Goal: Transaction & Acquisition: Book appointment/travel/reservation

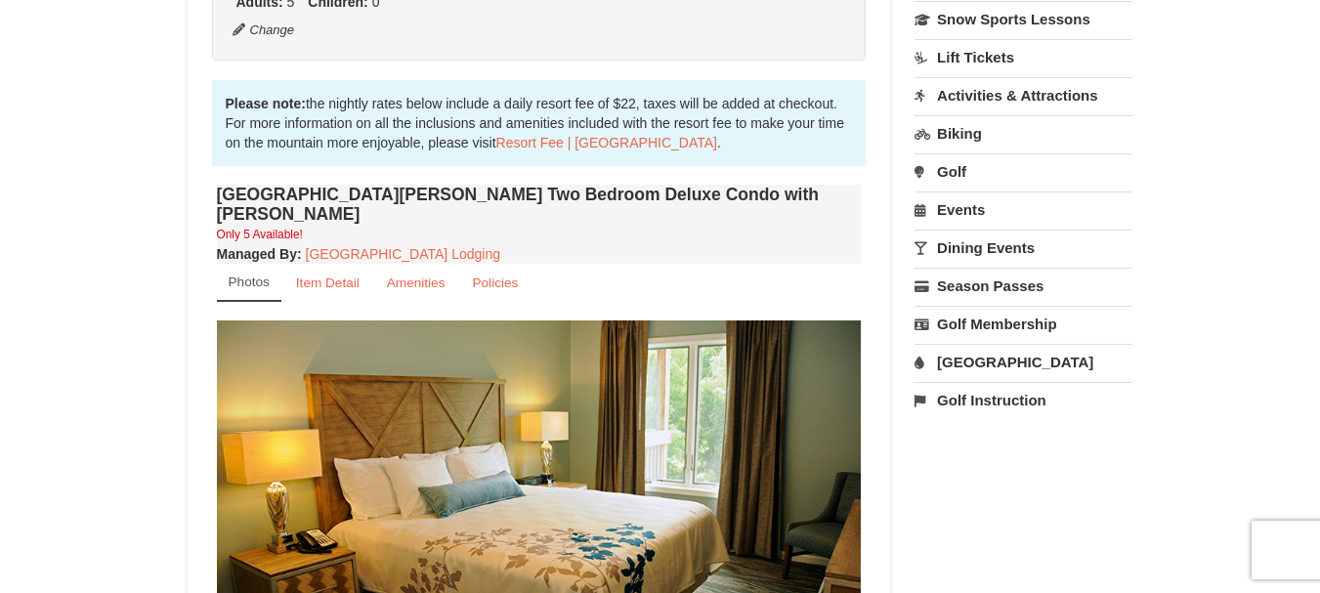
scroll to position [484, 0]
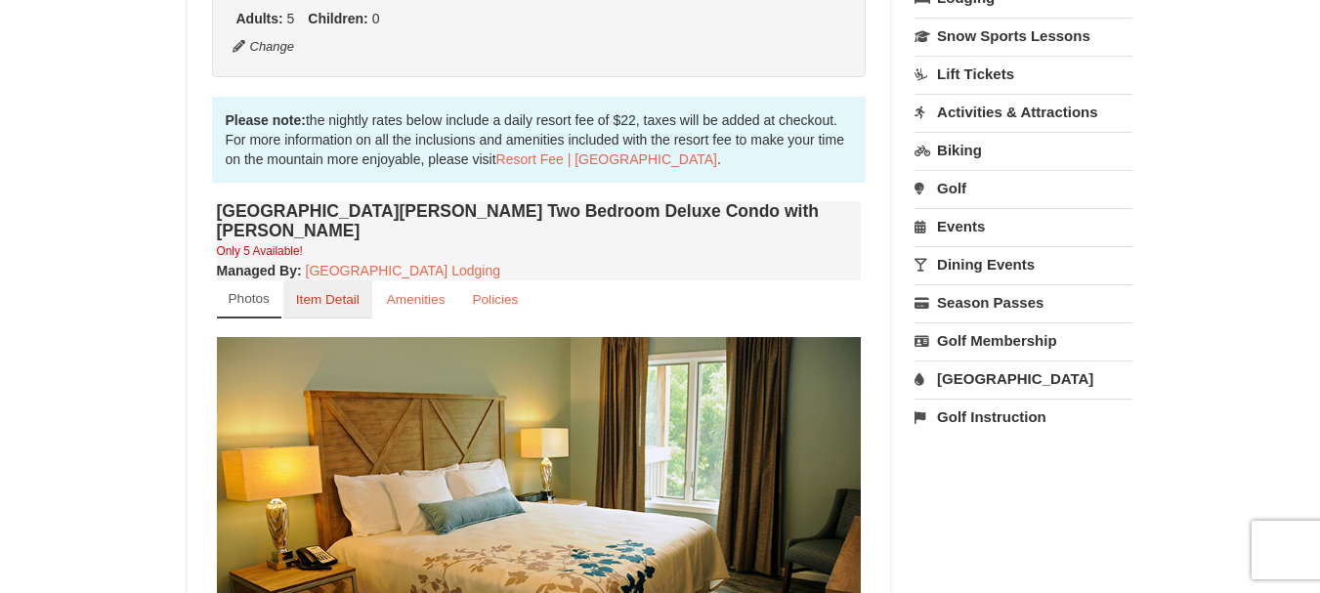
click at [336, 292] on small "Item Detail" at bounding box center [328, 299] width 64 height 15
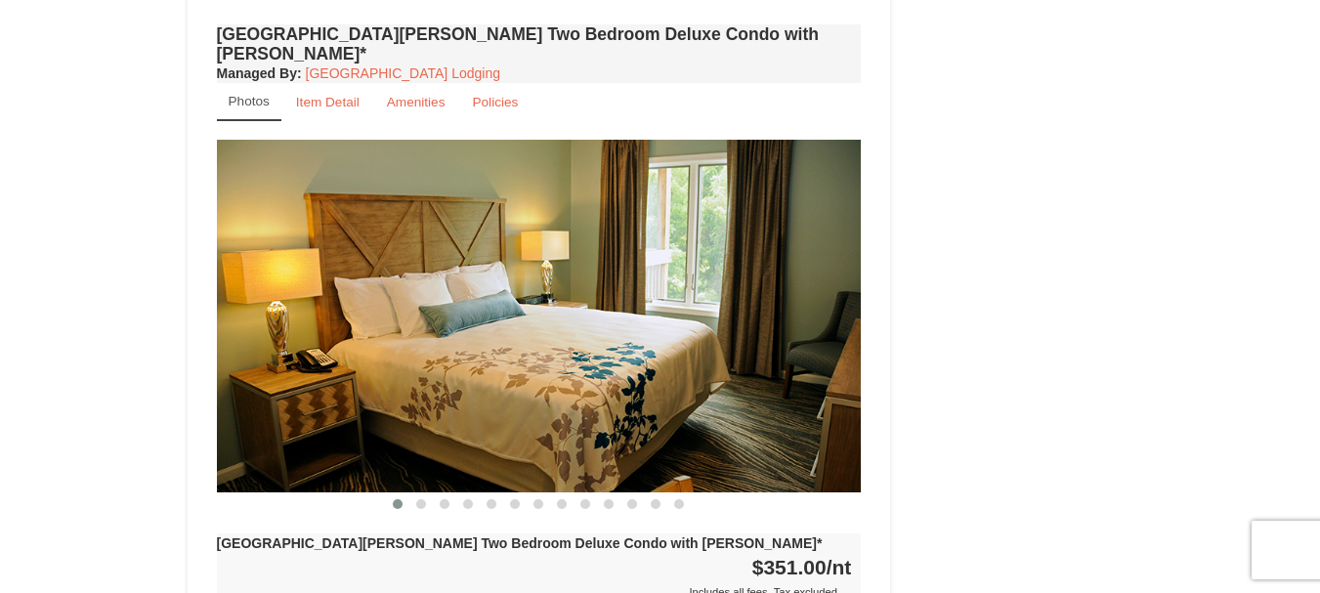
scroll to position [1194, 0]
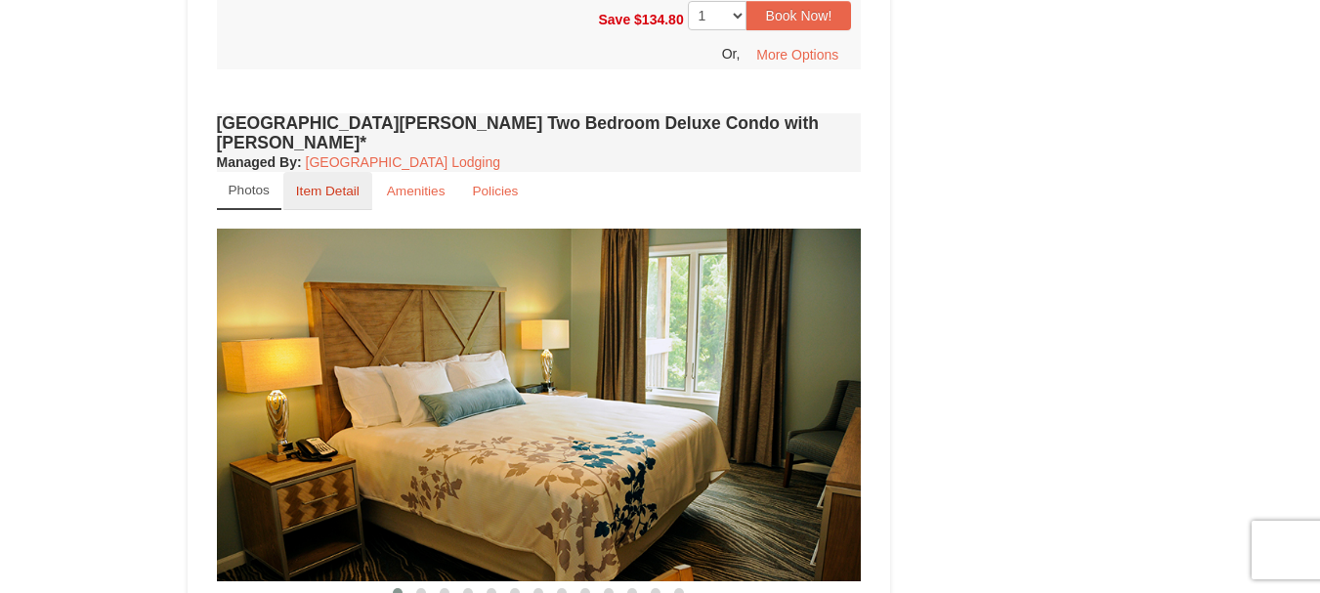
click at [335, 184] on small "Item Detail" at bounding box center [328, 191] width 64 height 15
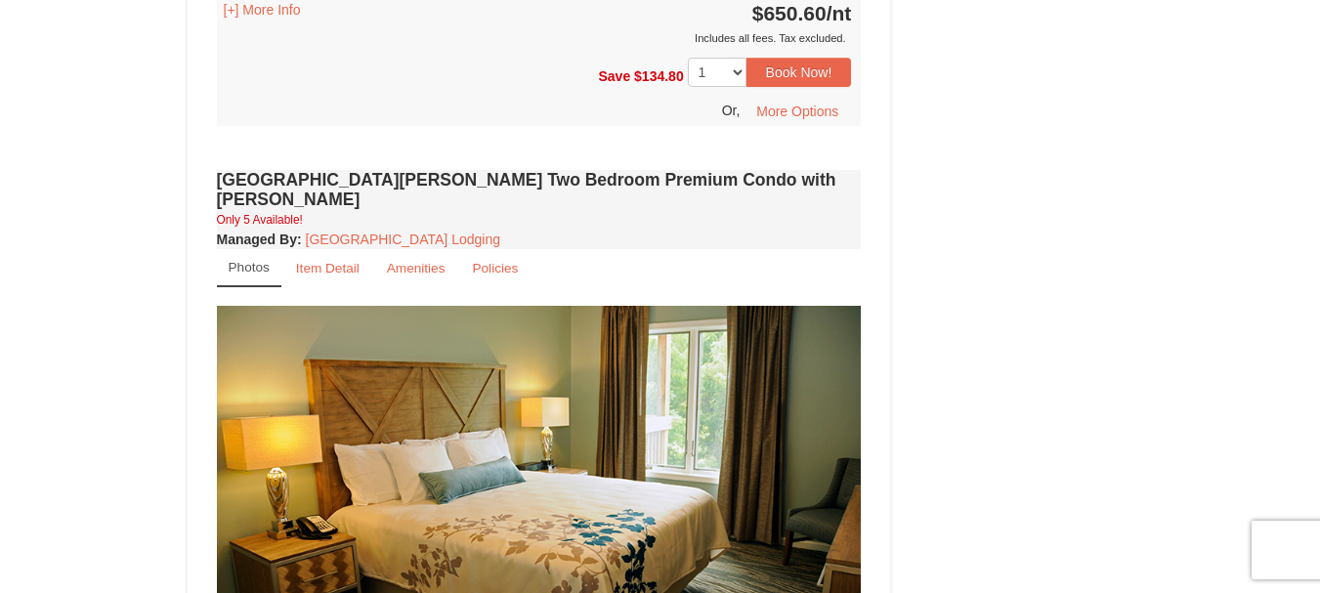
scroll to position [1746, 0]
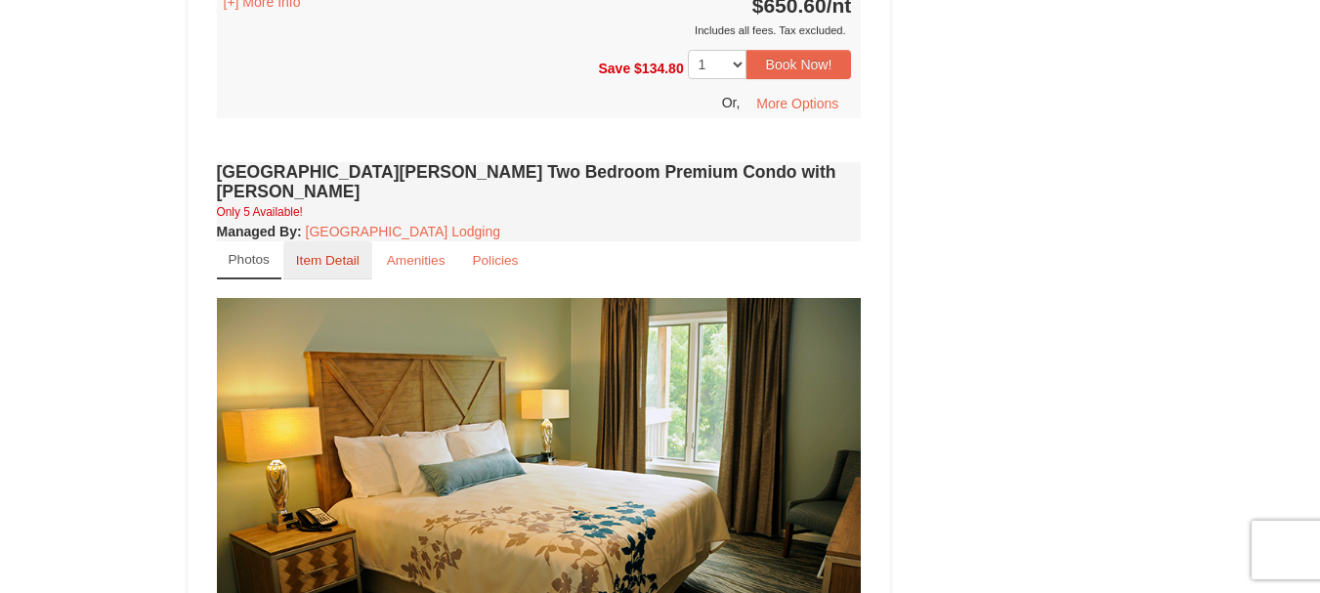
click at [322, 253] on small "Item Detail" at bounding box center [328, 260] width 64 height 15
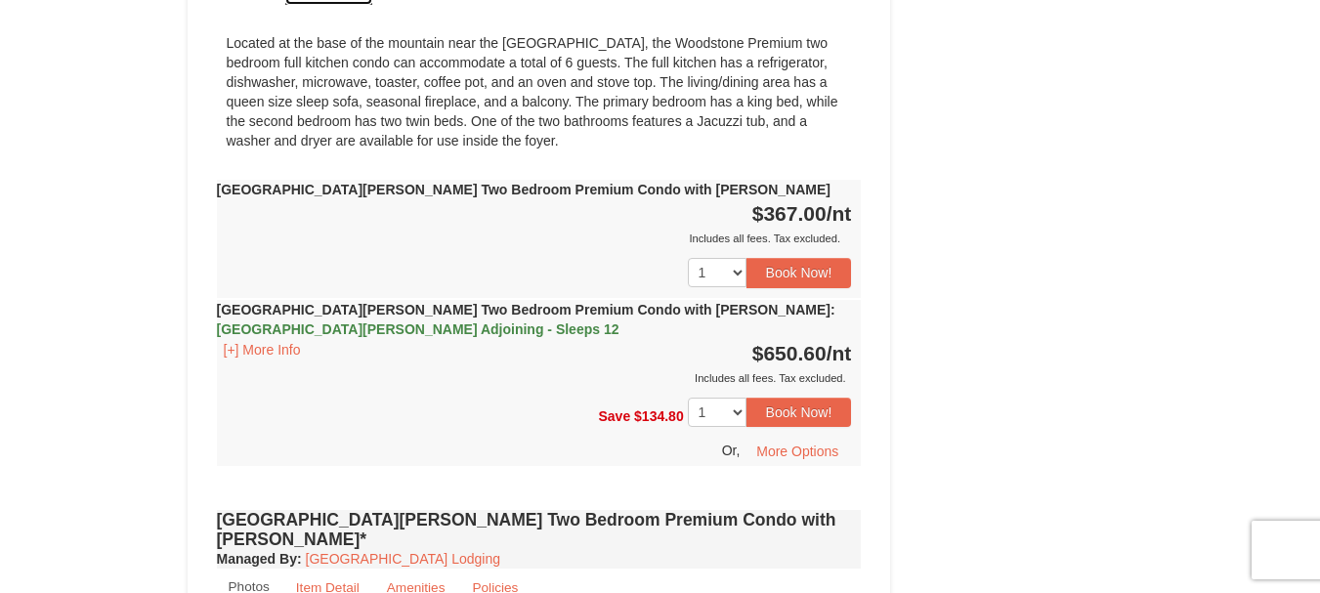
scroll to position [2072, 0]
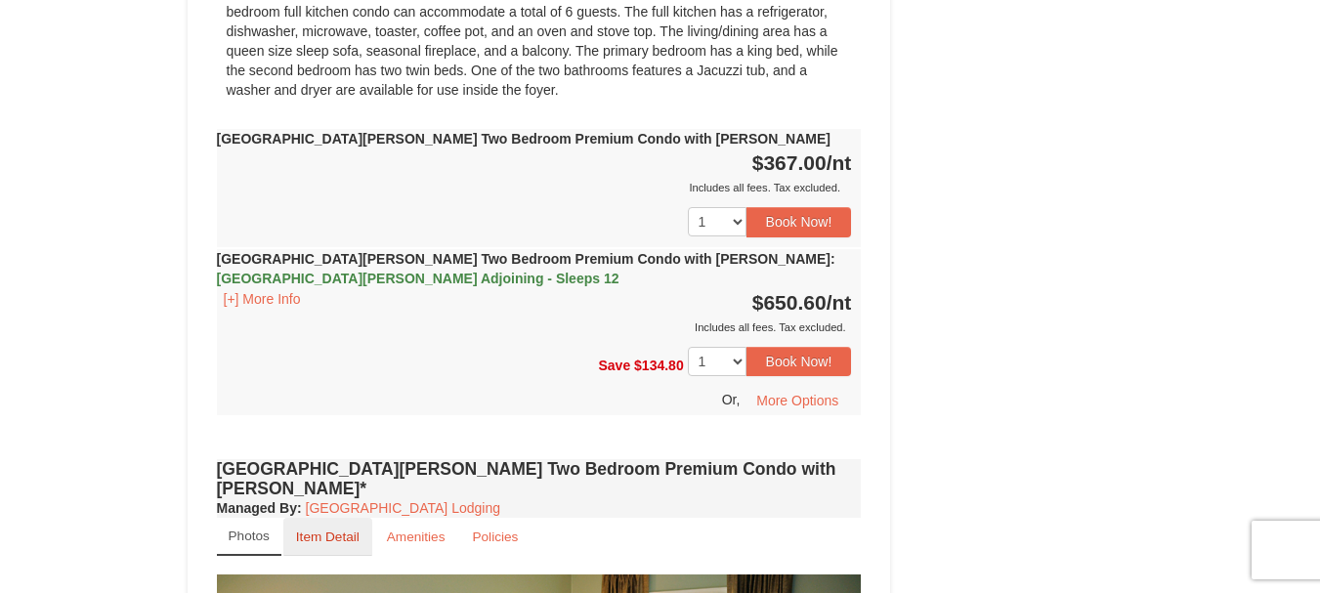
click at [338, 518] on link "Item Detail" at bounding box center [327, 537] width 89 height 38
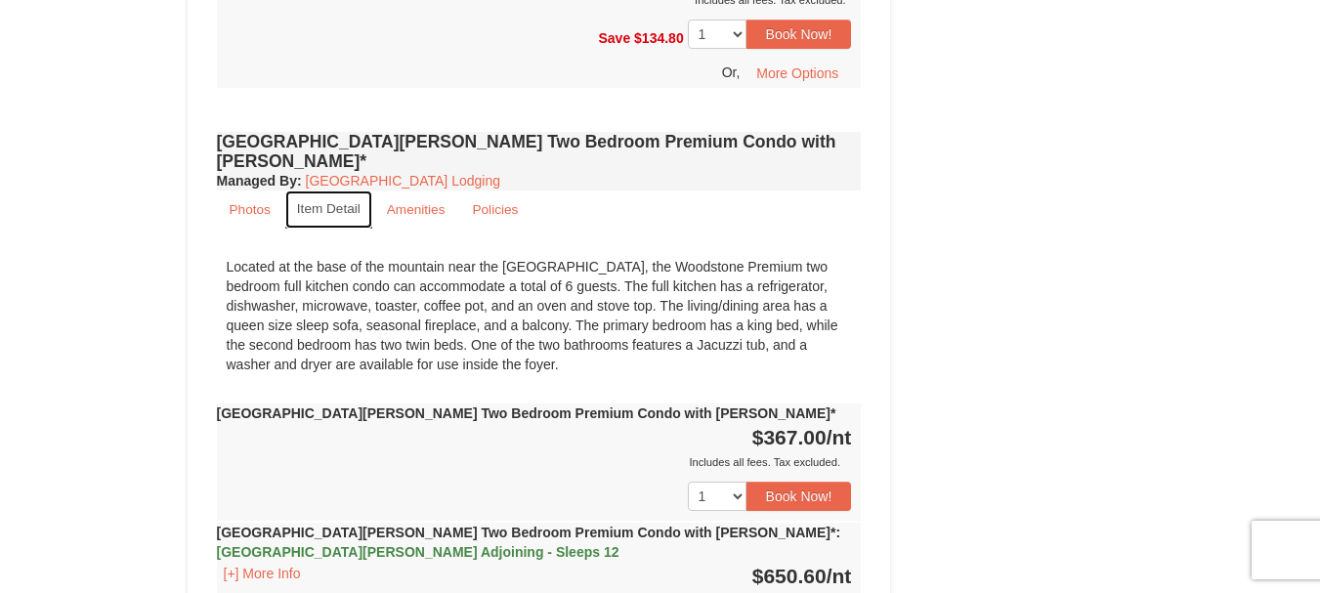
scroll to position [2420, 0]
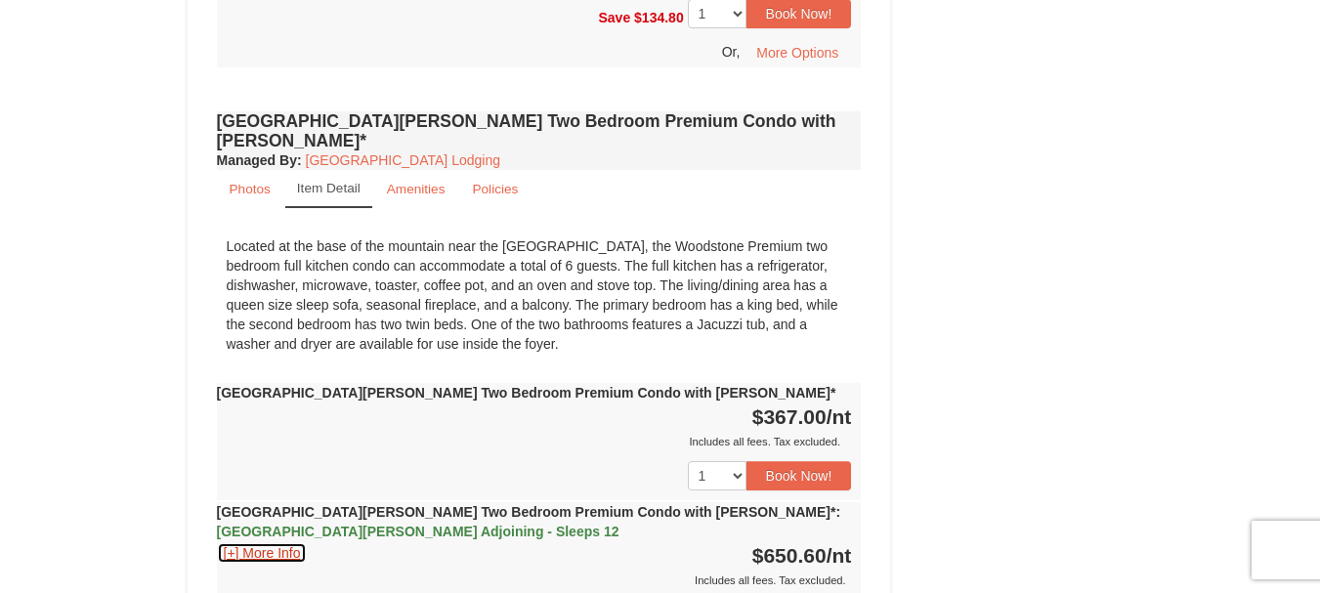
click at [273, 542] on button "[+] More Info" at bounding box center [262, 552] width 91 height 21
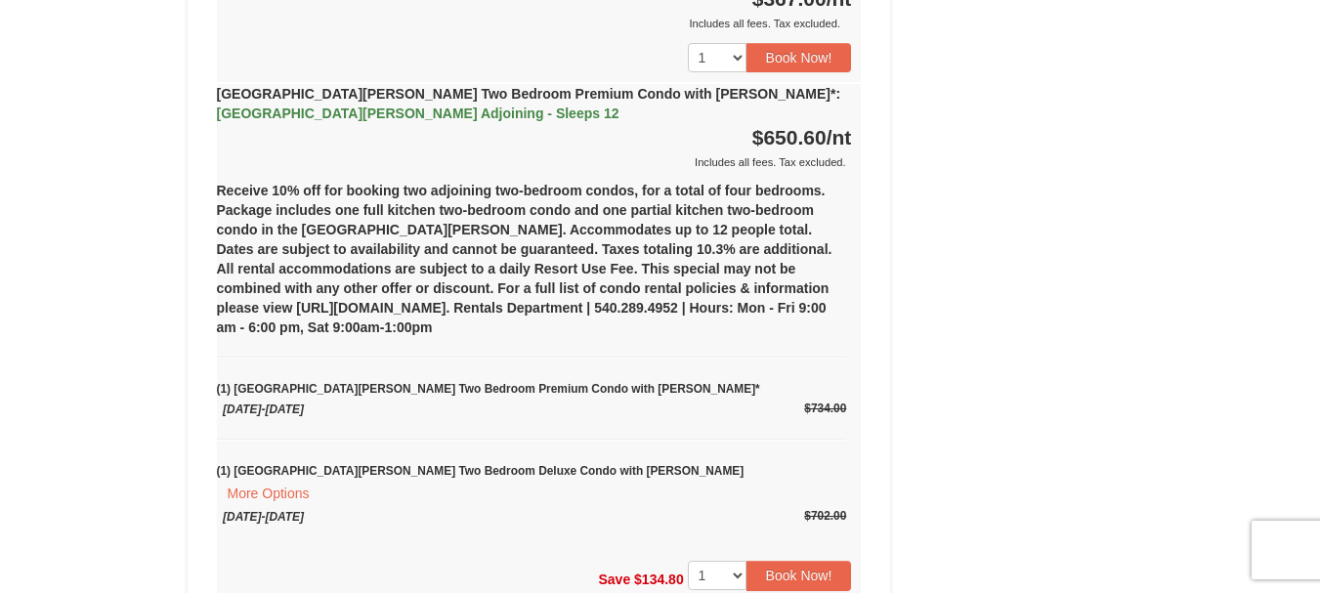
scroll to position [2852, 0]
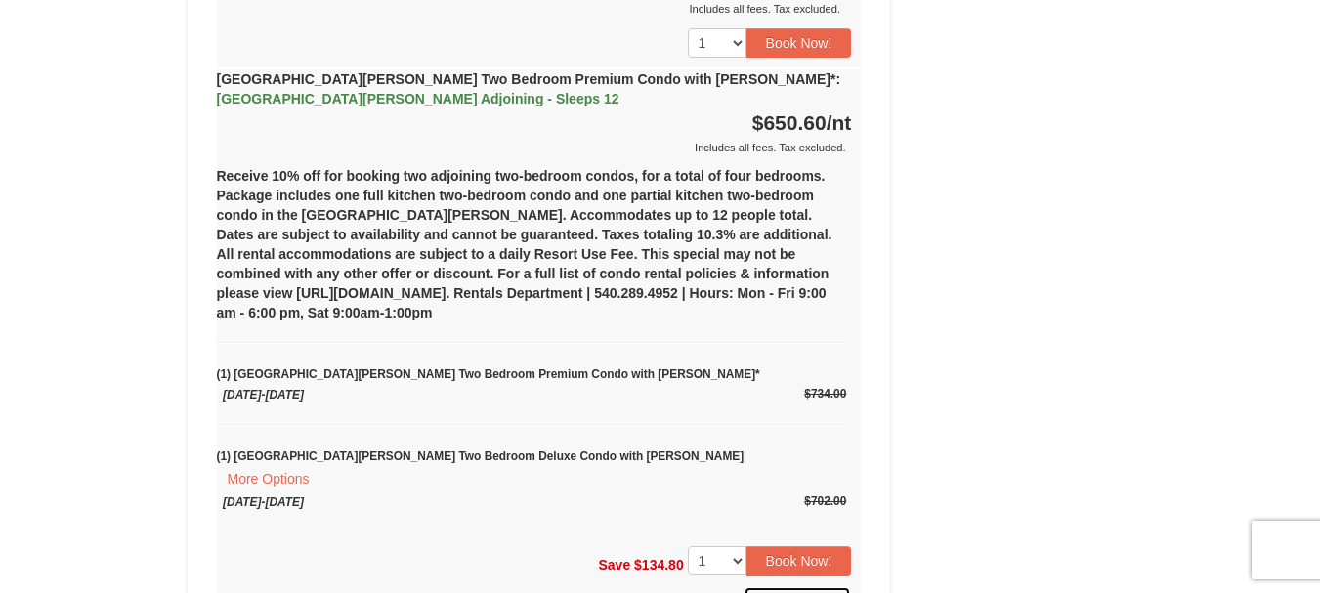
click at [818, 586] on button "More Options" at bounding box center [797, 600] width 107 height 29
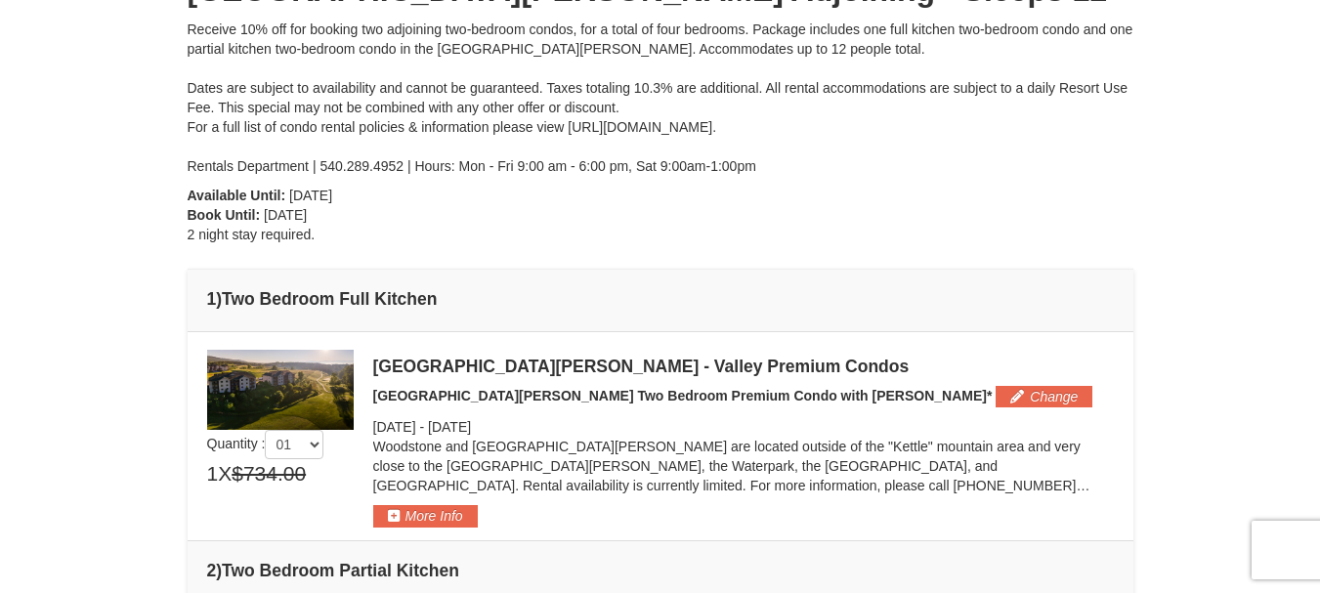
drag, startPoint x: 1334, startPoint y: 122, endPoint x: 1334, endPoint y: 218, distance: 95.8
click at [1319, 218] on html "Browser Not Supported We notice you are using a browser which will not provide …" at bounding box center [660, 529] width 1320 height 1563
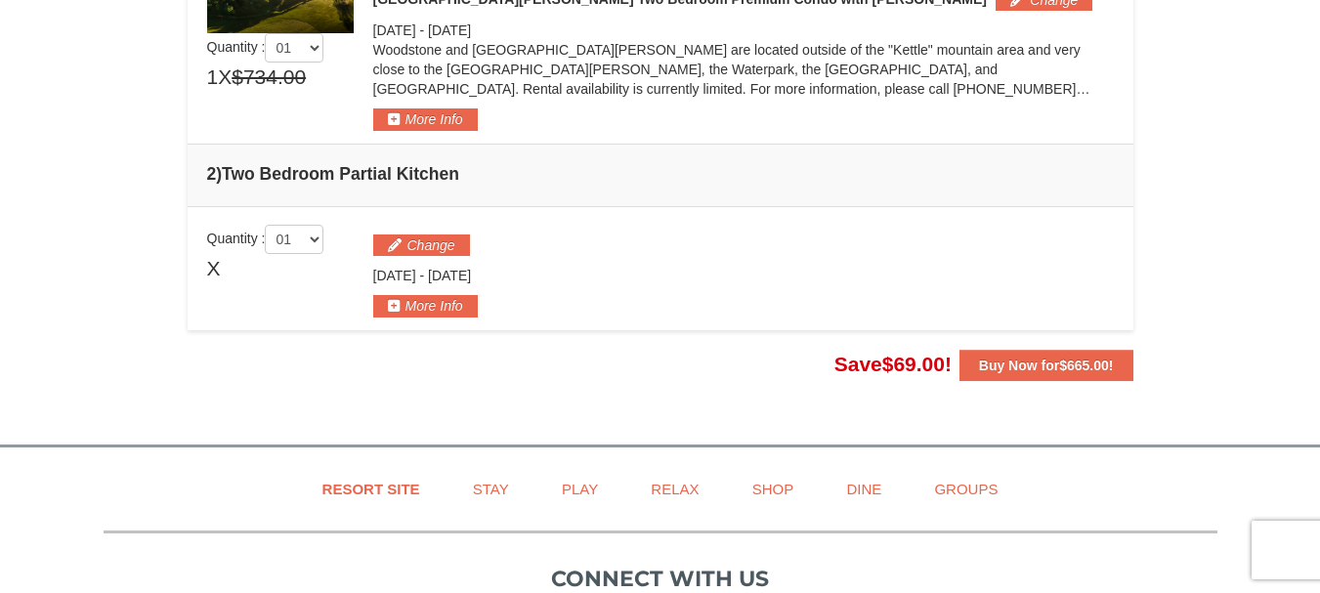
scroll to position [655, 0]
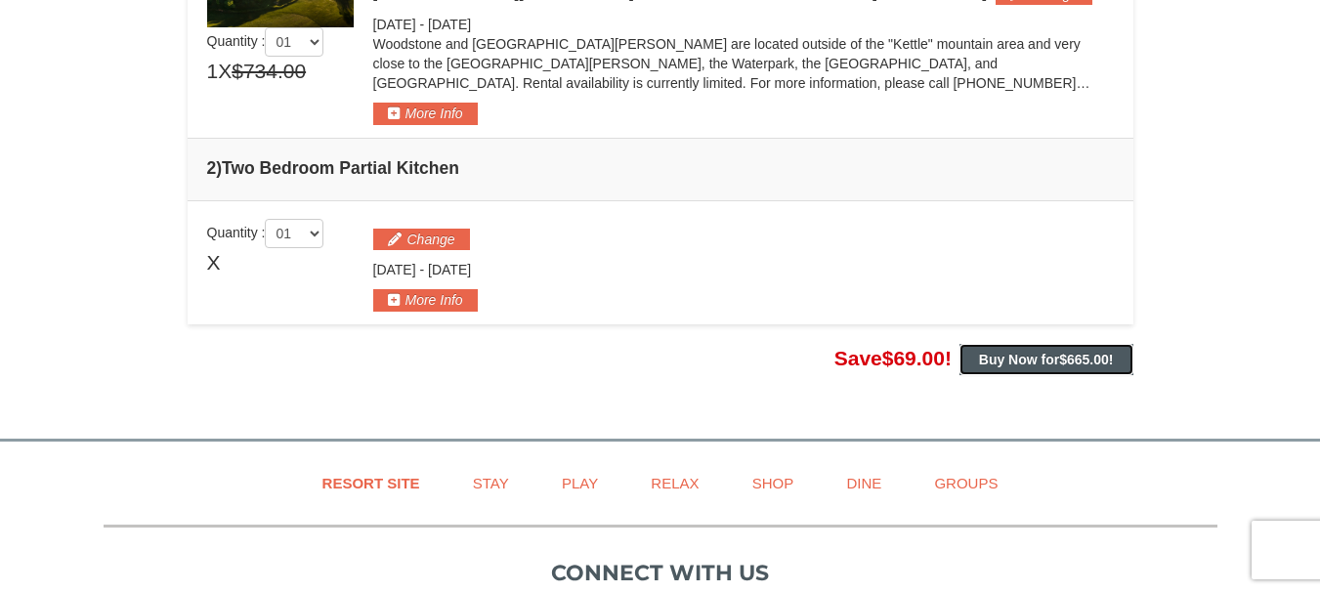
click at [1078, 357] on span "$665.00" at bounding box center [1084, 360] width 50 height 16
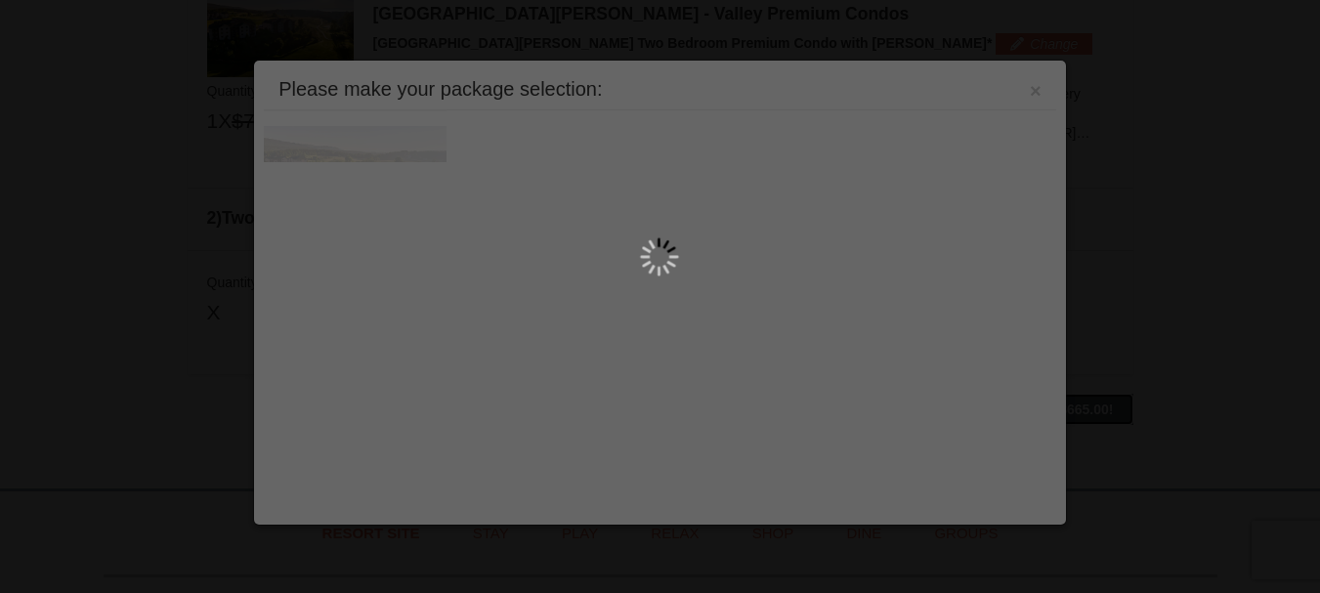
scroll to position [602, 0]
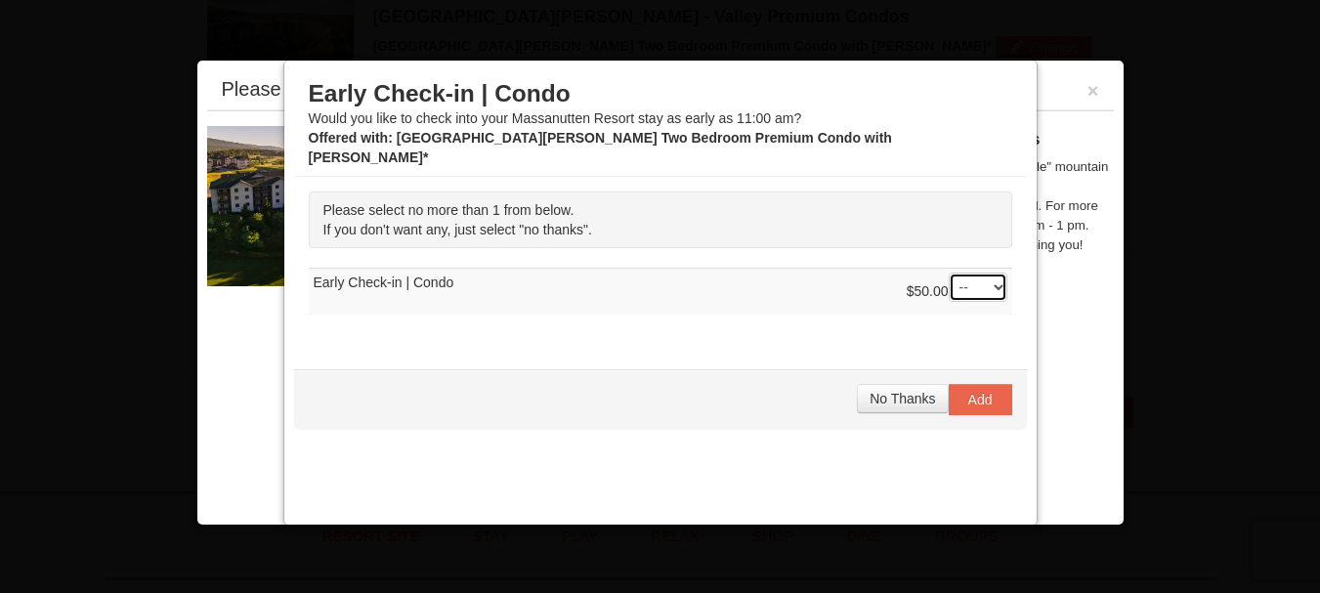
click at [980, 273] on select "-- 01" at bounding box center [978, 287] width 59 height 29
select select "1"
click at [949, 273] on select "-- 01" at bounding box center [978, 287] width 59 height 29
click at [972, 392] on span "Add" at bounding box center [980, 400] width 24 height 16
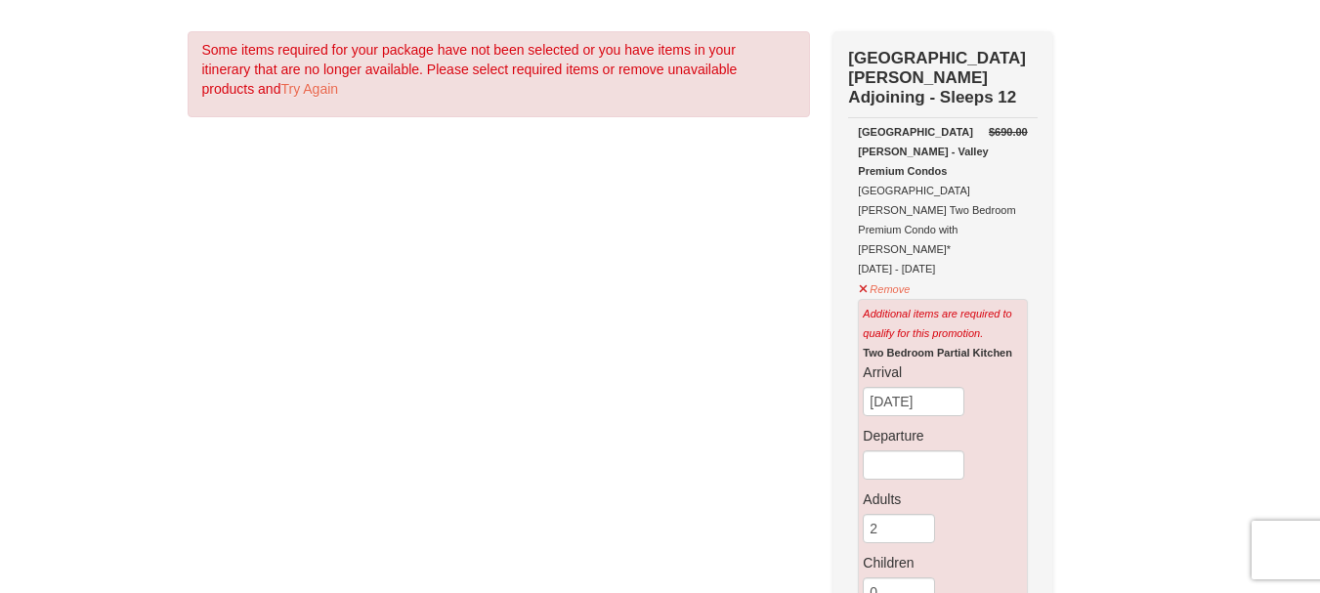
scroll to position [112, 0]
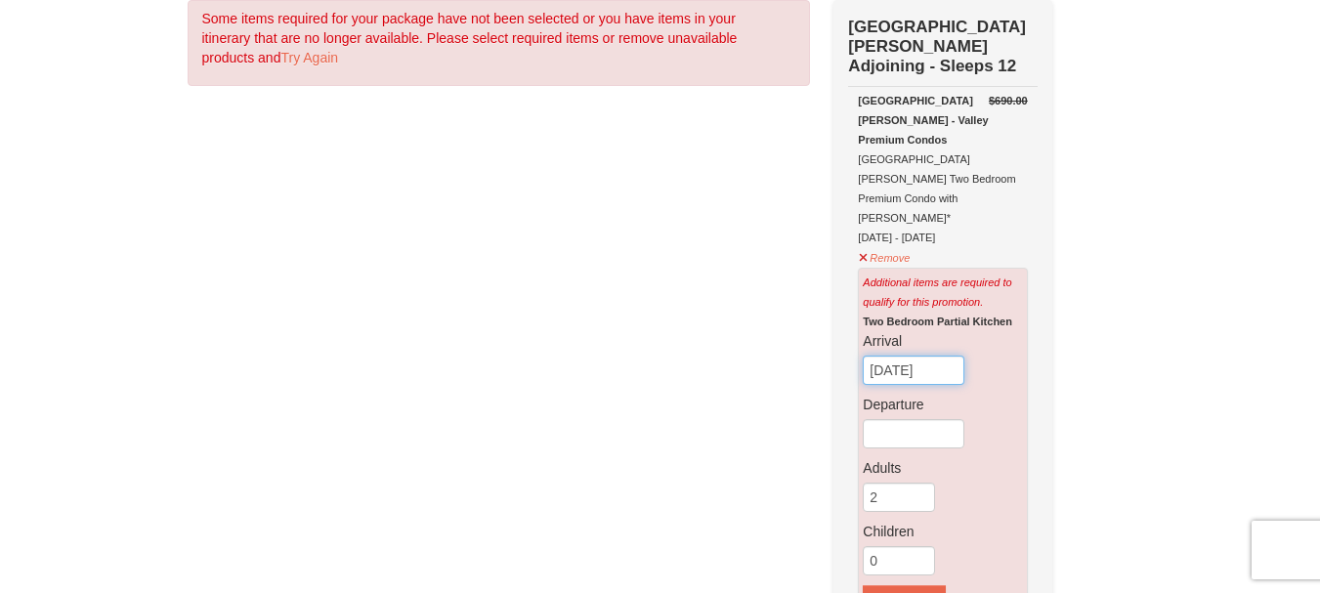
click at [952, 356] on input "[DATE]" at bounding box center [914, 370] width 102 height 29
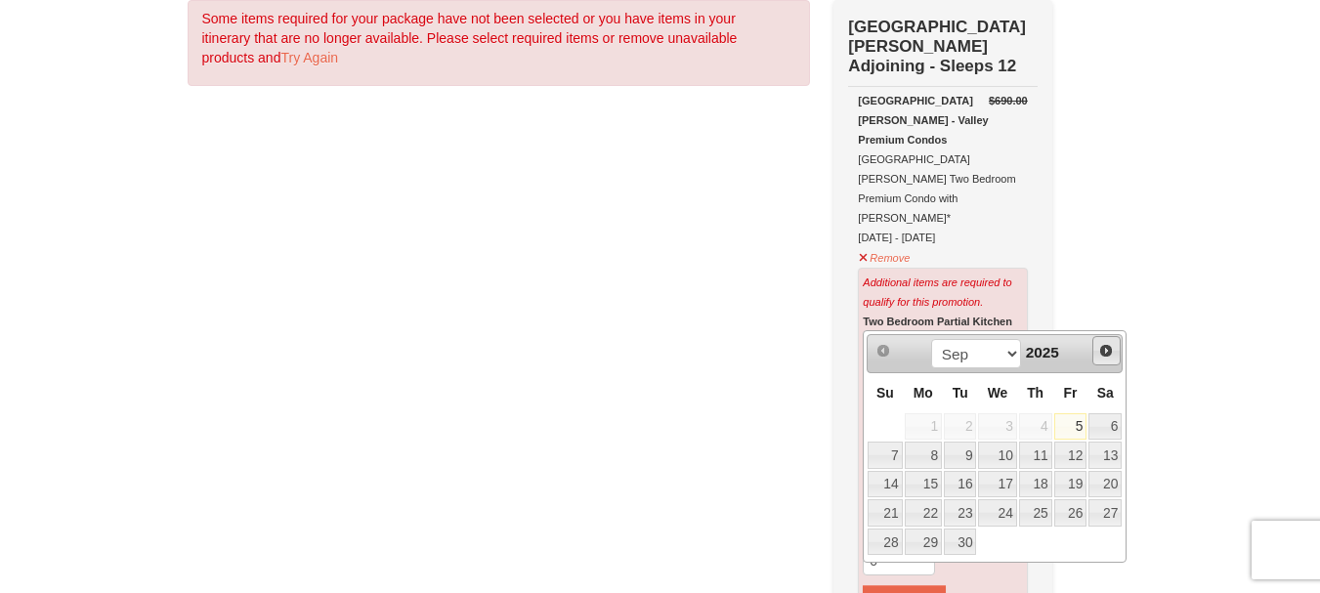
click at [1108, 352] on span "Next" at bounding box center [1106, 351] width 16 height 16
click at [1058, 514] on link "24" at bounding box center [1070, 512] width 33 height 27
type input "[DATE]"
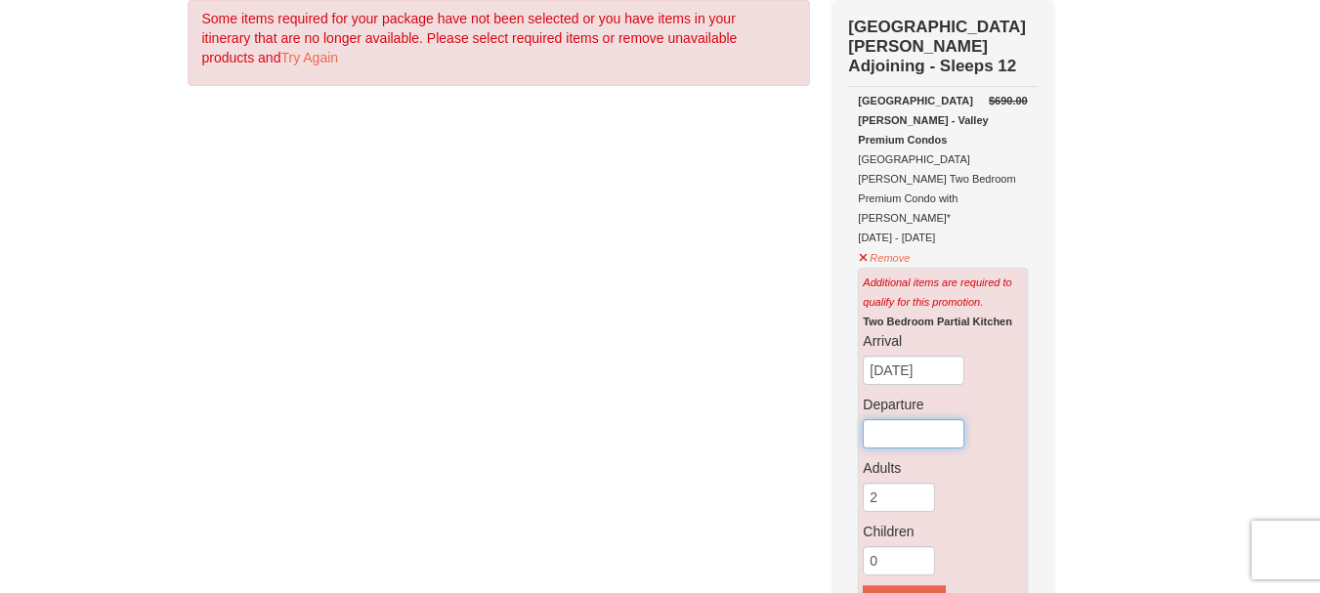
click at [916, 419] on input "text" at bounding box center [914, 433] width 102 height 29
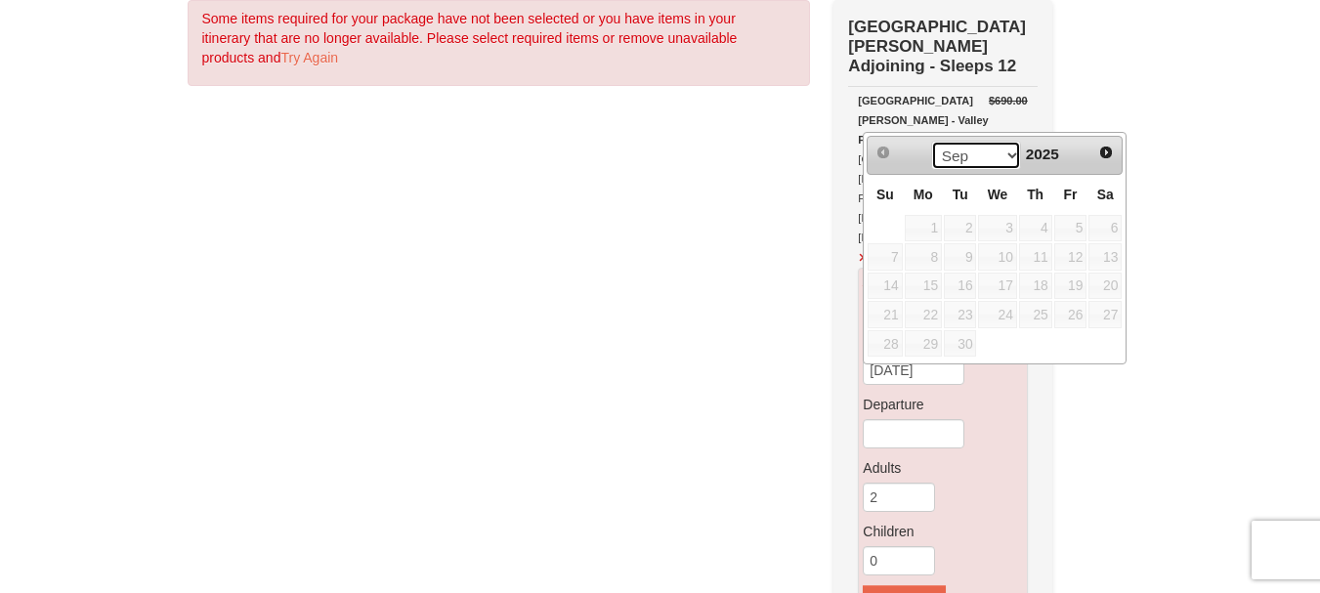
click at [1005, 152] on select "Sep Oct Nov Dec" at bounding box center [976, 155] width 91 height 29
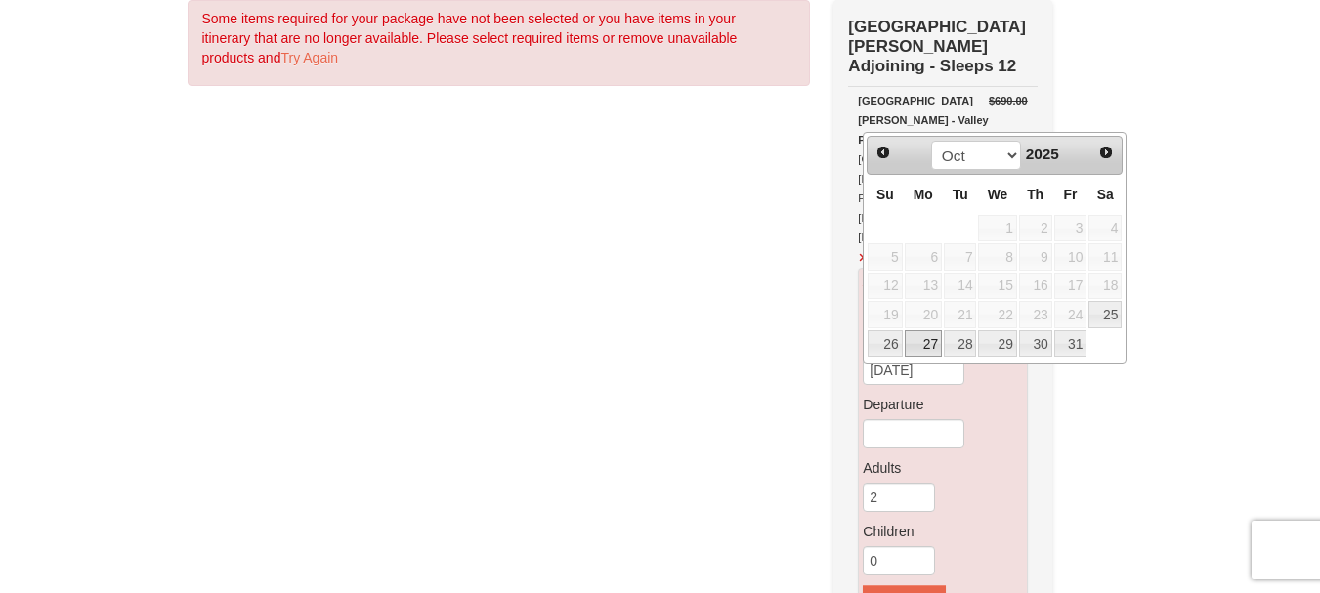
click at [915, 337] on link "27" at bounding box center [923, 343] width 37 height 27
type input "[DATE]"
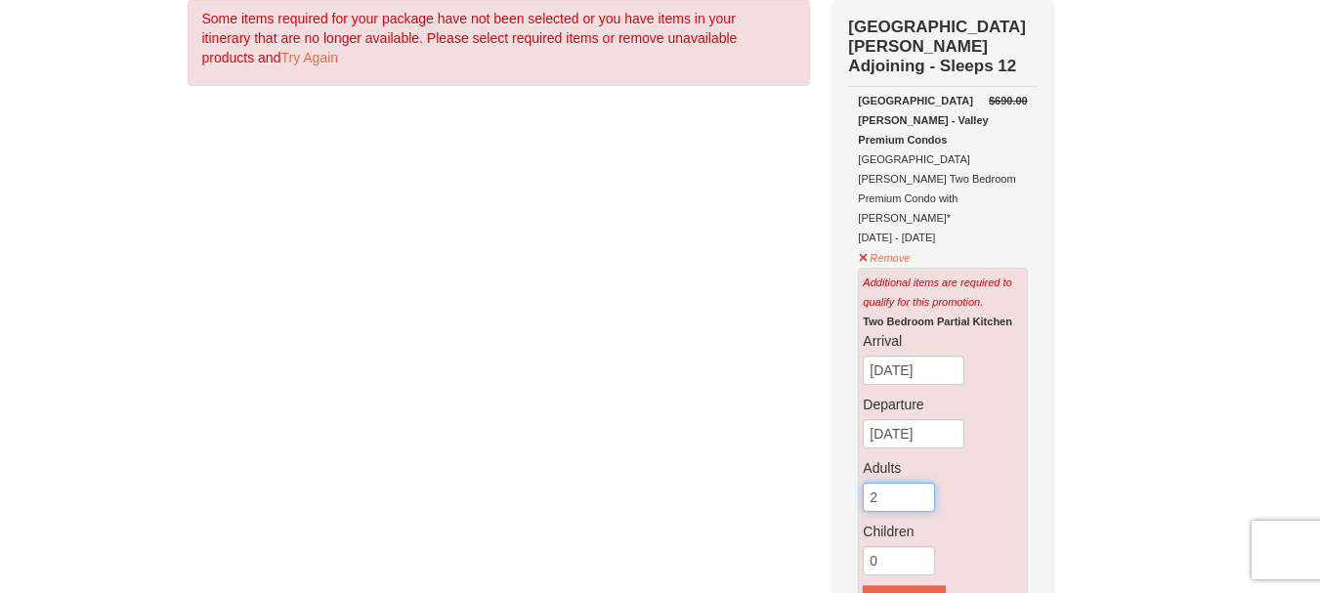
click at [908, 483] on input "2" at bounding box center [899, 497] width 72 height 29
click at [920, 483] on input "3" at bounding box center [899, 497] width 72 height 29
click at [920, 483] on input "4" at bounding box center [899, 497] width 72 height 29
click at [920, 483] on input "5" at bounding box center [899, 497] width 72 height 29
click at [920, 483] on input "6" at bounding box center [899, 497] width 72 height 29
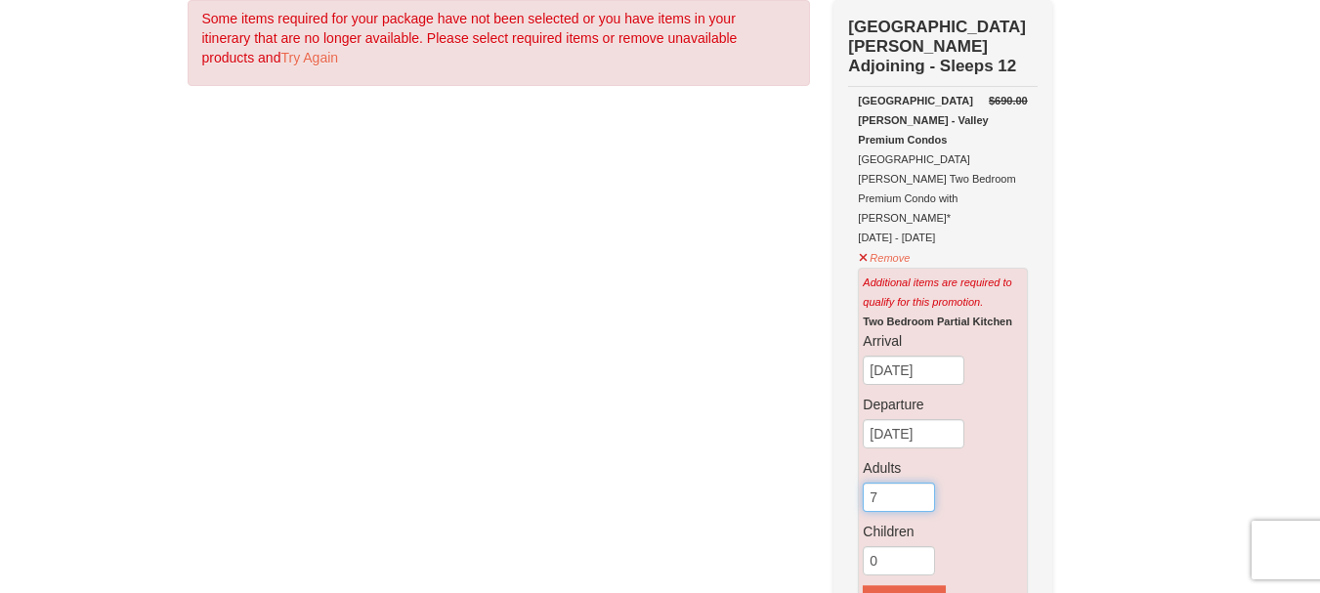
click at [920, 483] on input "7" at bounding box center [899, 497] width 72 height 29
click at [920, 483] on input "8" at bounding box center [899, 497] width 72 height 29
type input "9"
click at [920, 483] on input "9" at bounding box center [899, 497] width 72 height 29
click at [877, 585] on button "Search" at bounding box center [904, 600] width 82 height 31
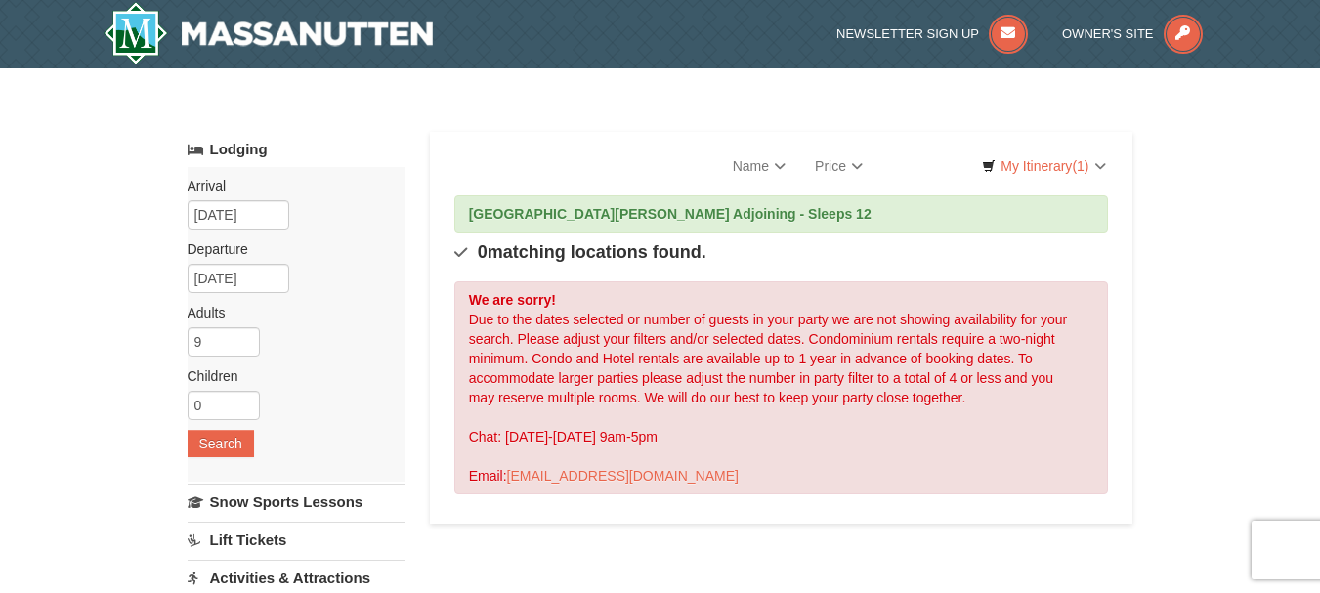
click at [218, 360] on div "Arrival Please format dates MM/DD/YYYY Please format dates MM/DD/YYYY 10/24/202…" at bounding box center [297, 324] width 218 height 315
click at [218, 350] on input "9" at bounding box center [224, 341] width 72 height 29
click at [246, 343] on input "8" at bounding box center [224, 341] width 72 height 29
type input "7"
click at [246, 343] on input "7" at bounding box center [224, 341] width 72 height 29
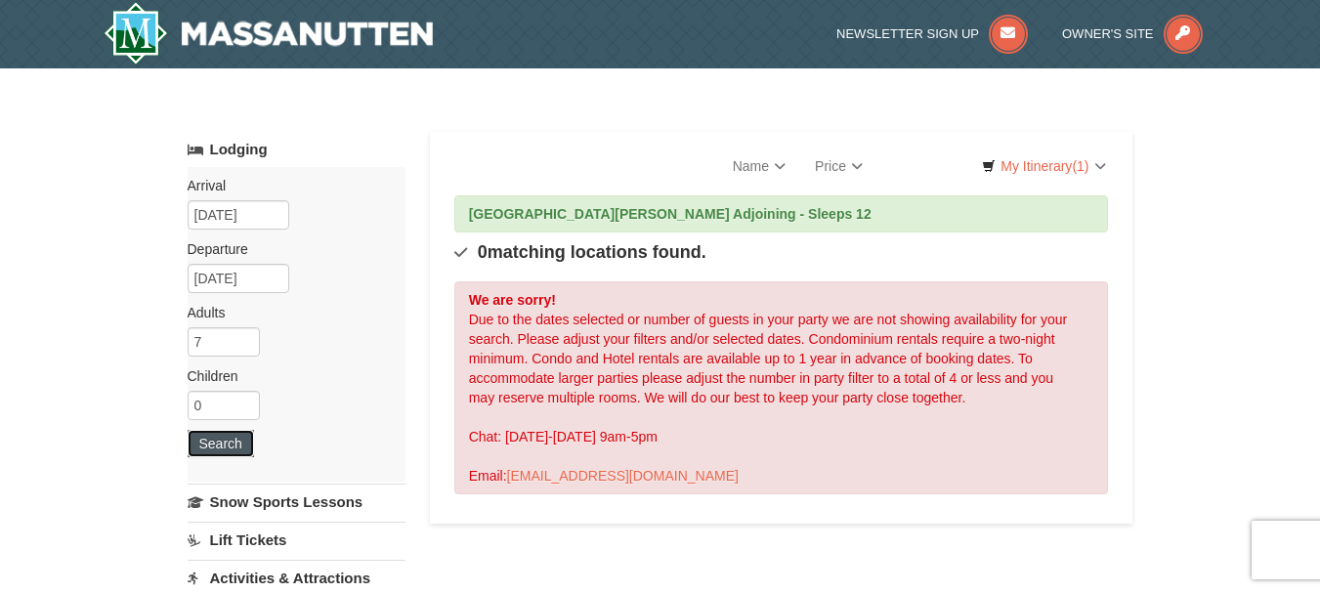
click at [212, 440] on button "Search" at bounding box center [221, 443] width 66 height 27
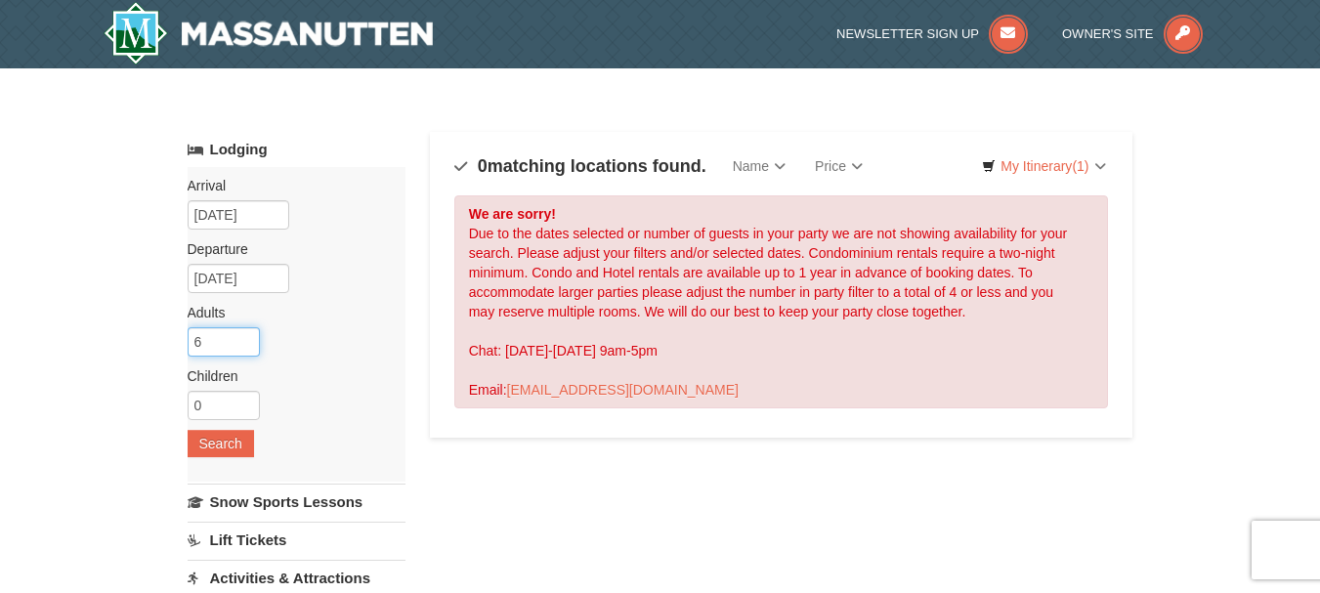
type input "6"
click at [244, 345] on input "6" at bounding box center [224, 341] width 72 height 29
click at [205, 448] on button "Search" at bounding box center [221, 443] width 66 height 27
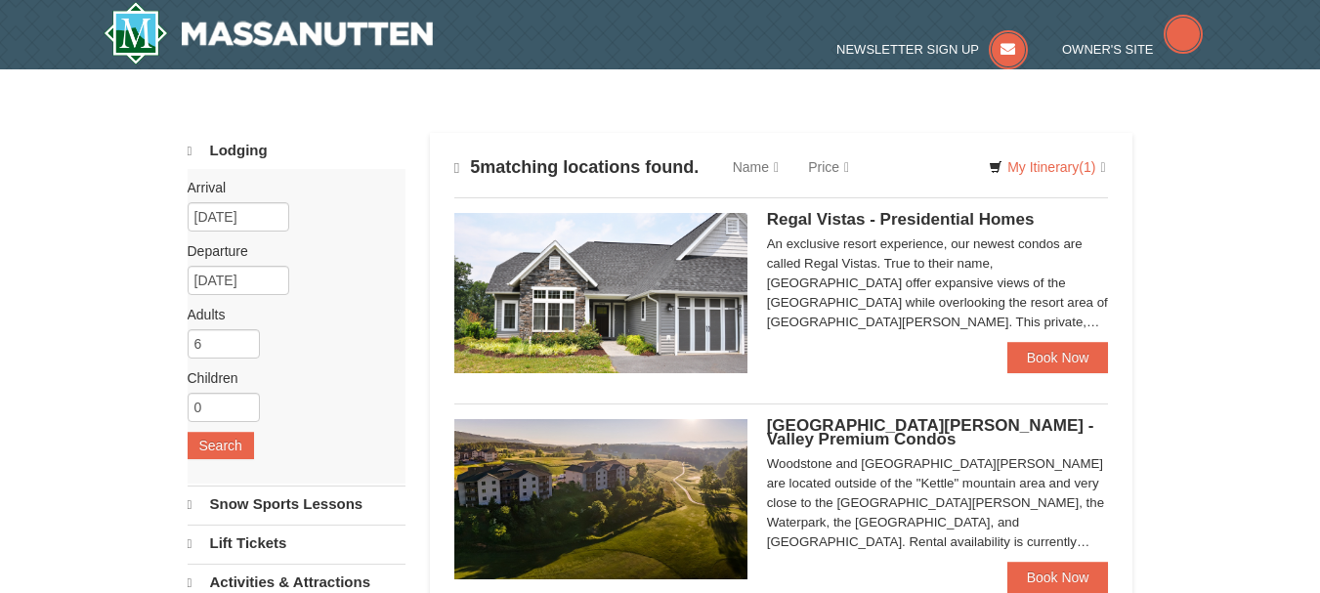
select select "9"
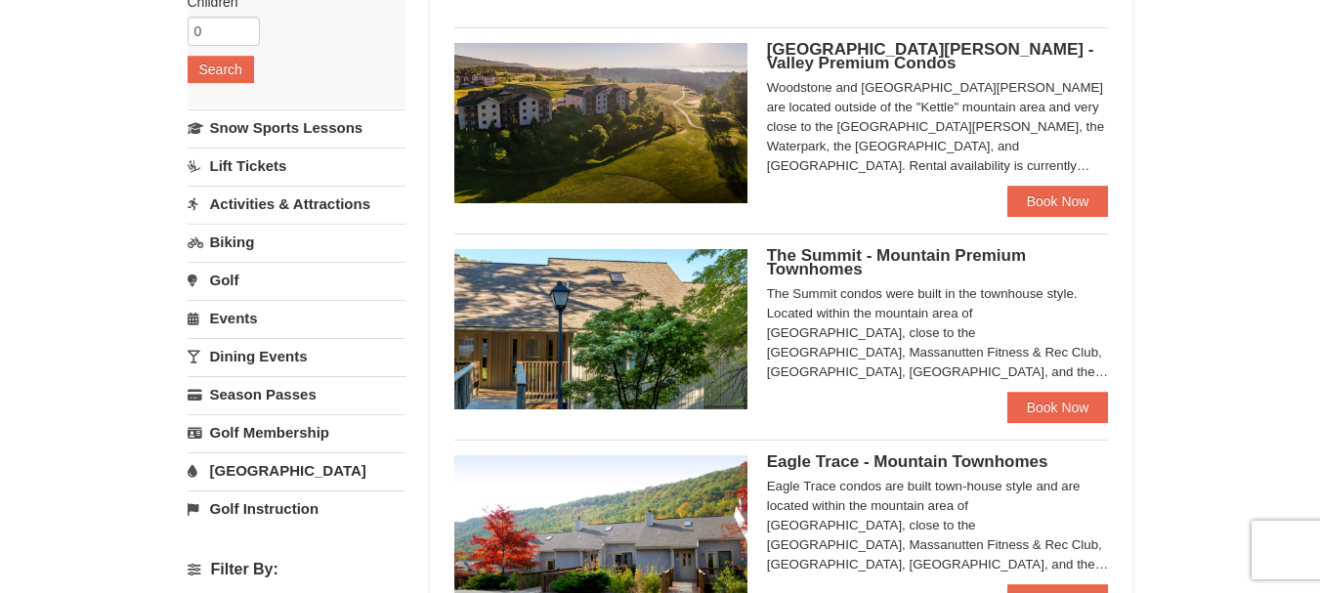
scroll to position [371, 0]
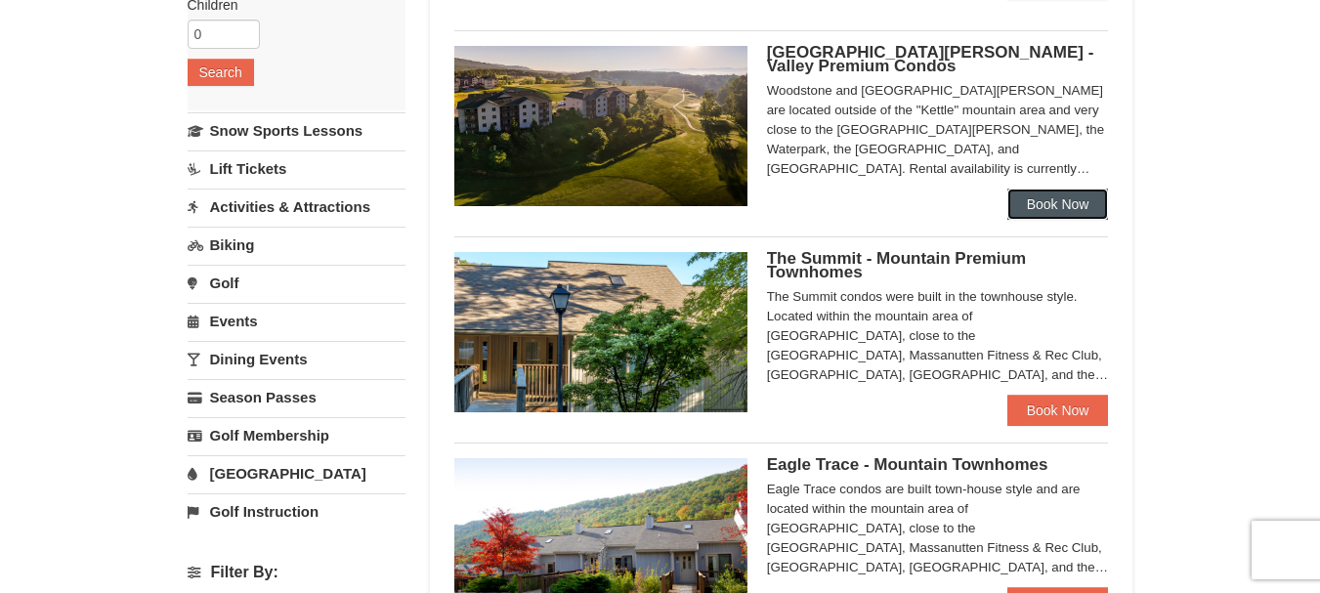
click at [1079, 197] on link "Book Now" at bounding box center [1059, 204] width 102 height 31
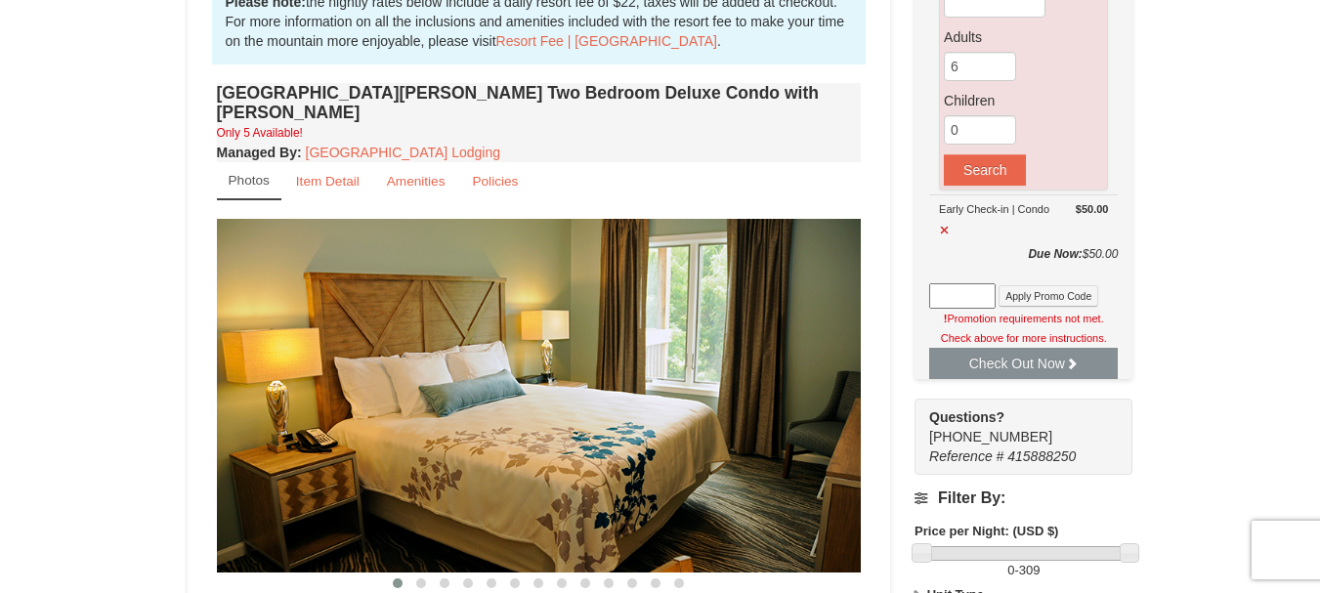
scroll to position [583, 0]
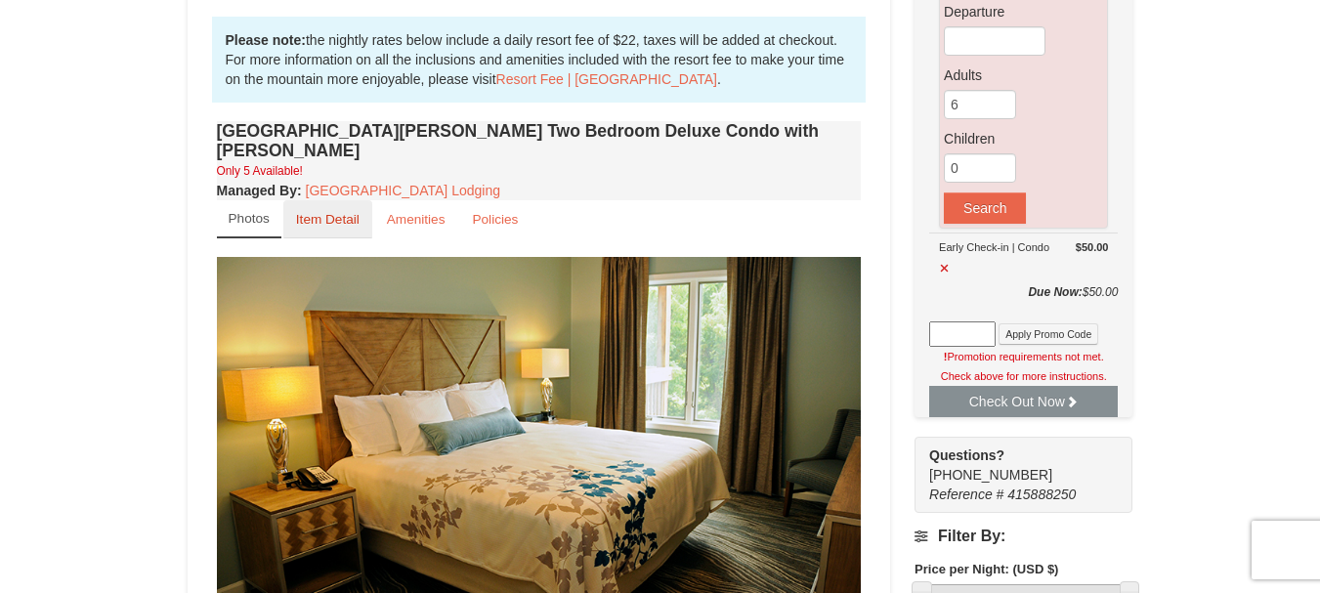
click at [333, 212] on small "Item Detail" at bounding box center [328, 219] width 64 height 15
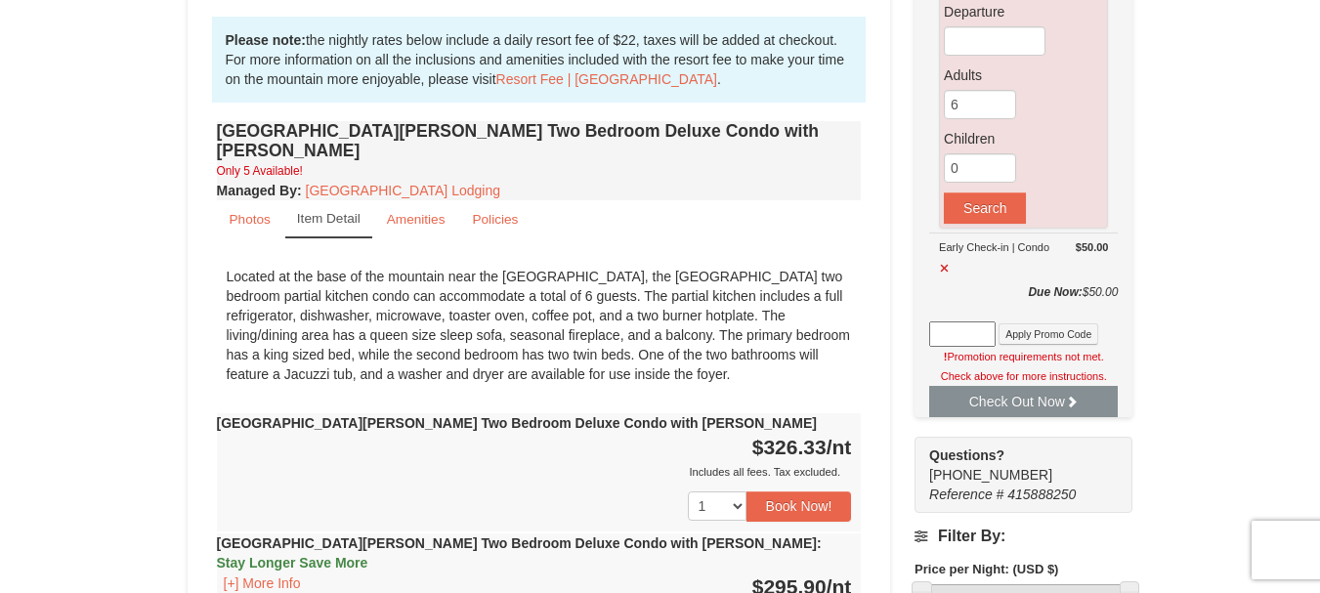
click at [333, 211] on small "Item Detail" at bounding box center [329, 218] width 64 height 15
click at [316, 211] on small "Item Detail" at bounding box center [329, 218] width 64 height 15
click at [258, 212] on small "Photos" at bounding box center [250, 219] width 41 height 15
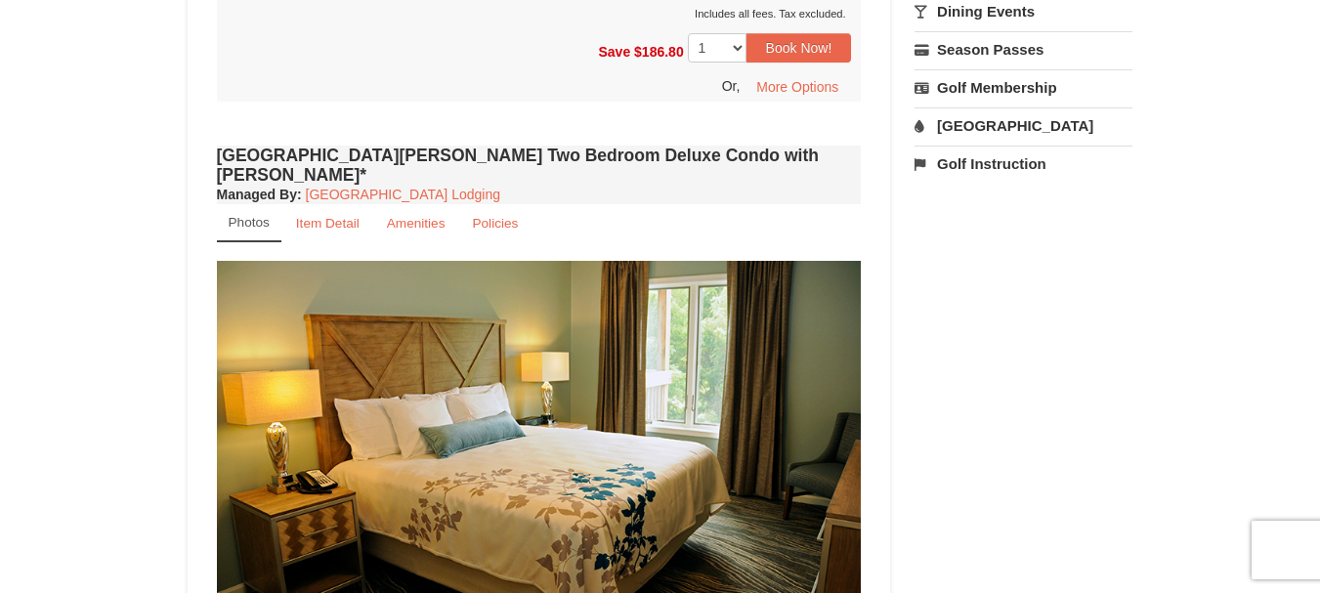
scroll to position [1654, 0]
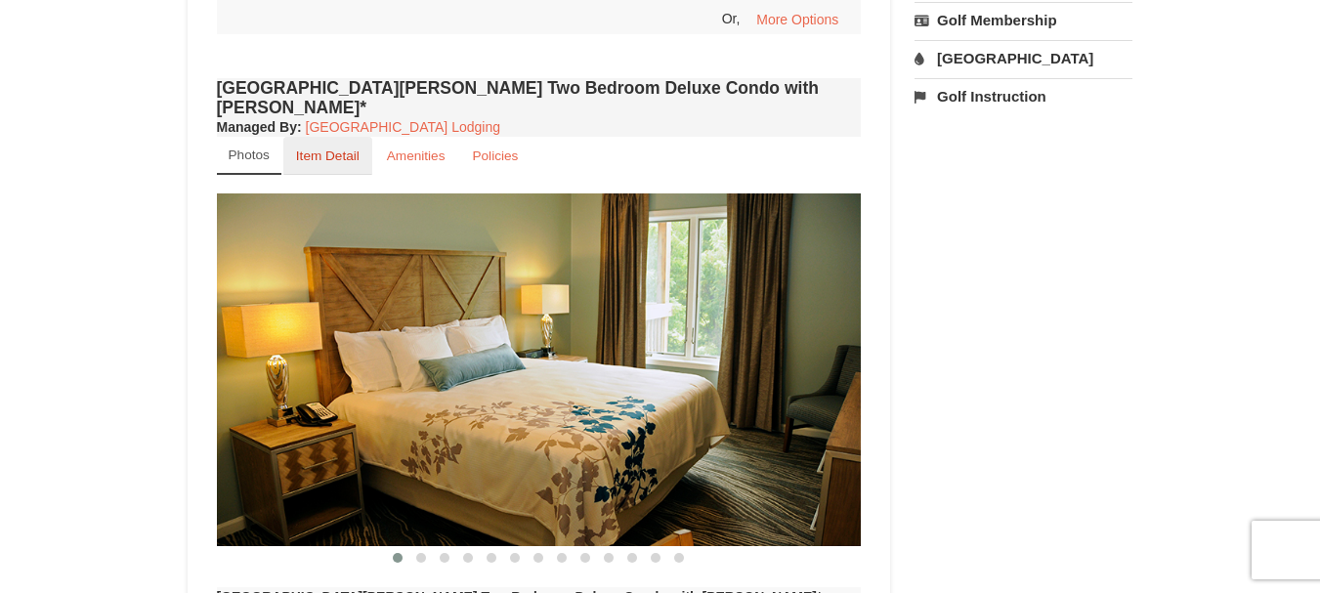
click at [317, 149] on small "Item Detail" at bounding box center [328, 156] width 64 height 15
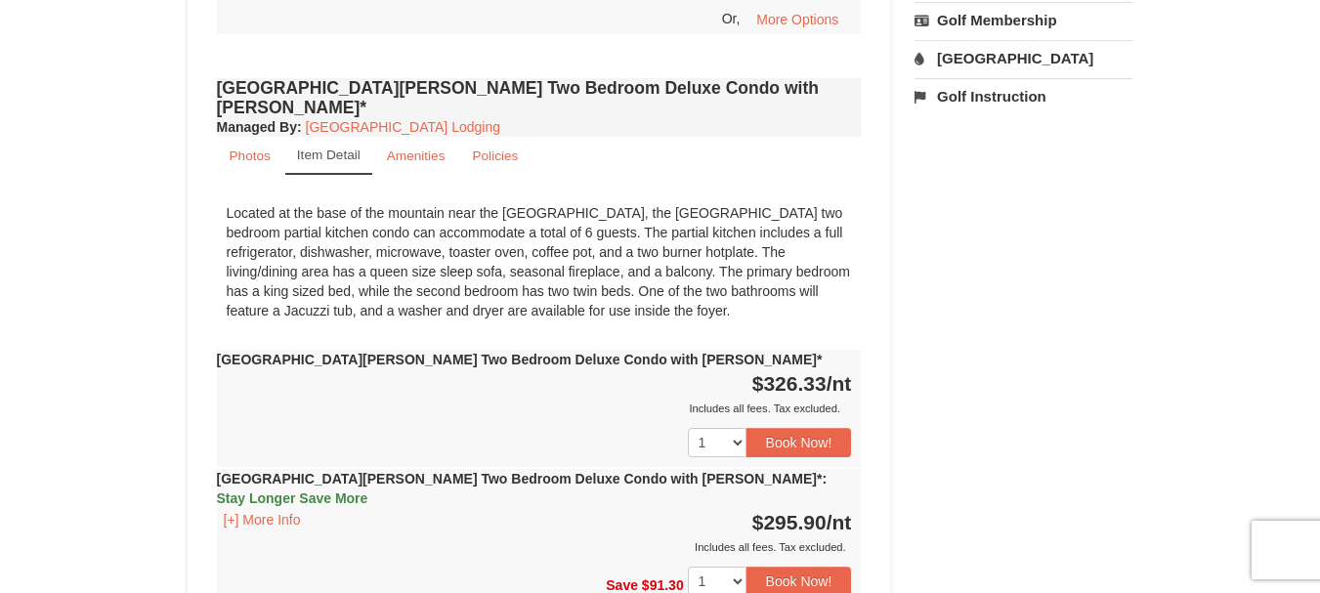
click at [317, 148] on small "Item Detail" at bounding box center [329, 155] width 64 height 15
click at [247, 149] on small "Photos" at bounding box center [250, 156] width 41 height 15
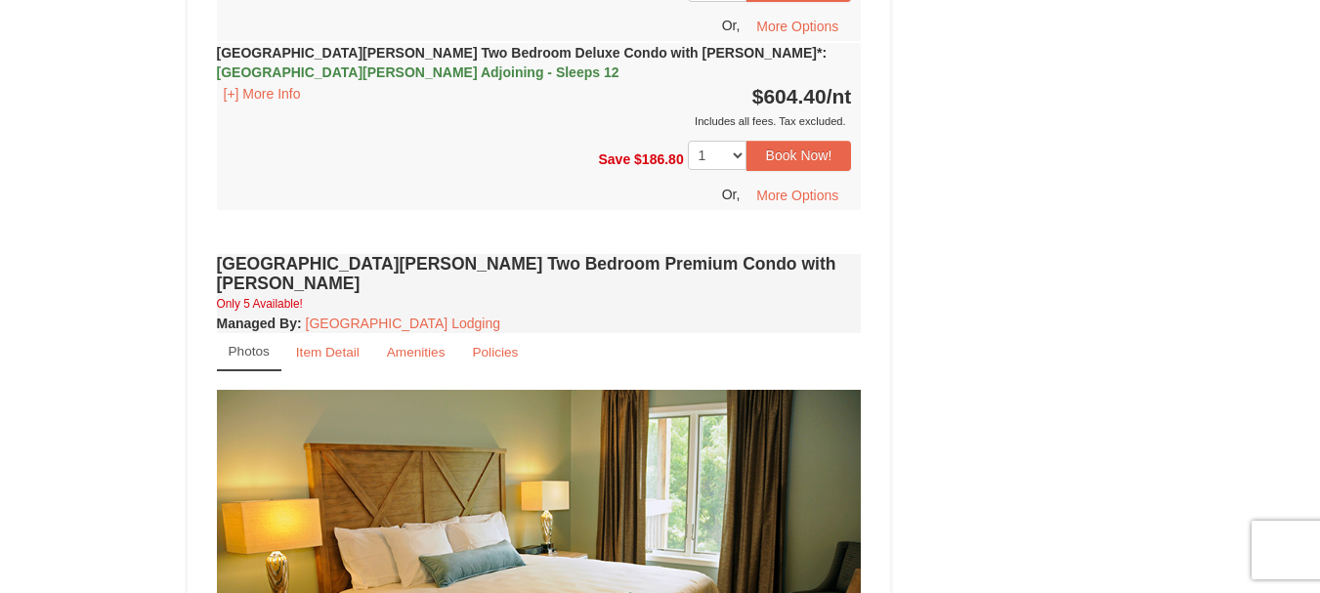
scroll to position [2505, 0]
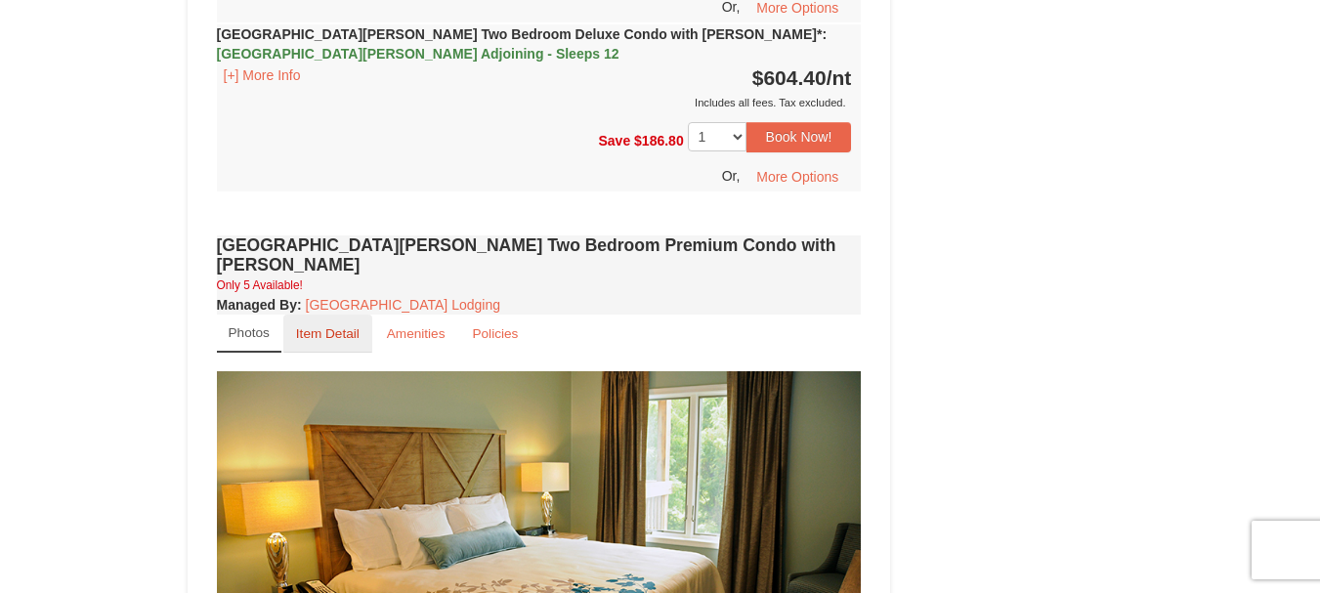
click at [344, 315] on link "Item Detail" at bounding box center [327, 334] width 89 height 38
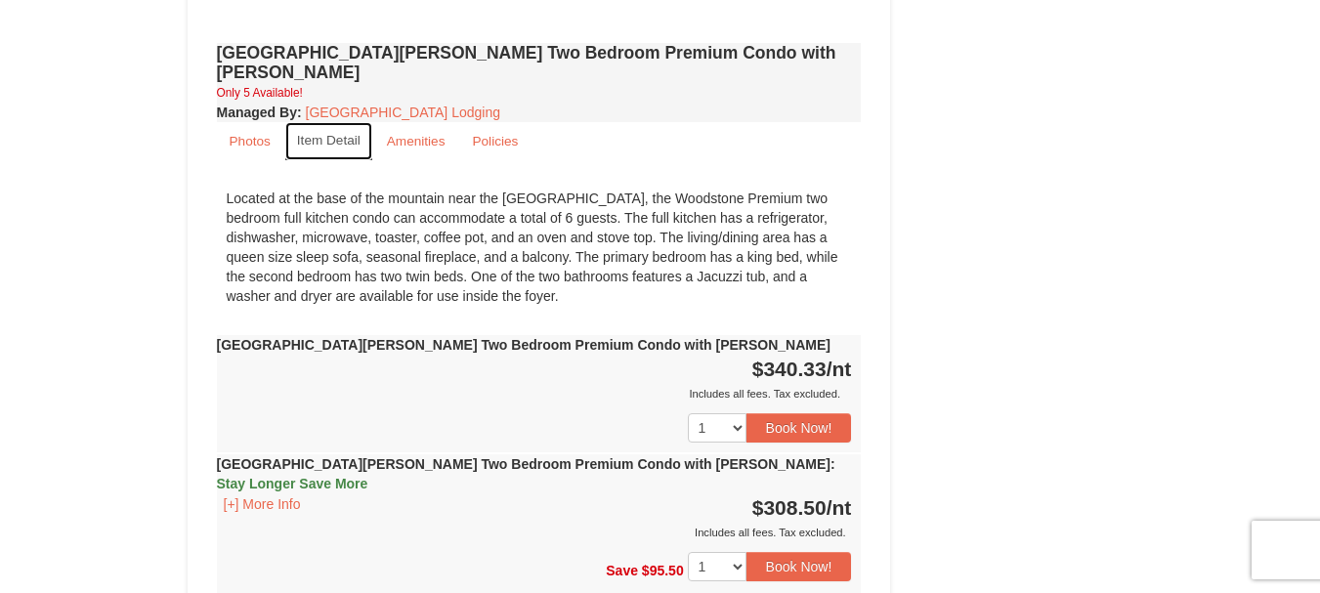
scroll to position [2770, 0]
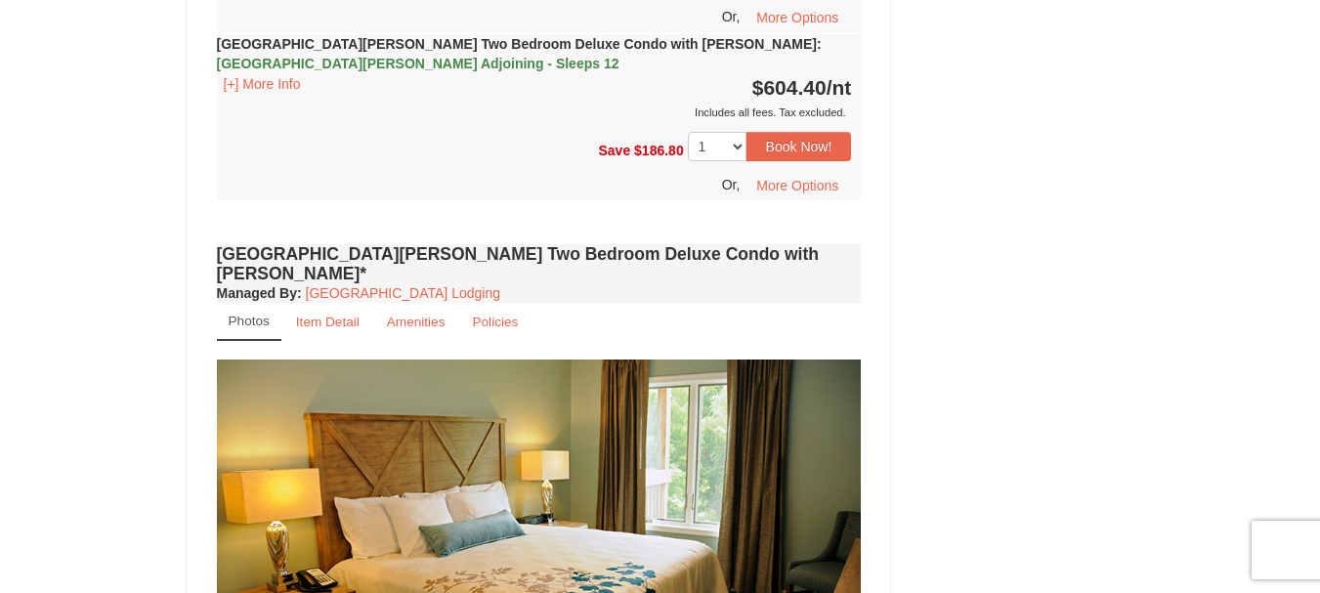
scroll to position [191, 0]
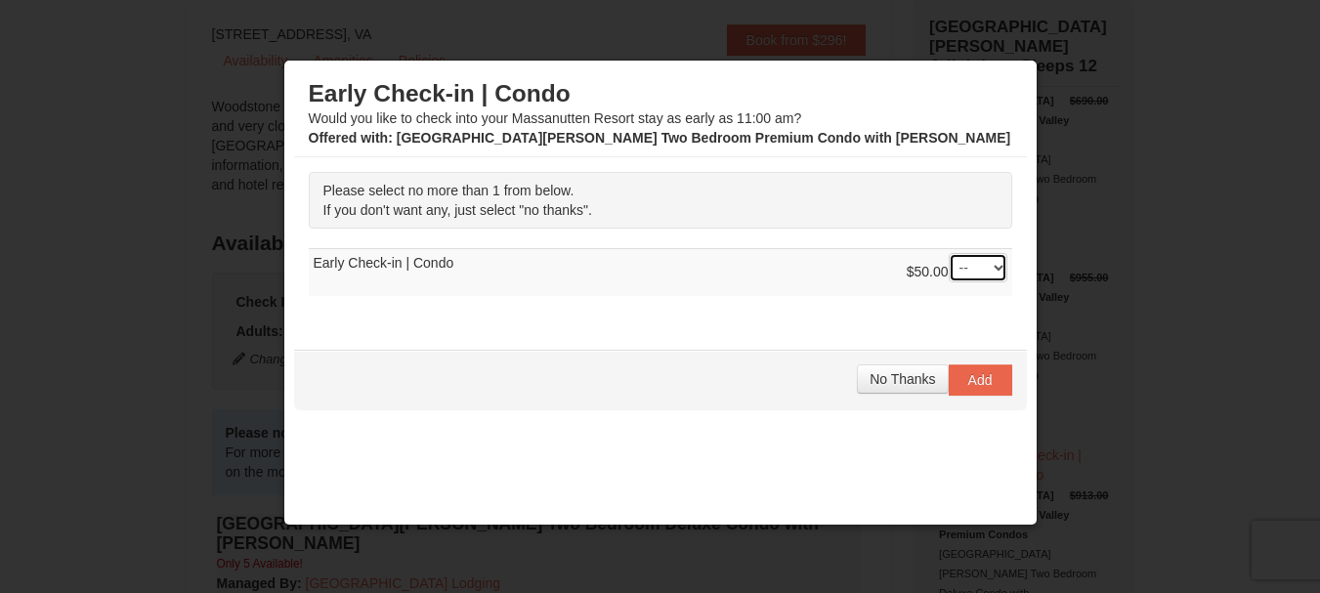
click at [980, 272] on select "-- 01" at bounding box center [978, 267] width 59 height 29
select select "1"
click at [949, 253] on select "-- 01" at bounding box center [978, 267] width 59 height 29
click at [972, 377] on span "Add" at bounding box center [980, 380] width 24 height 16
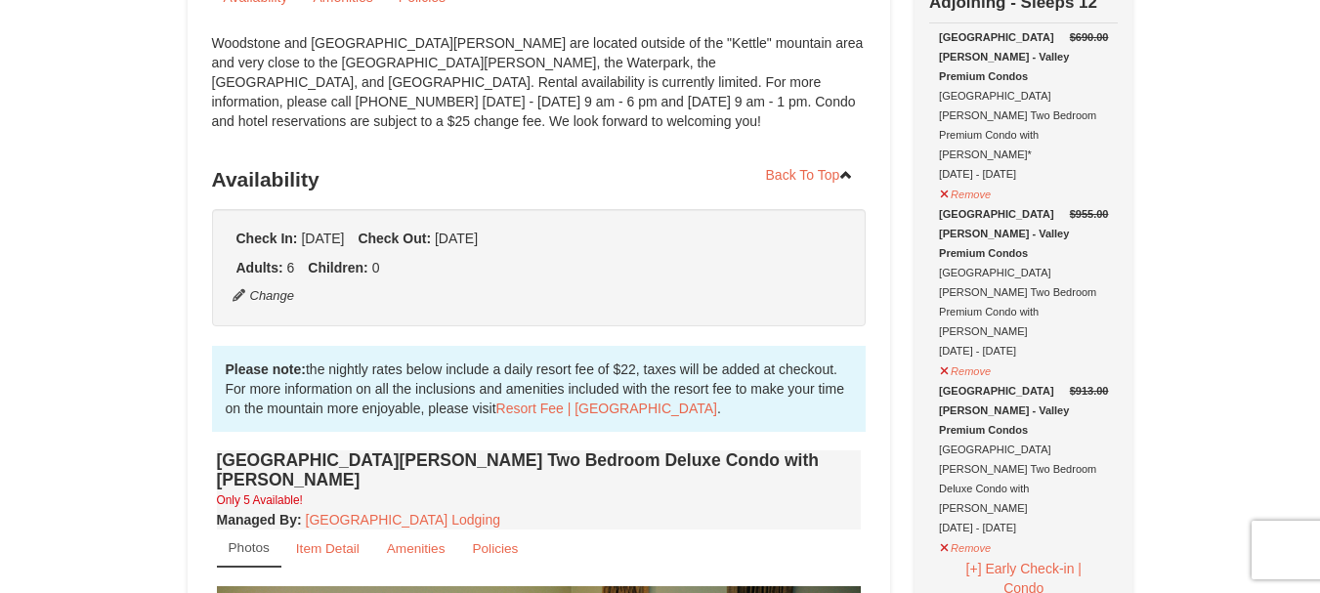
scroll to position [264, 0]
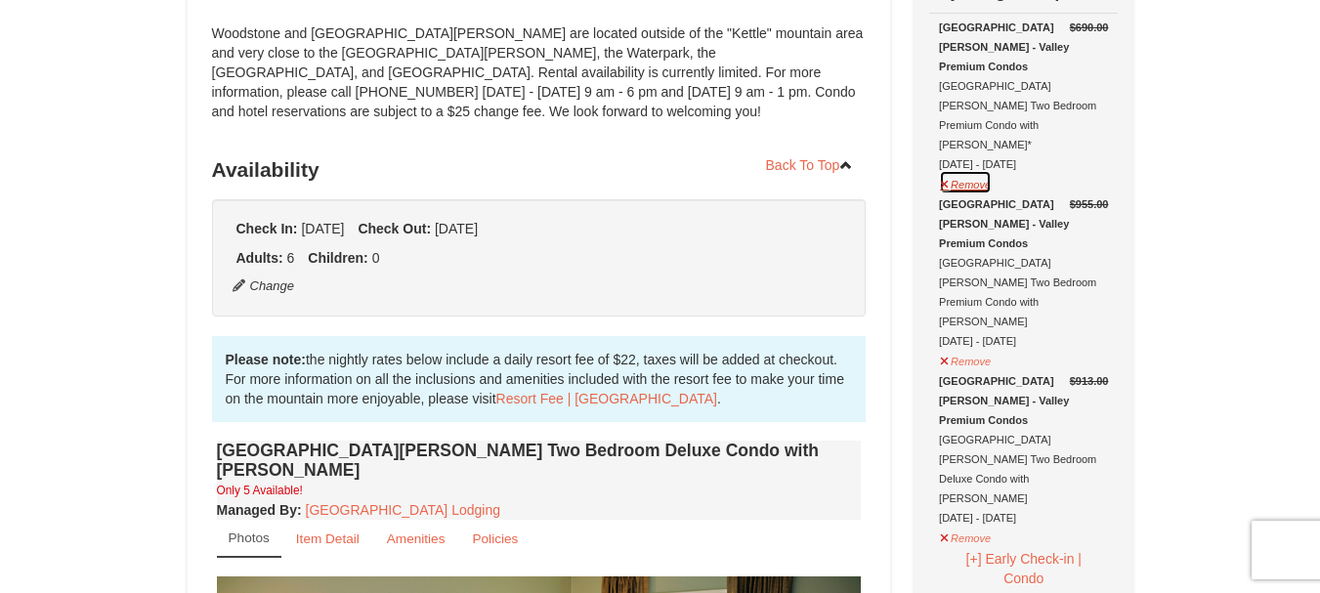
click at [948, 170] on button "Remove" at bounding box center [965, 182] width 53 height 24
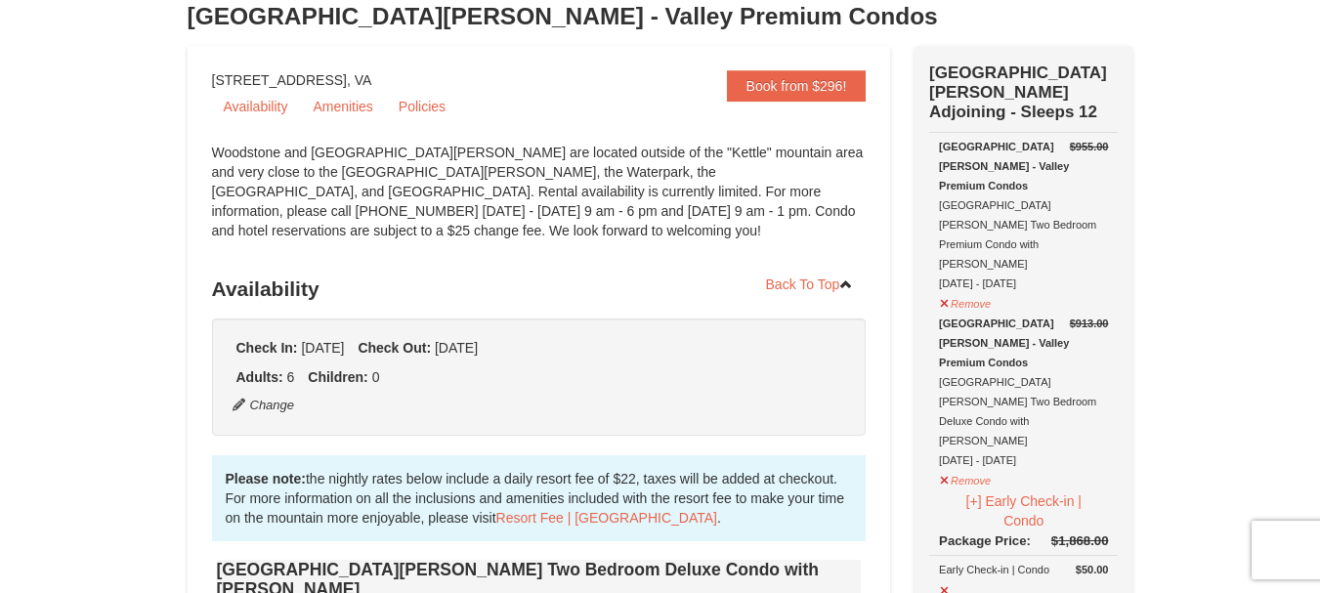
scroll to position [191, 0]
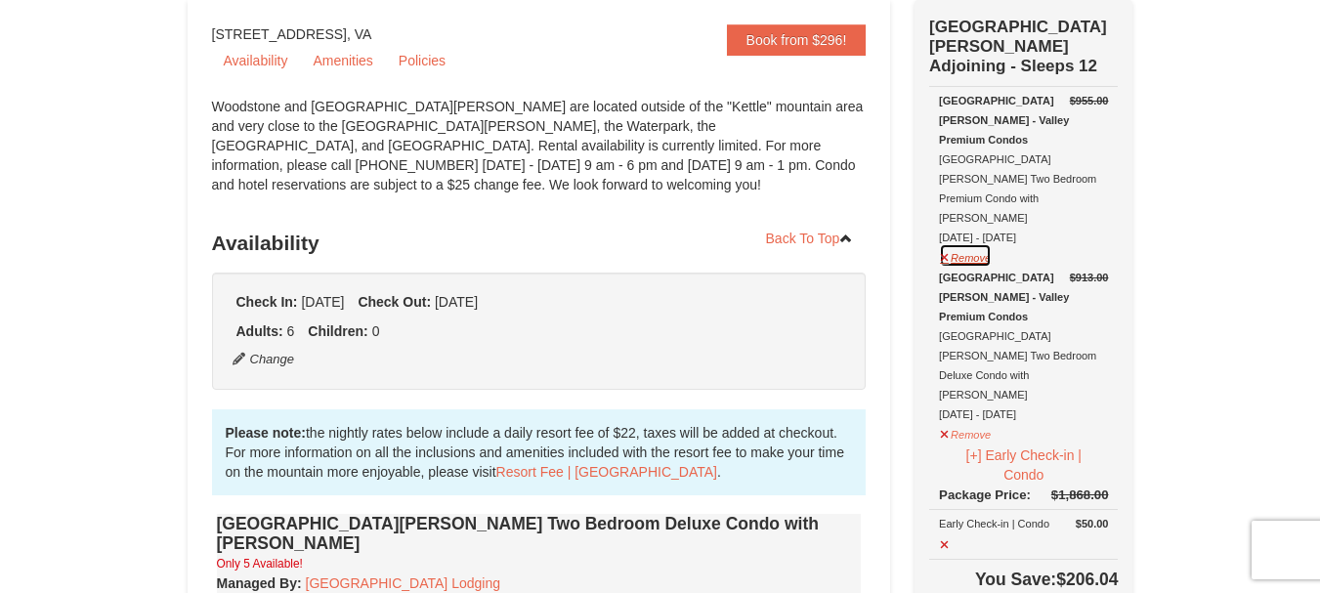
click at [949, 243] on button "Remove" at bounding box center [965, 255] width 53 height 24
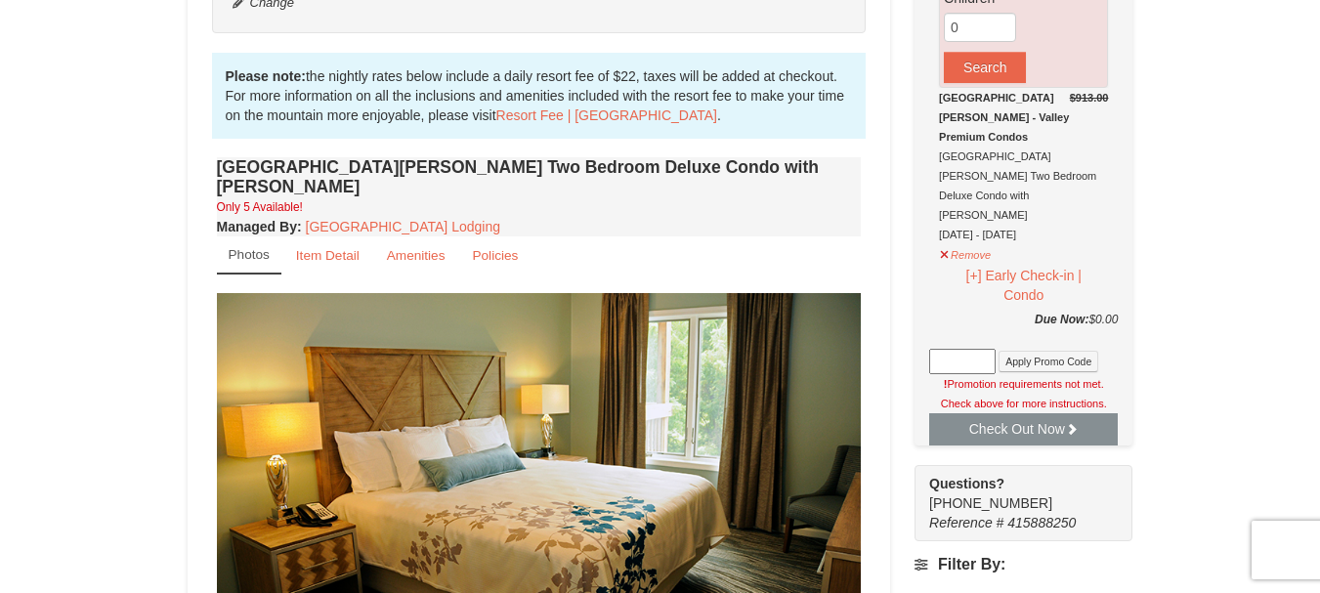
scroll to position [501, 0]
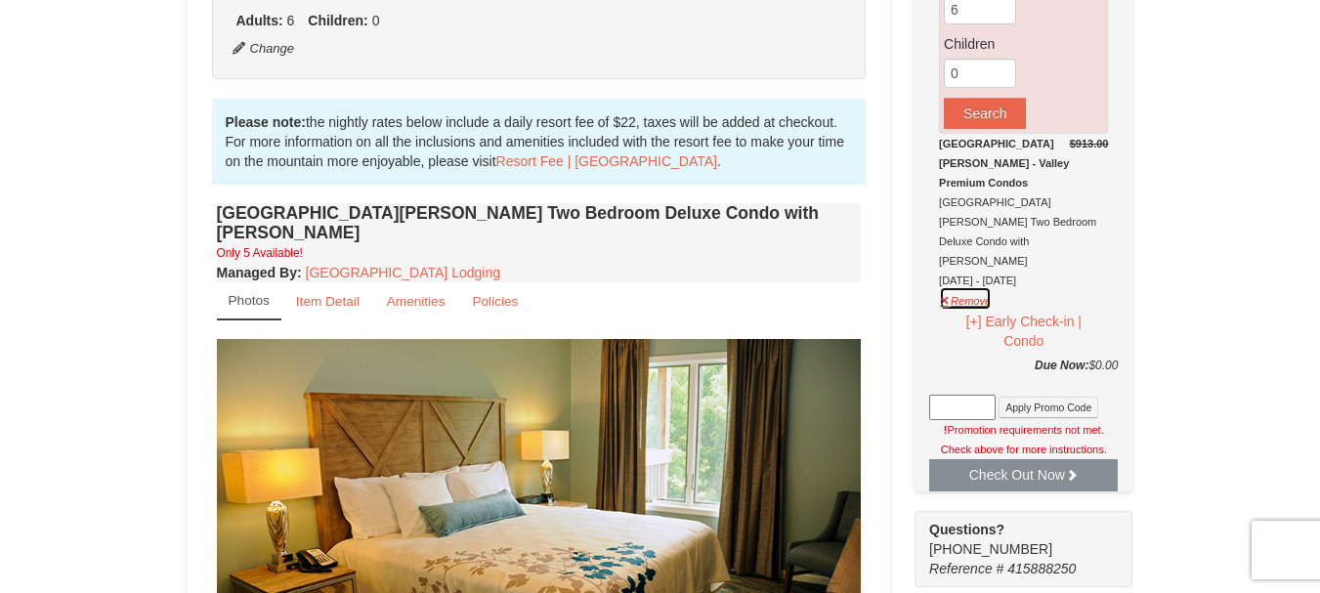
click at [944, 286] on button "Remove" at bounding box center [965, 298] width 53 height 24
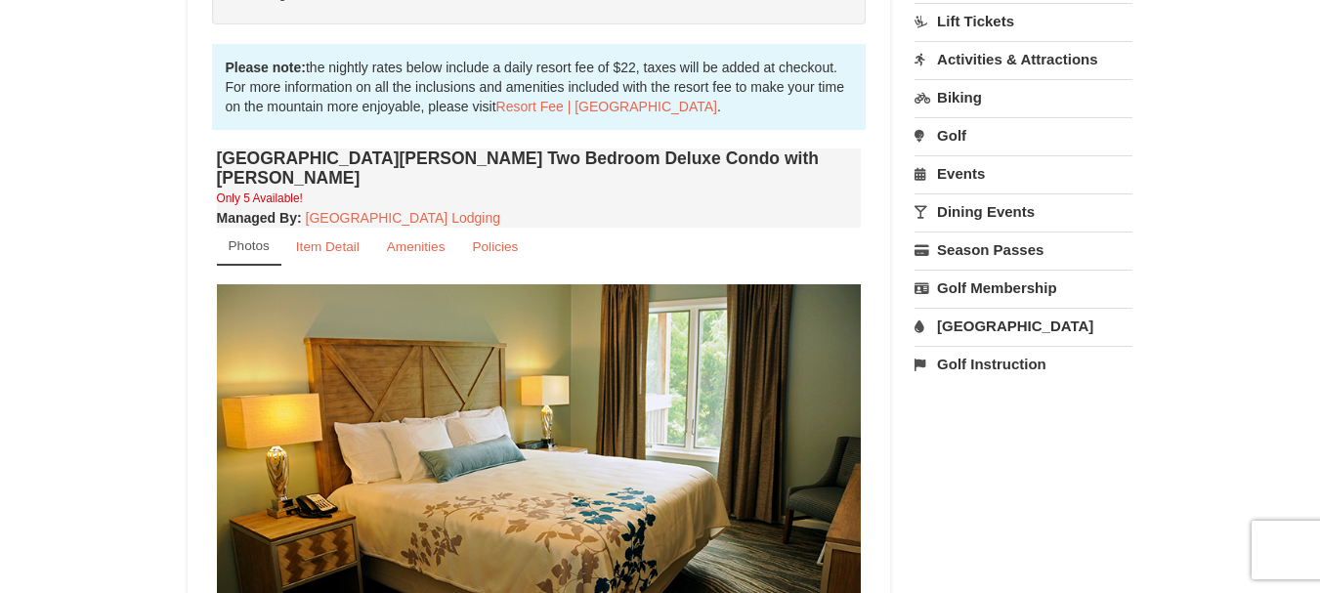
scroll to position [629, 0]
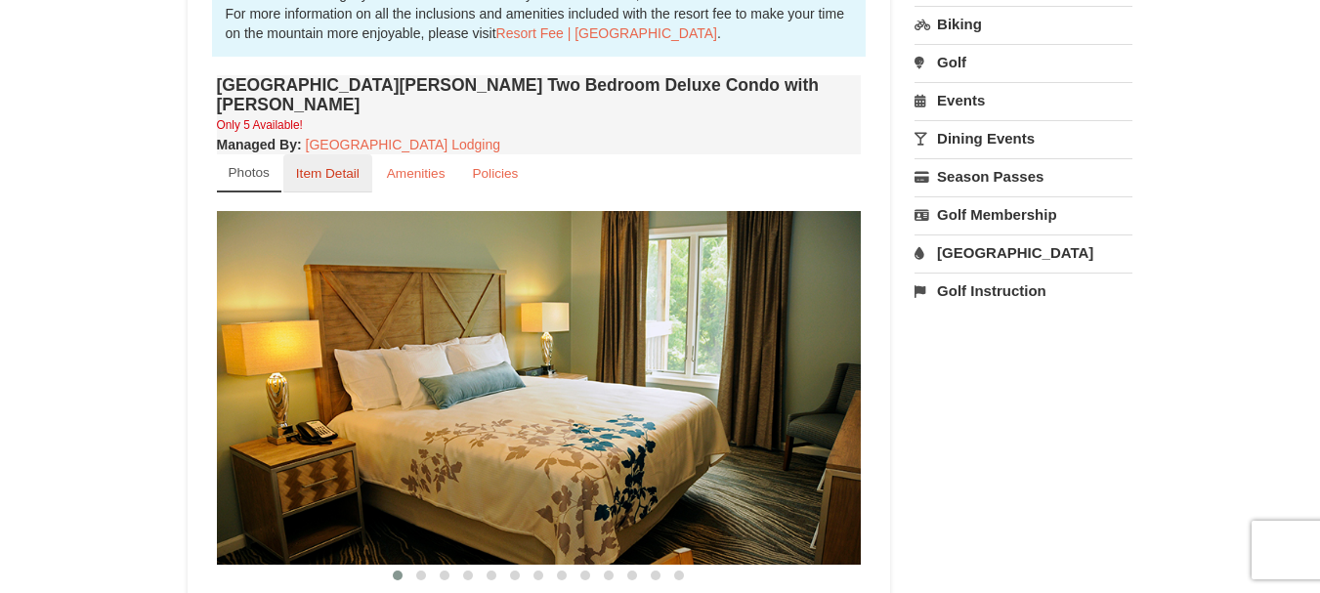
click at [320, 166] on small "Item Detail" at bounding box center [328, 173] width 64 height 15
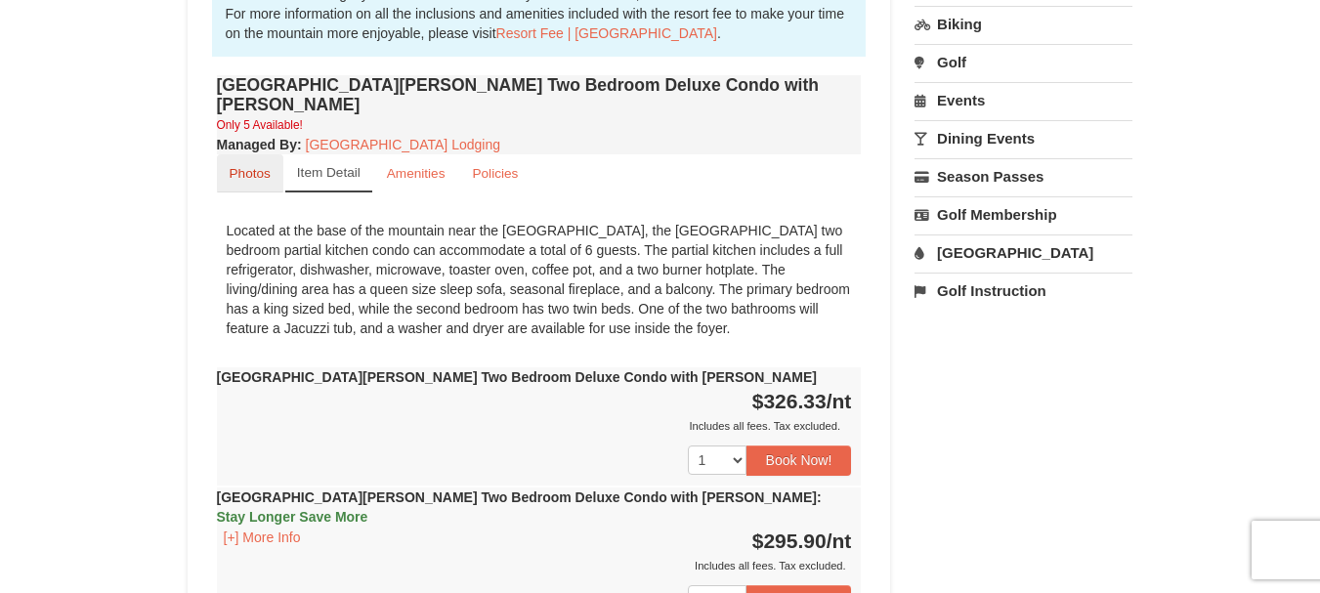
click at [236, 166] on small "Photos" at bounding box center [250, 173] width 41 height 15
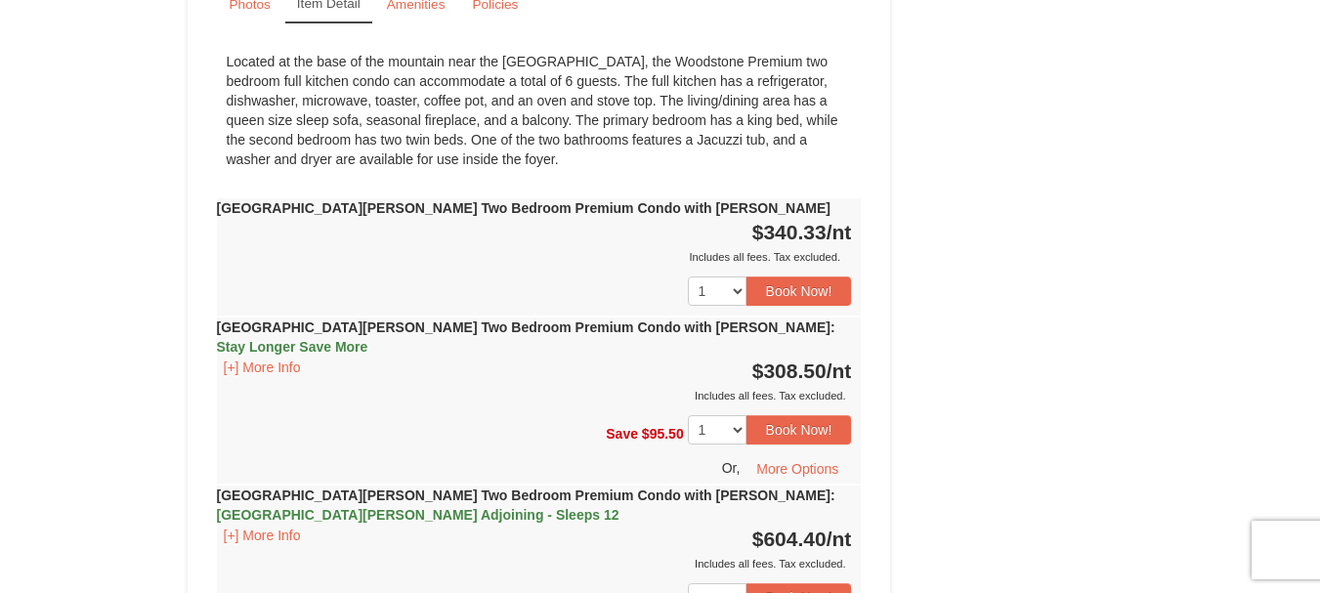
scroll to position [2871, 0]
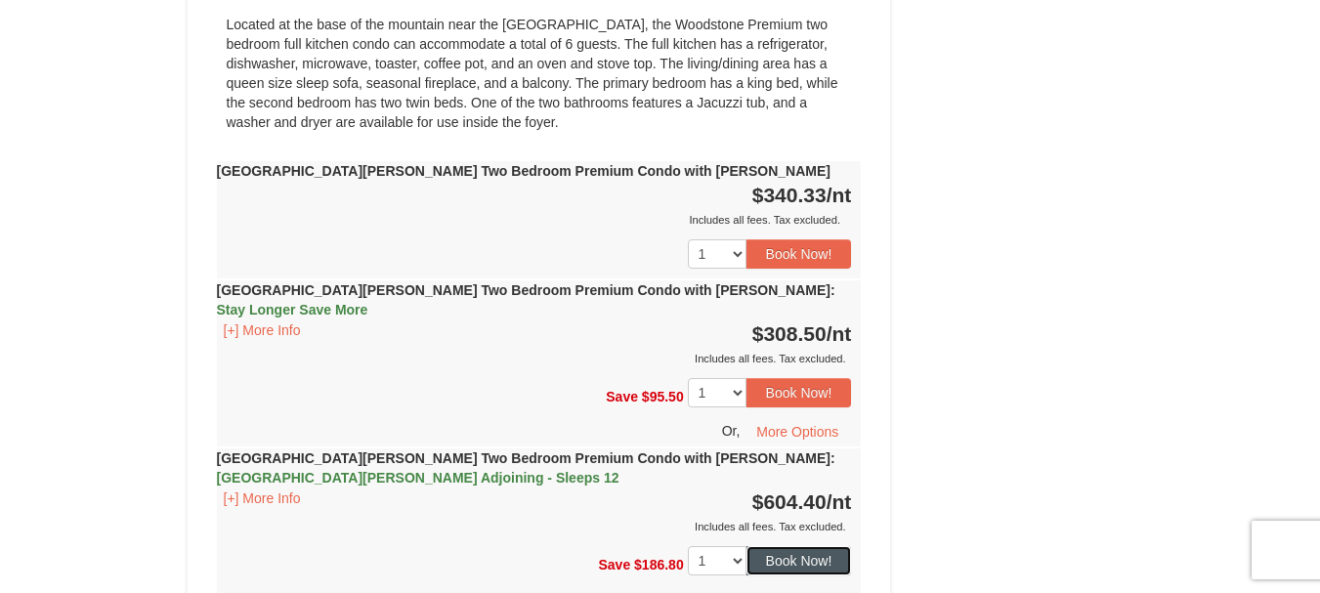
click at [784, 546] on button "Book Now!" at bounding box center [800, 560] width 106 height 29
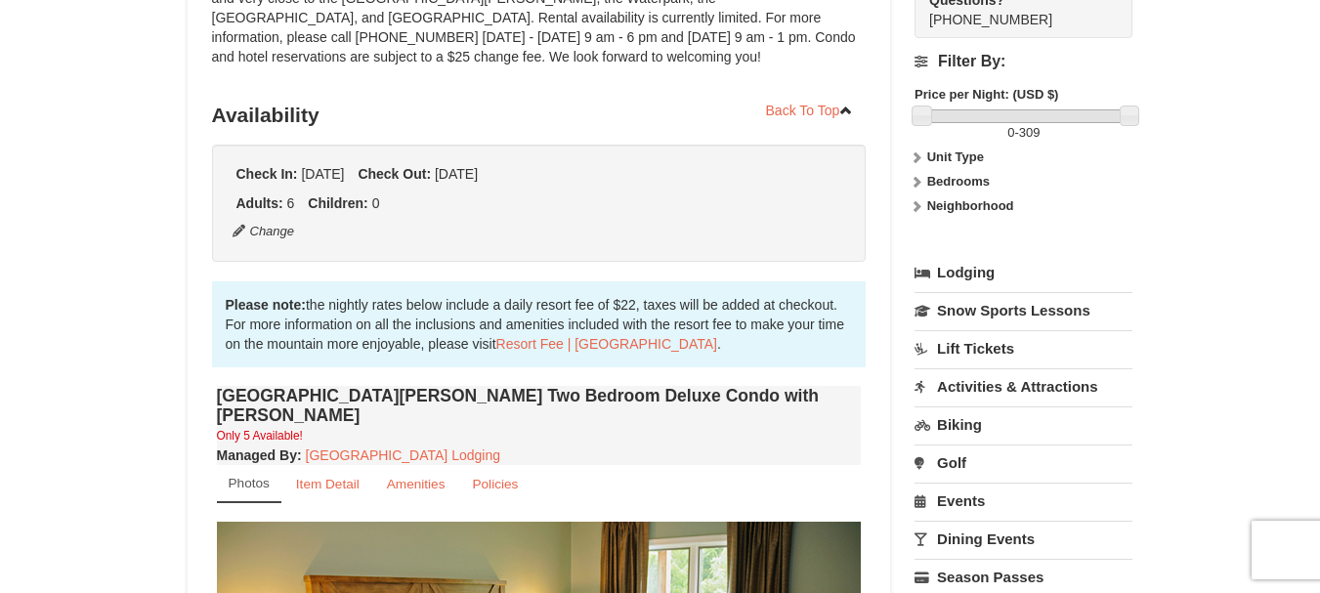
scroll to position [191, 0]
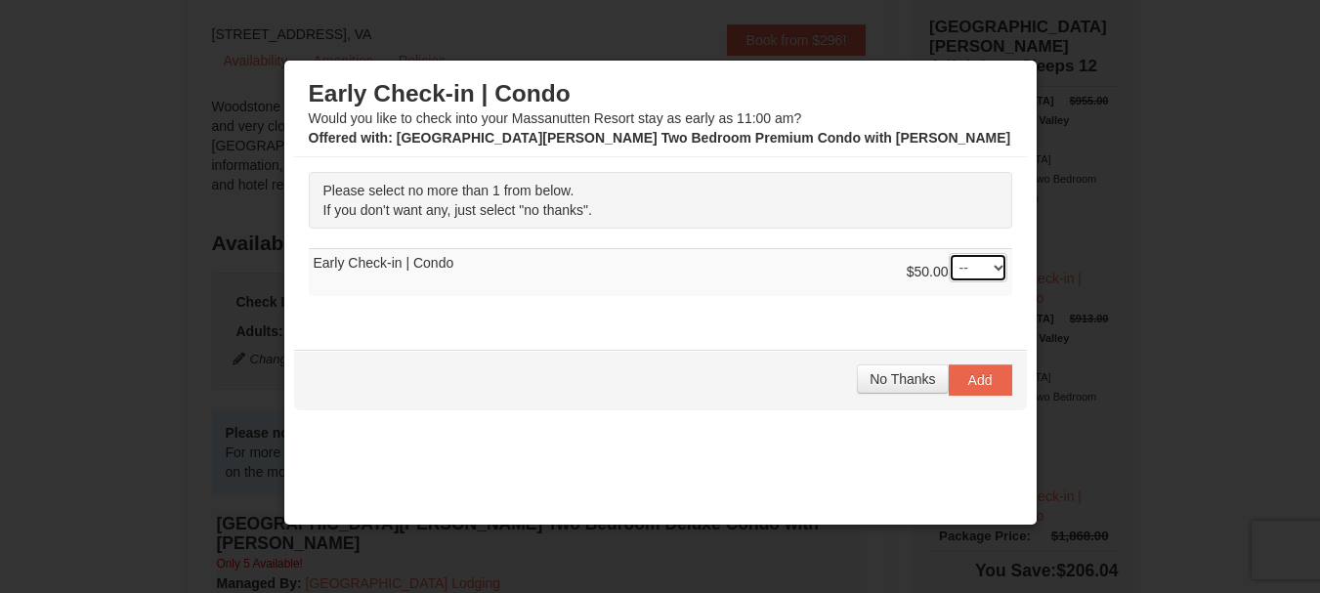
click at [982, 265] on select "-- 01" at bounding box center [978, 267] width 59 height 29
select select "1"
click at [949, 253] on select "-- 01" at bounding box center [978, 267] width 59 height 29
click at [971, 380] on span "Add" at bounding box center [980, 380] width 24 height 16
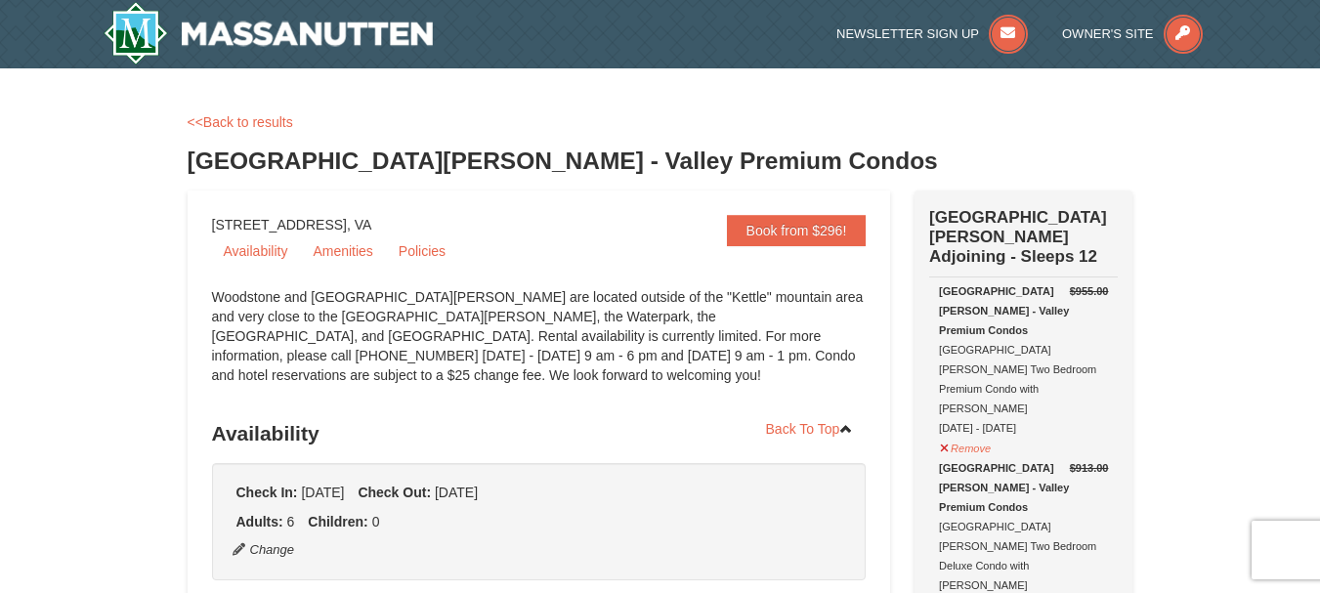
scroll to position [80, 0]
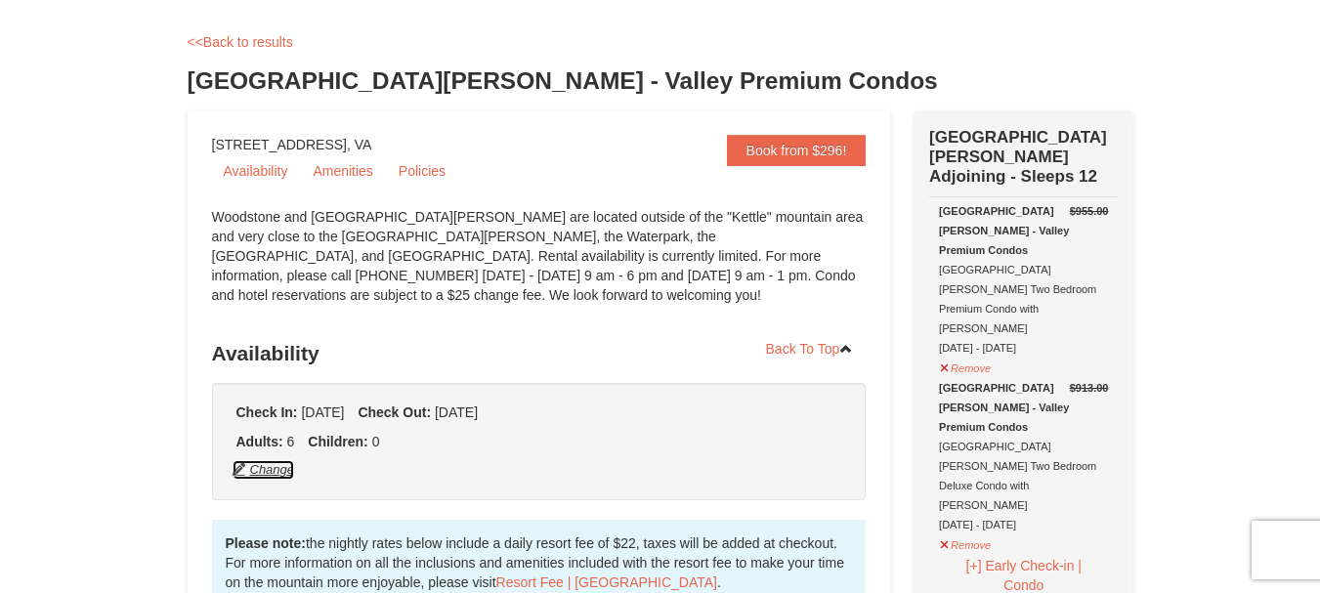
click at [275, 470] on button "Change" at bounding box center [264, 469] width 64 height 21
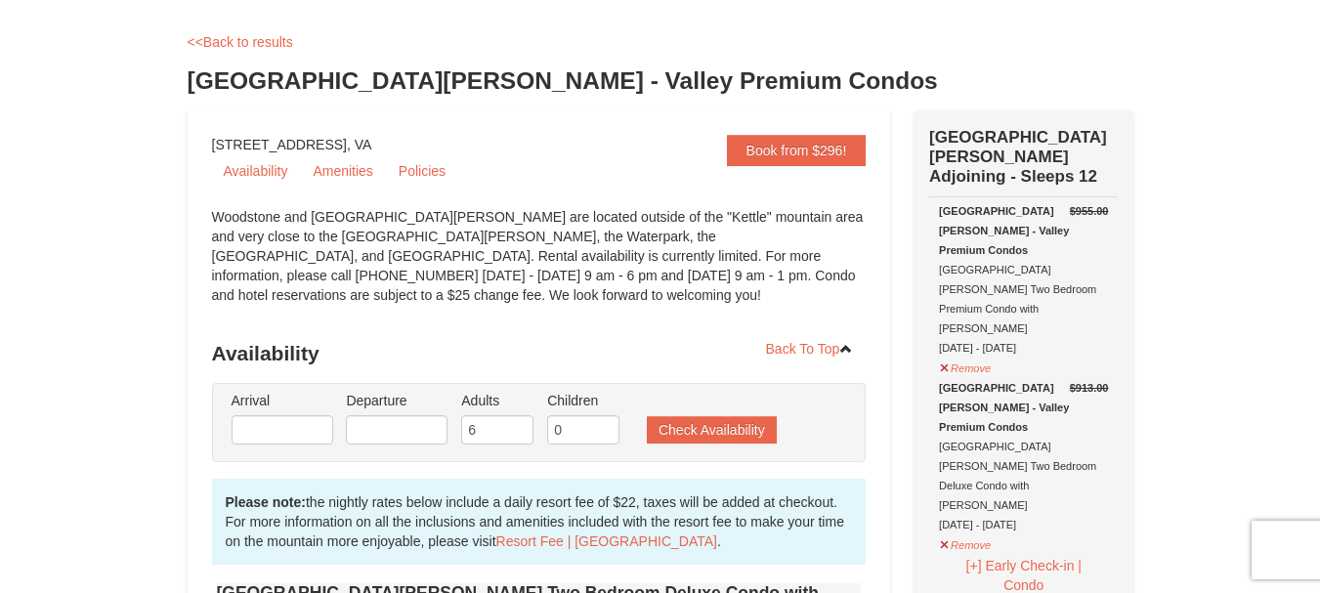
type input "[DATE]"
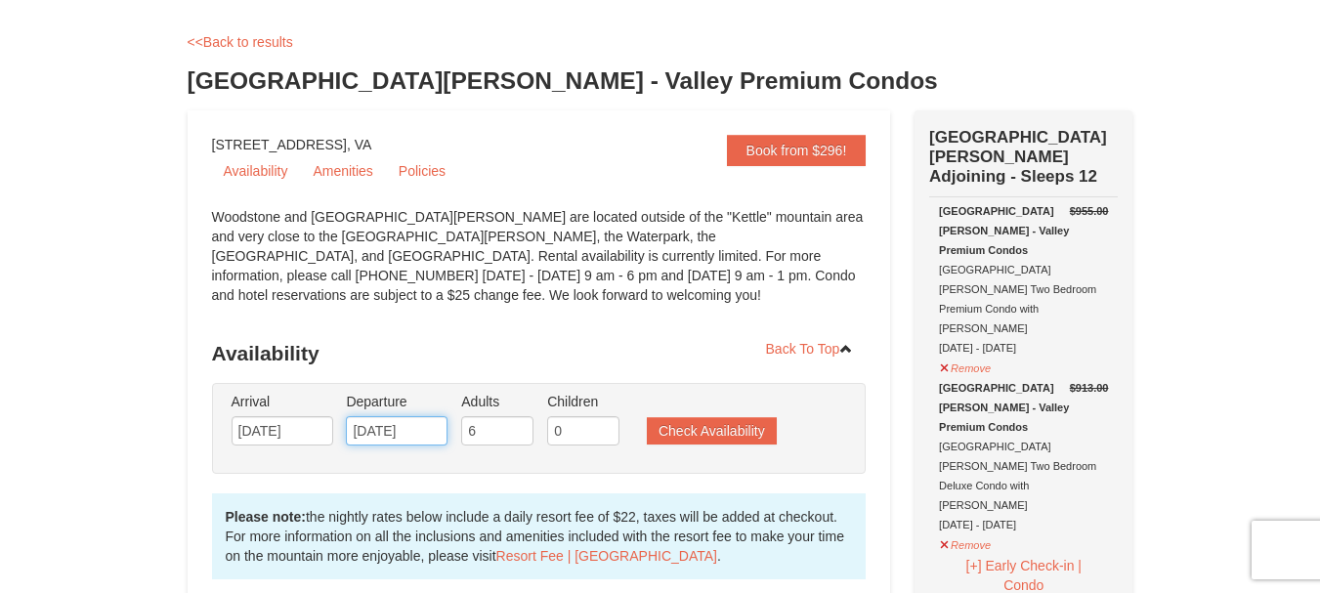
click at [385, 430] on input "10/27/2025" at bounding box center [397, 430] width 102 height 29
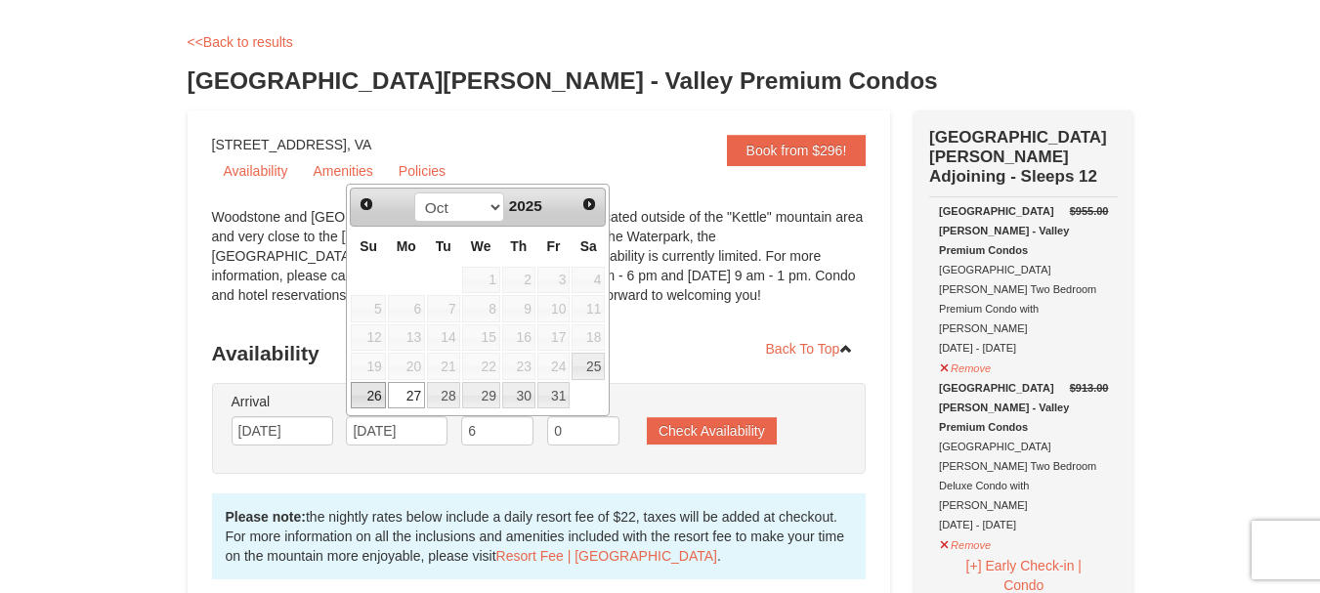
click at [377, 402] on link "26" at bounding box center [368, 395] width 34 height 27
type input "[DATE]"
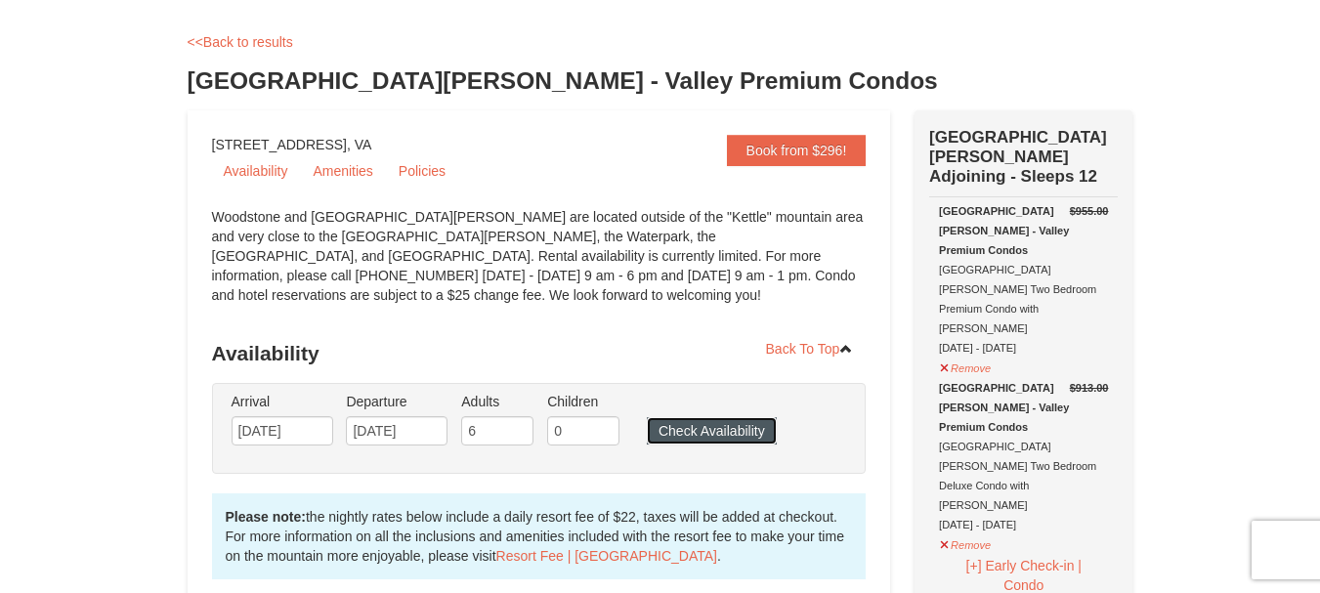
click at [717, 429] on button "Check Availability" at bounding box center [712, 430] width 130 height 27
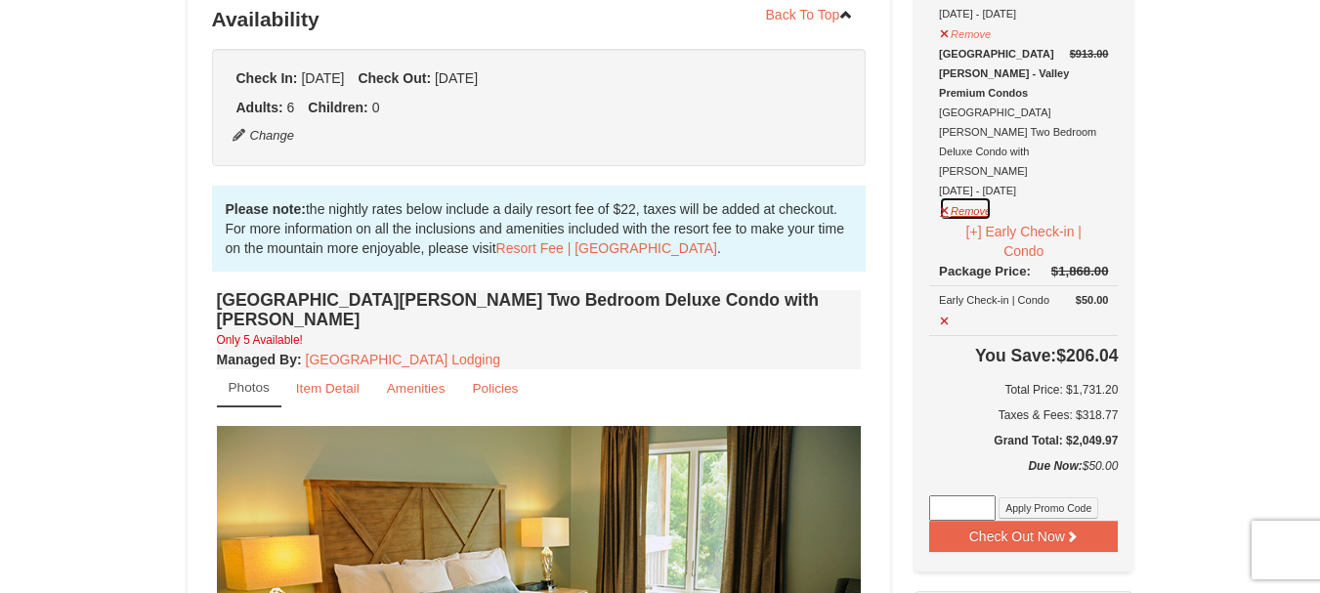
click at [948, 196] on button "Remove" at bounding box center [965, 208] width 53 height 24
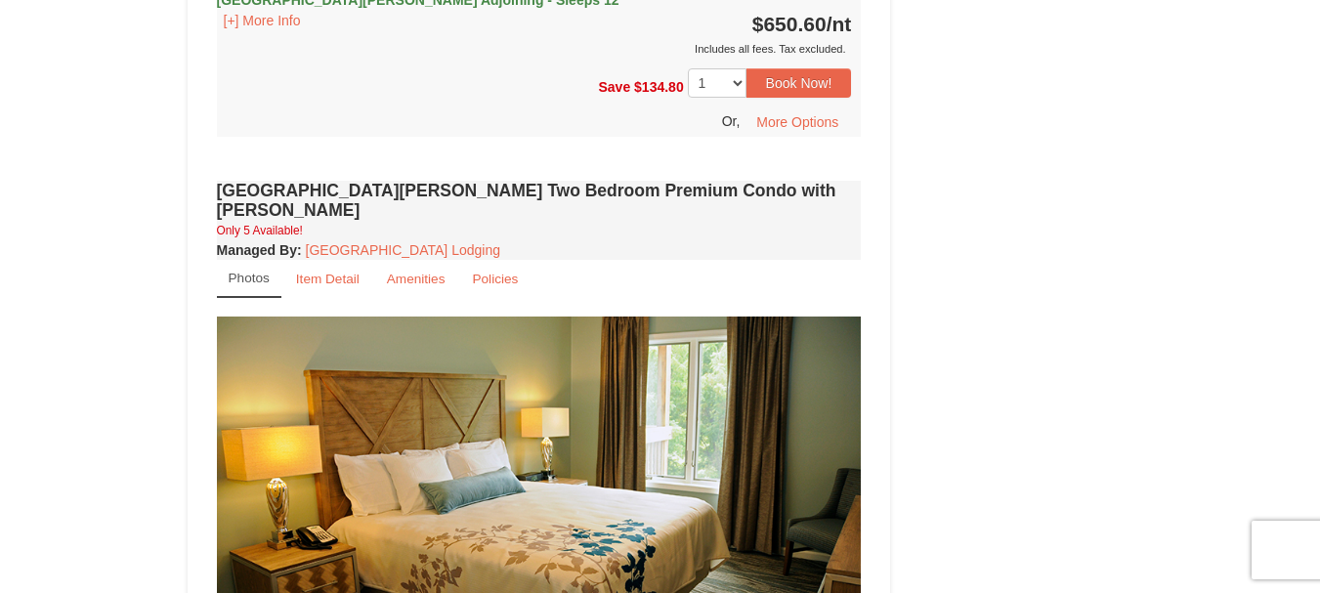
scroll to position [2237, 0]
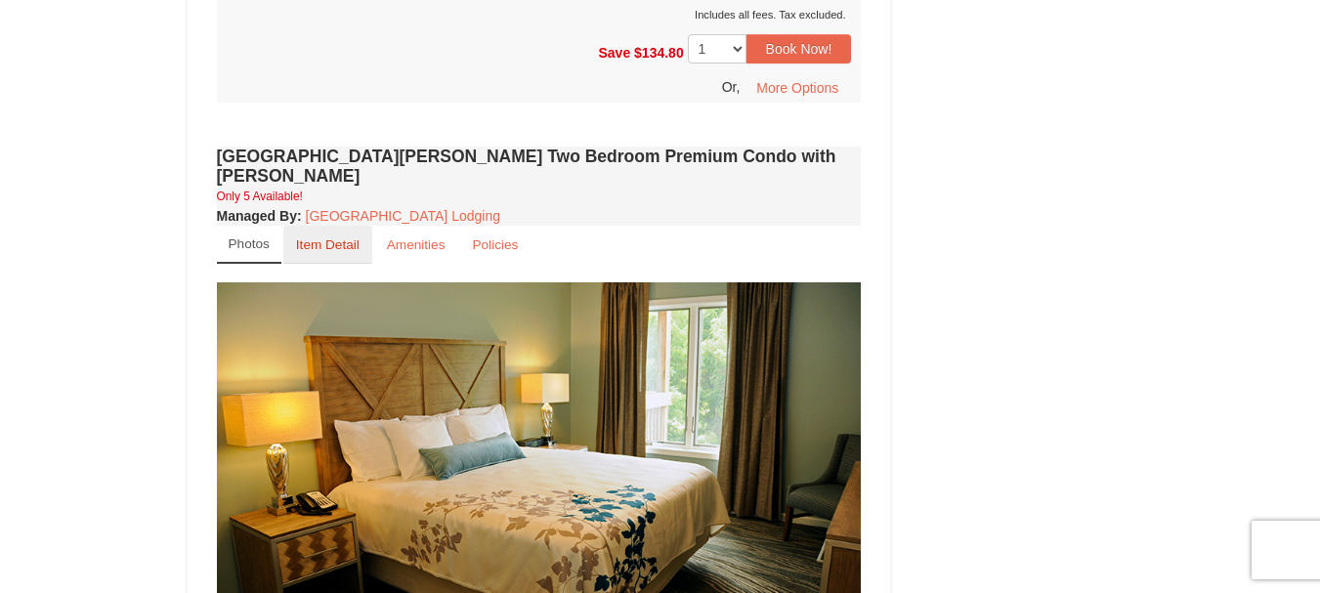
click at [319, 237] on small "Item Detail" at bounding box center [328, 244] width 64 height 15
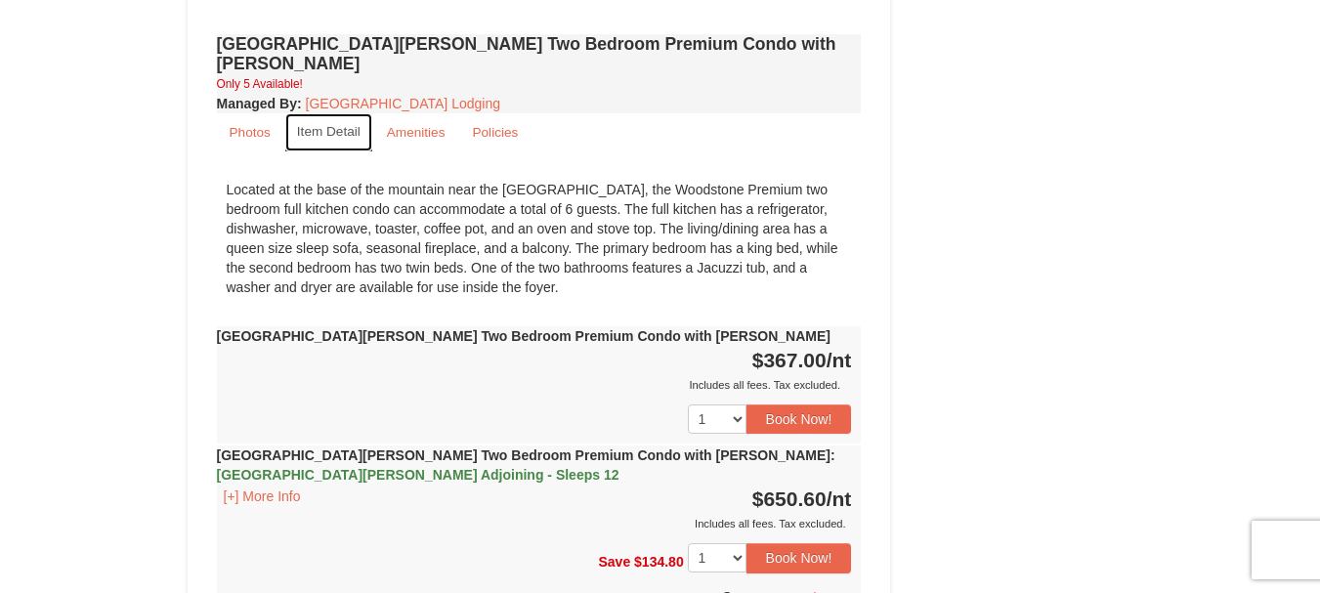
scroll to position [2414, 0]
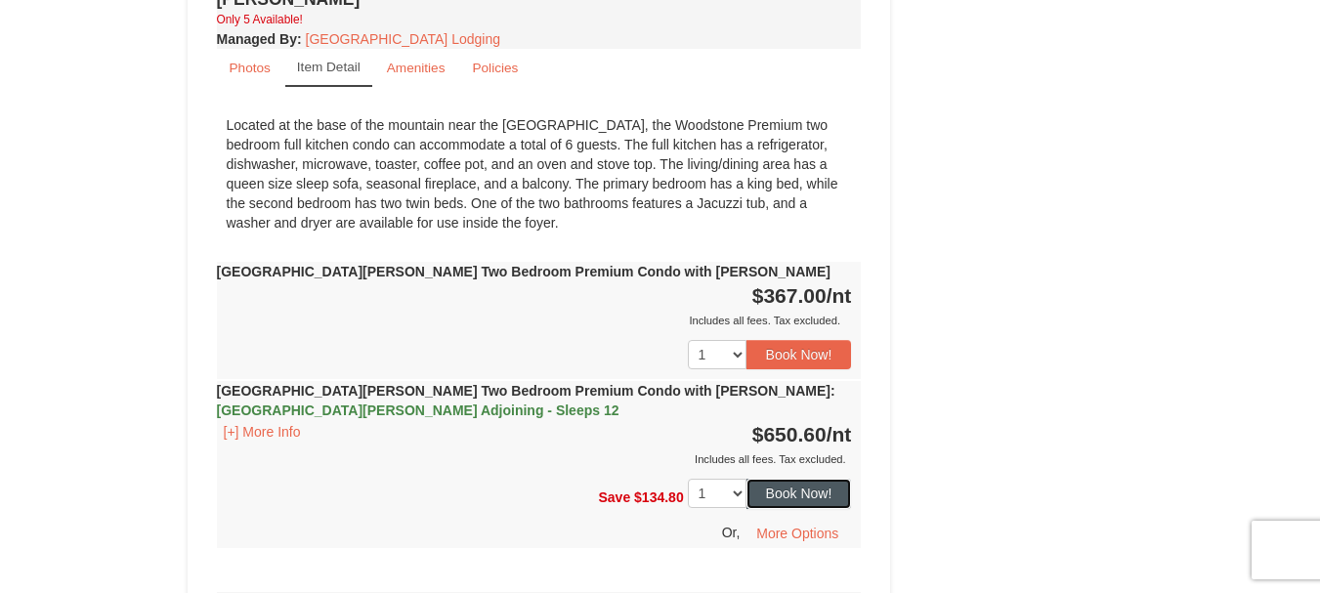
click at [794, 479] on button "Book Now!" at bounding box center [800, 493] width 106 height 29
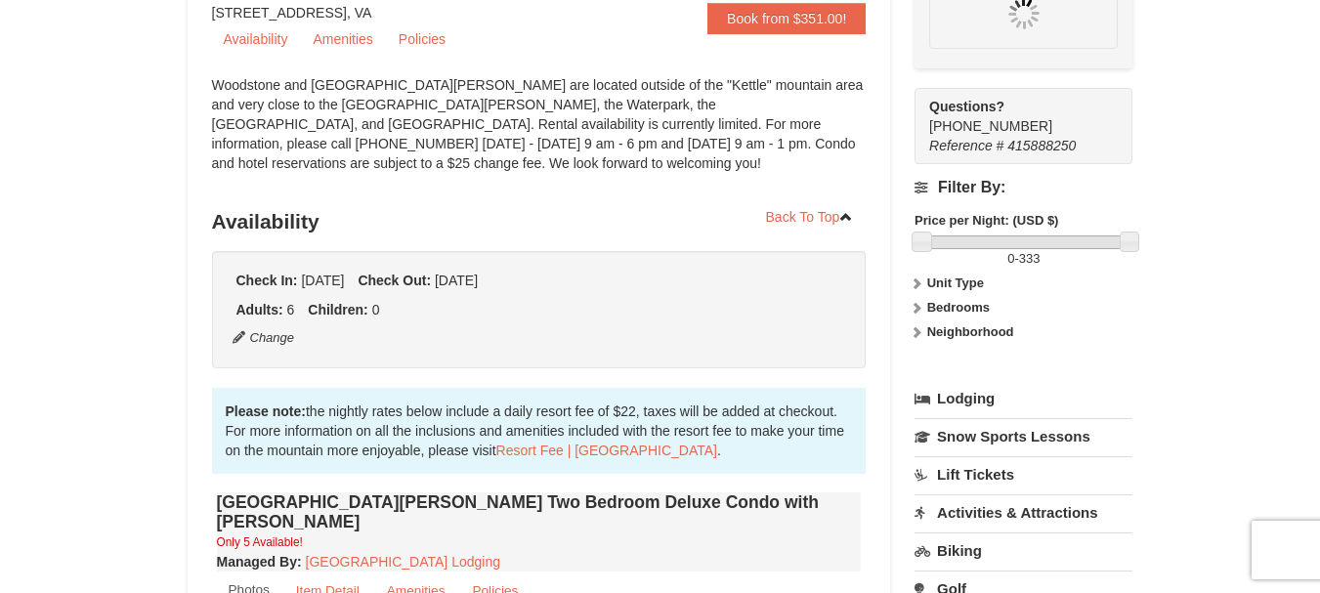
scroll to position [171, 0]
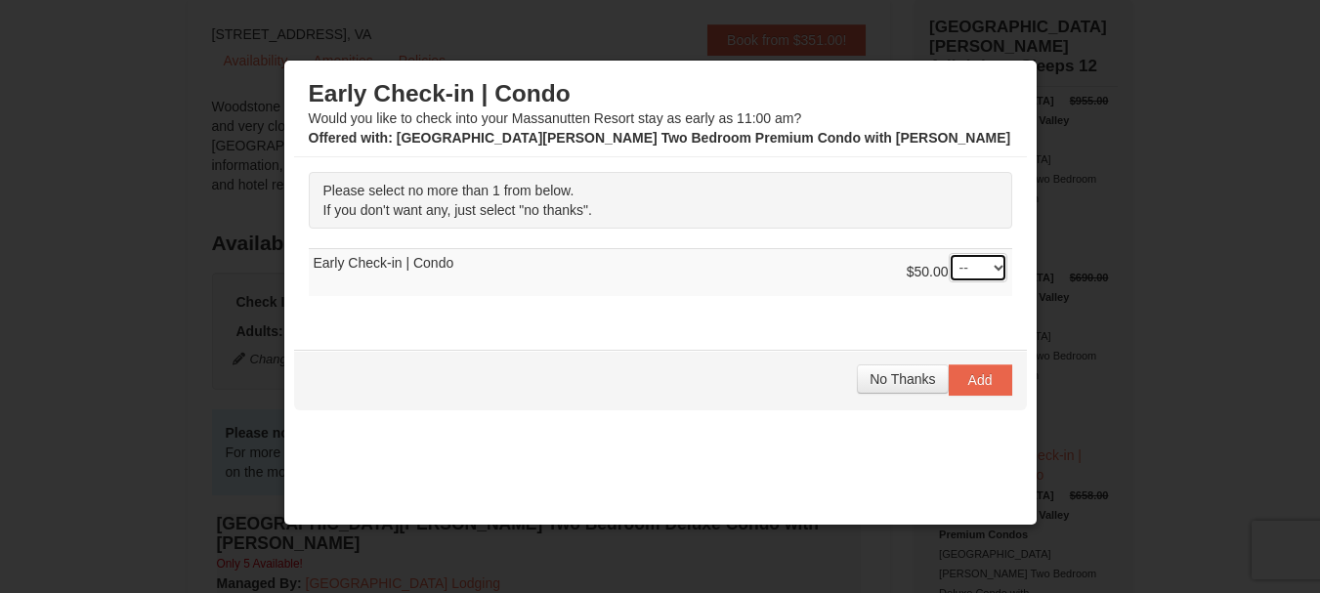
click at [982, 267] on select "-- 01" at bounding box center [978, 267] width 59 height 29
select select "1"
click at [949, 253] on select "-- 01" at bounding box center [978, 267] width 59 height 29
click at [969, 375] on span "Add" at bounding box center [980, 380] width 24 height 16
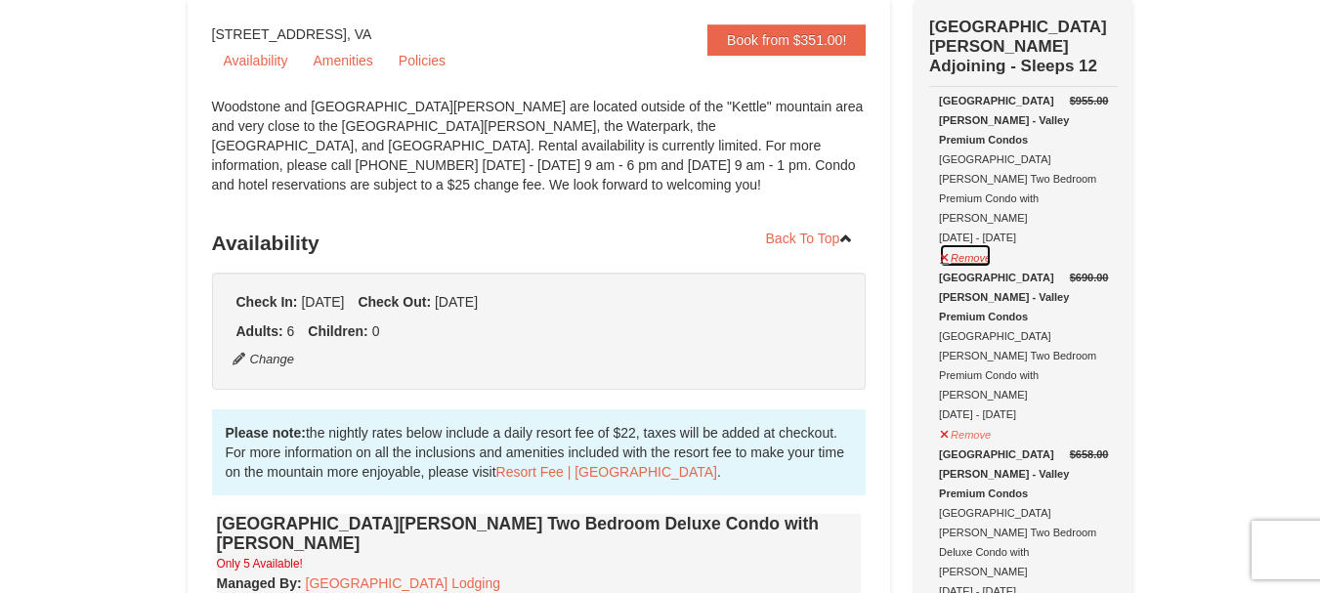
click at [952, 243] on button "Remove" at bounding box center [965, 255] width 53 height 24
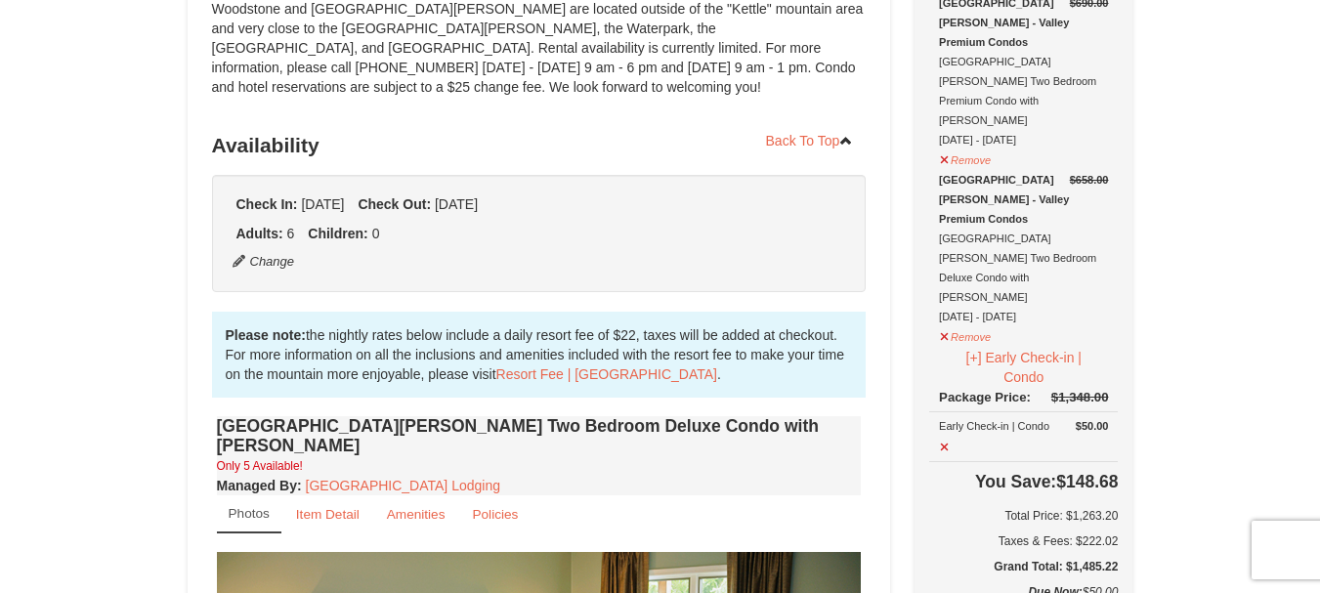
scroll to position [260, 0]
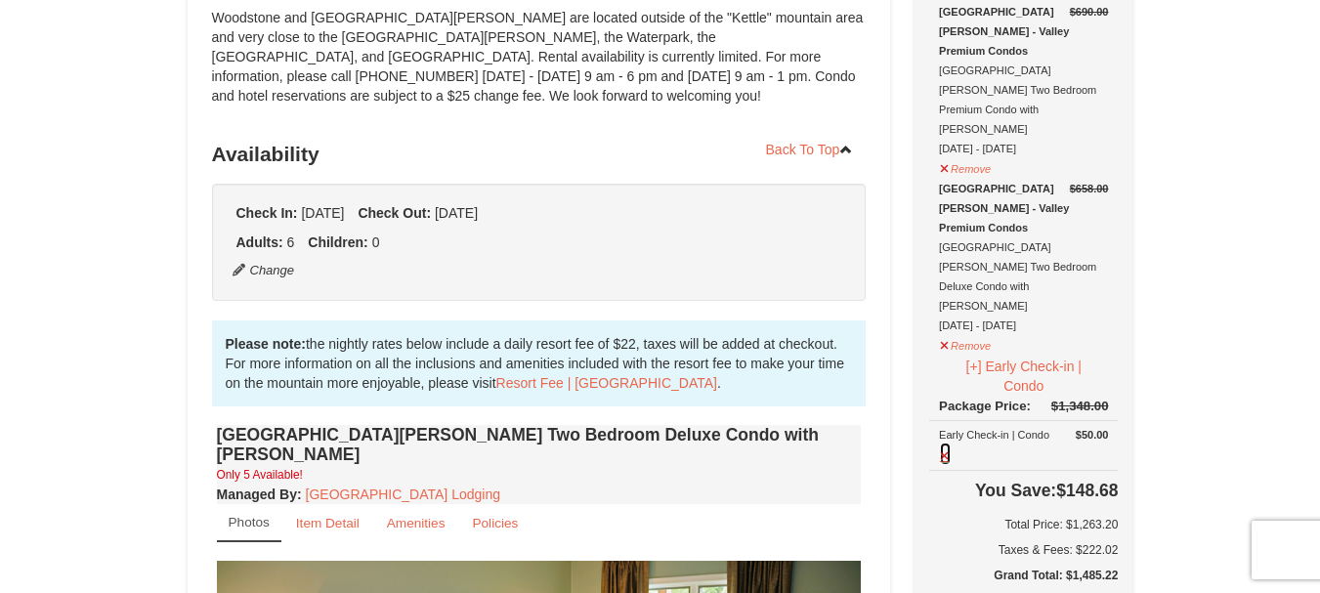
click at [949, 442] on button at bounding box center [945, 454] width 13 height 24
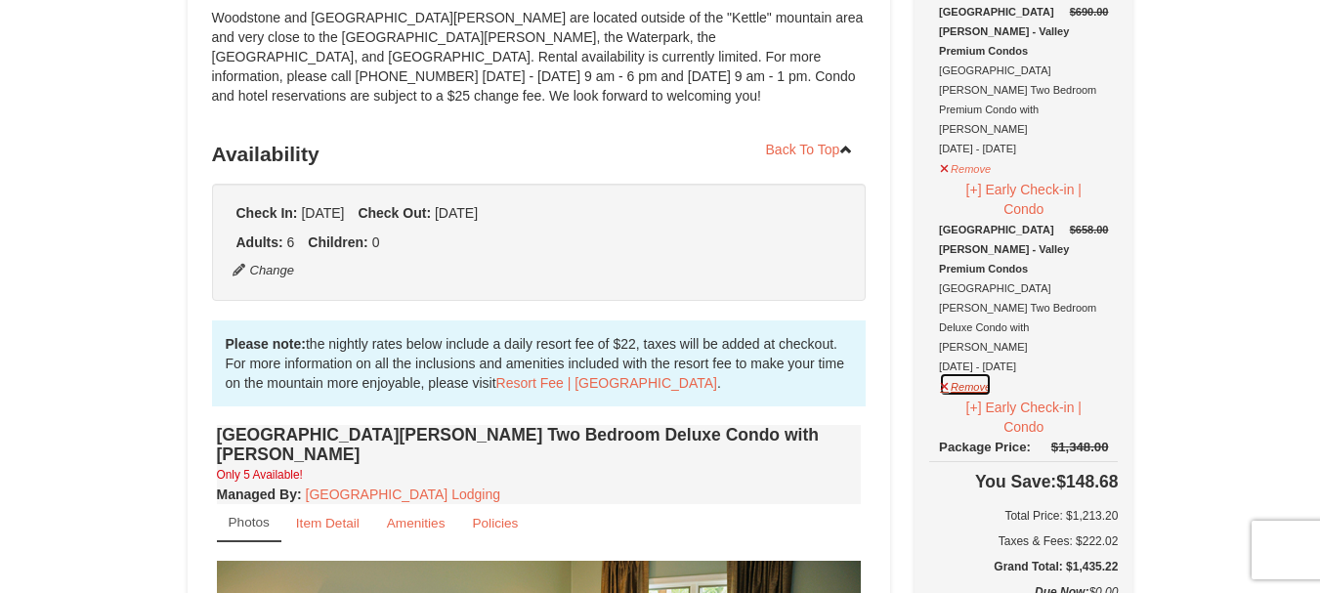
click at [955, 372] on button "Remove" at bounding box center [965, 384] width 53 height 24
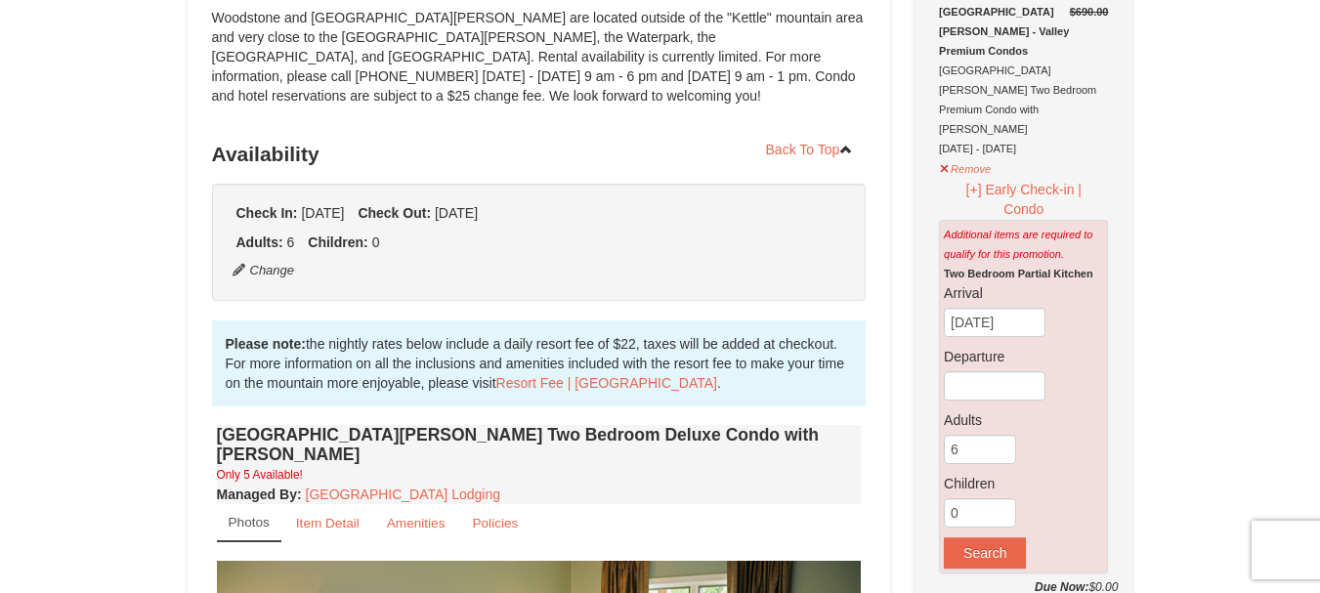
drag, startPoint x: 1319, startPoint y: 88, endPoint x: 1326, endPoint y: 99, distance: 12.7
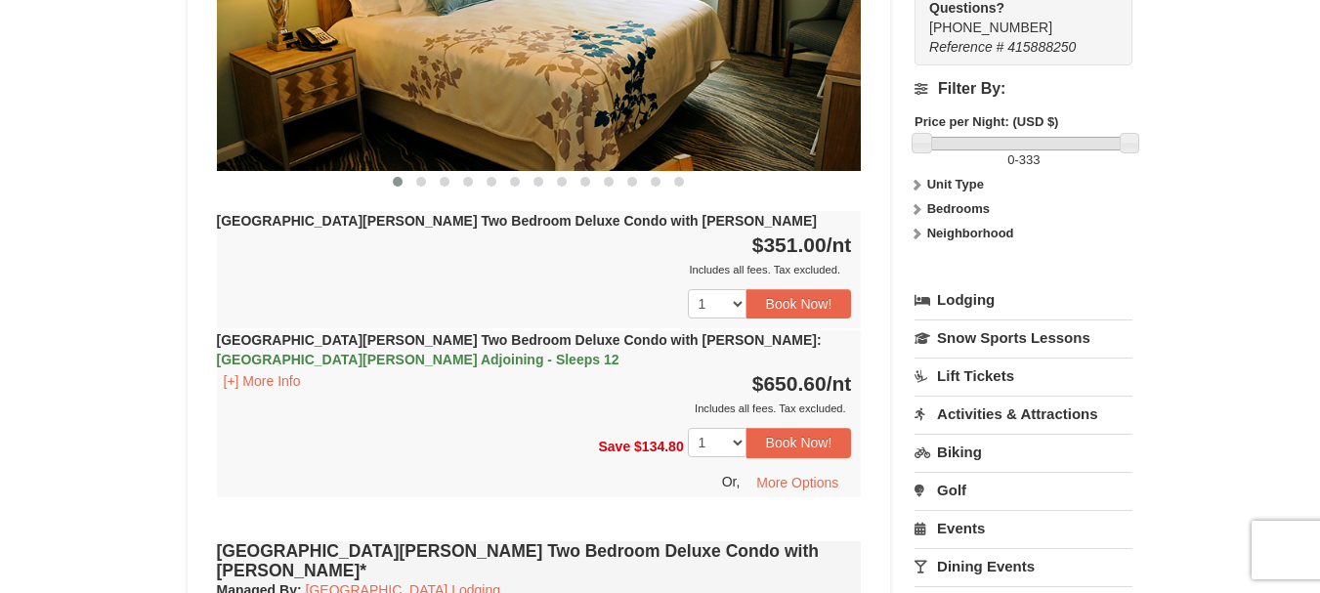
scroll to position [1019, 0]
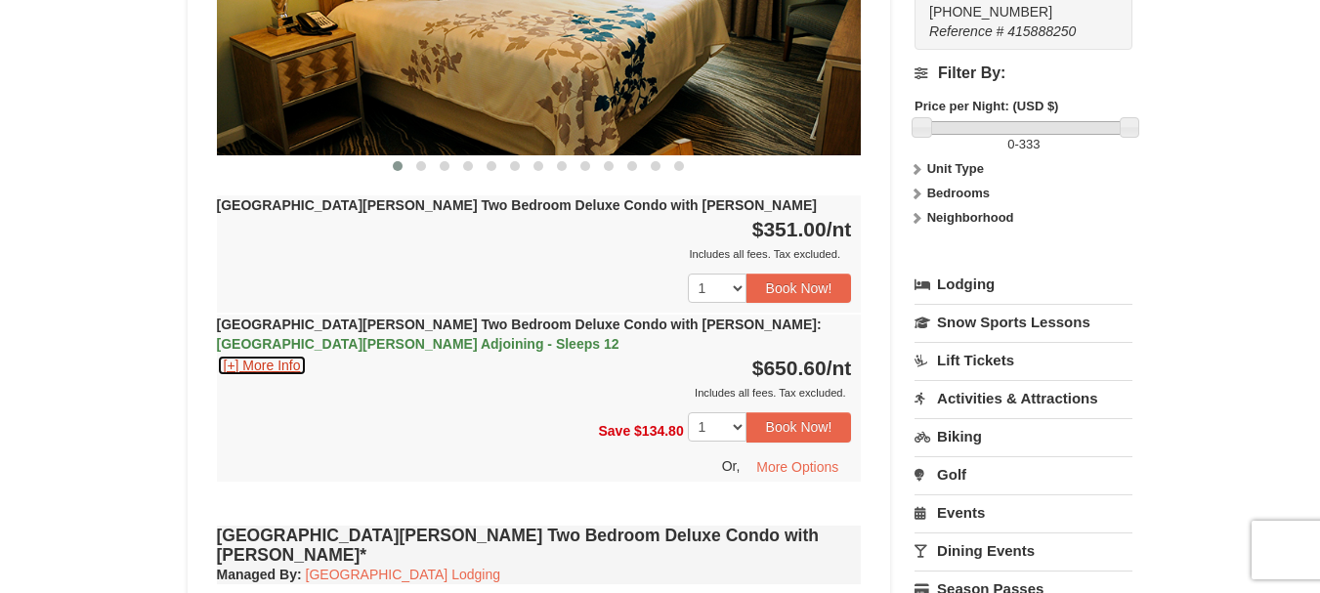
click at [260, 355] on button "[+] More Info" at bounding box center [262, 365] width 91 height 21
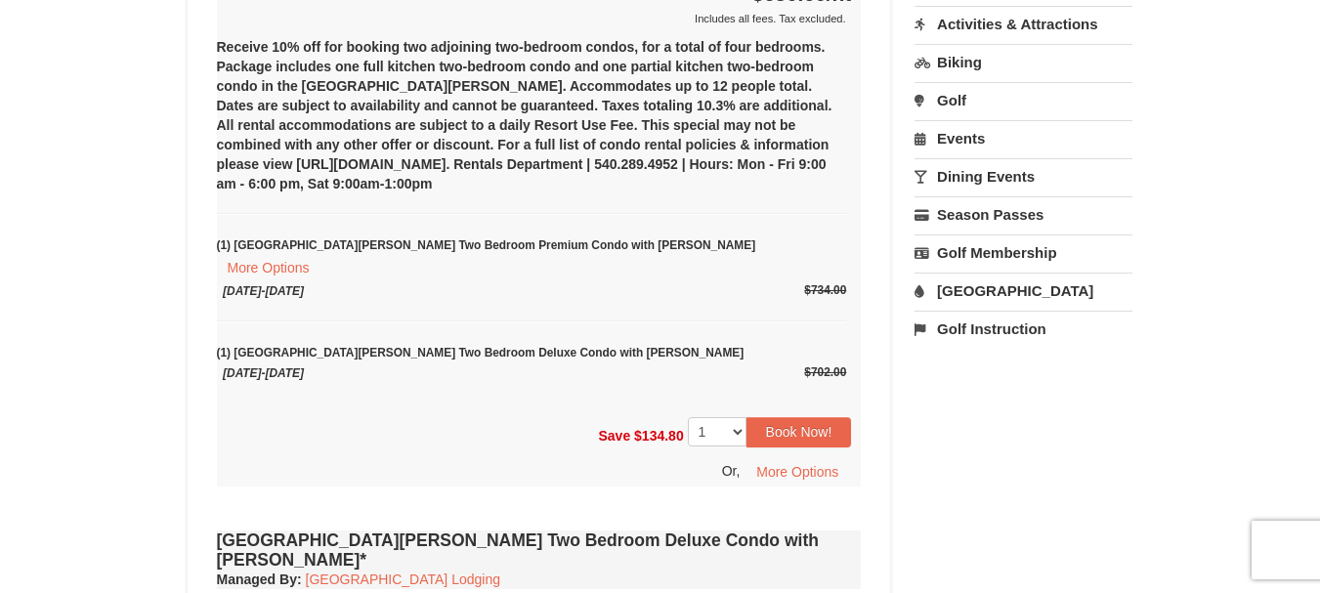
scroll to position [1420, 0]
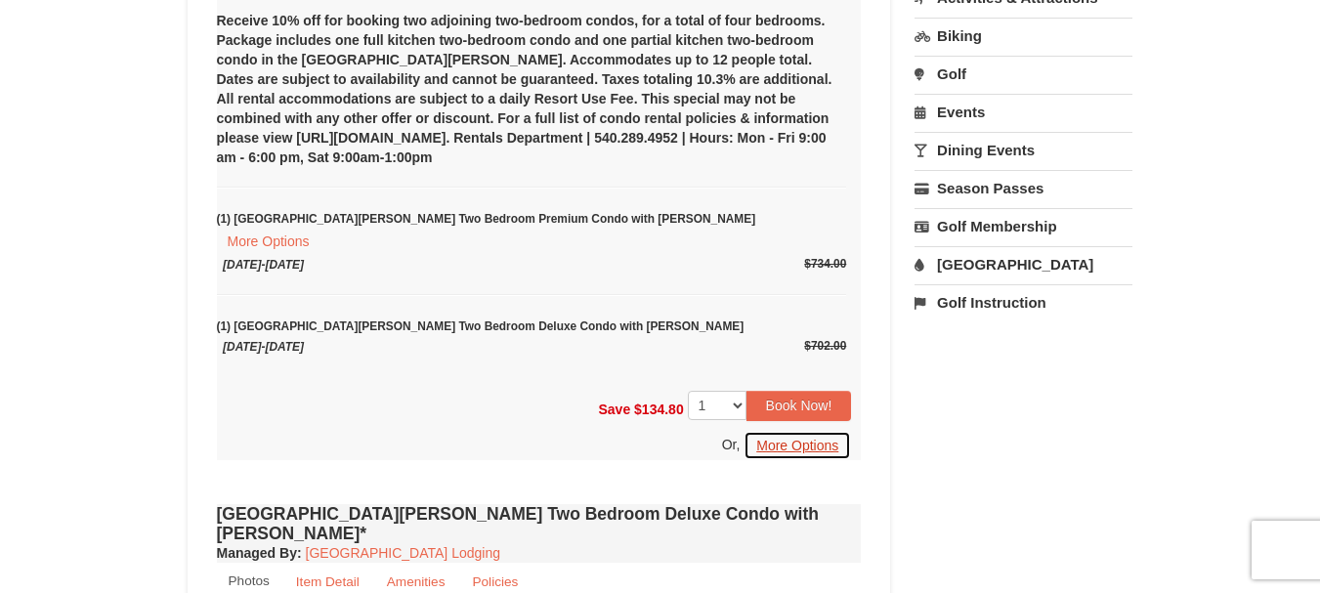
click at [817, 431] on button "More Options" at bounding box center [797, 445] width 107 height 29
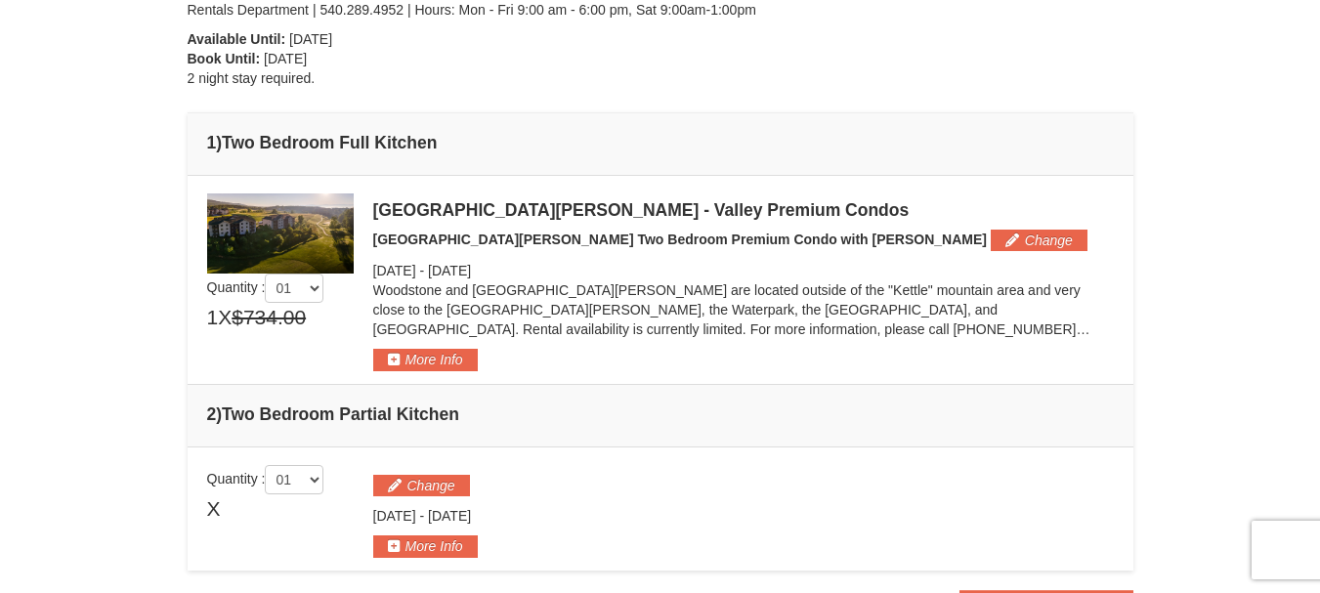
drag, startPoint x: 1334, startPoint y: 214, endPoint x: 1334, endPoint y: 281, distance: 67.4
click at [1319, 281] on html "Browser Not Supported We notice you are using a browser which will not provide …" at bounding box center [660, 373] width 1320 height 1563
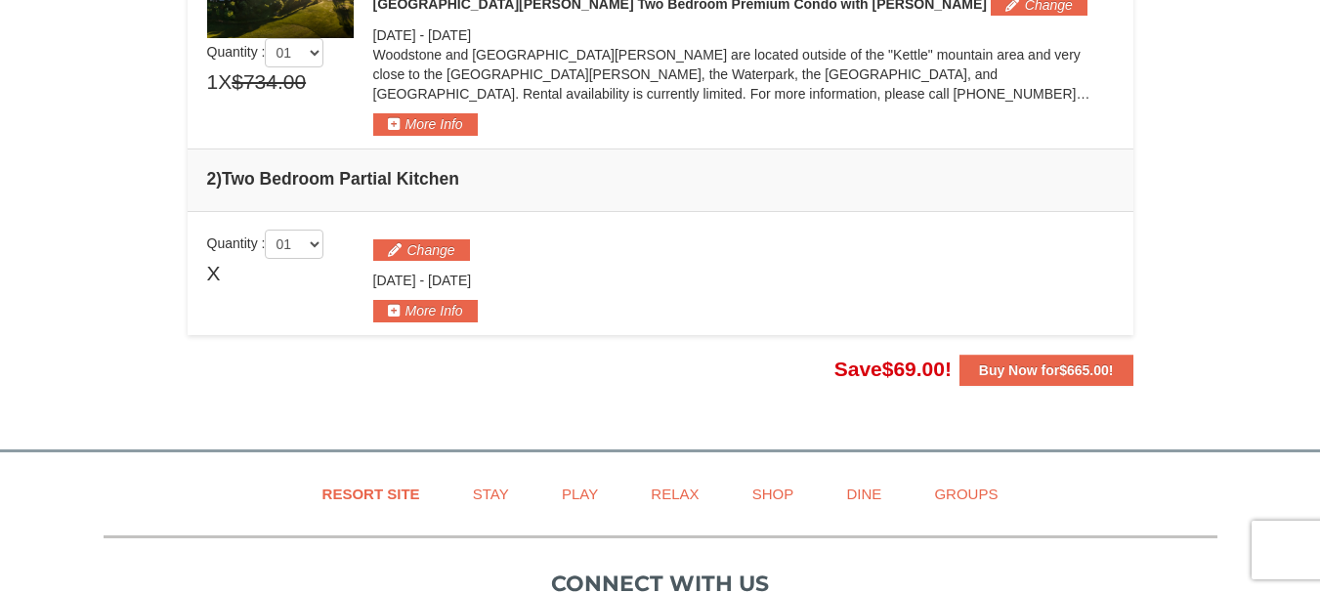
scroll to position [649, 0]
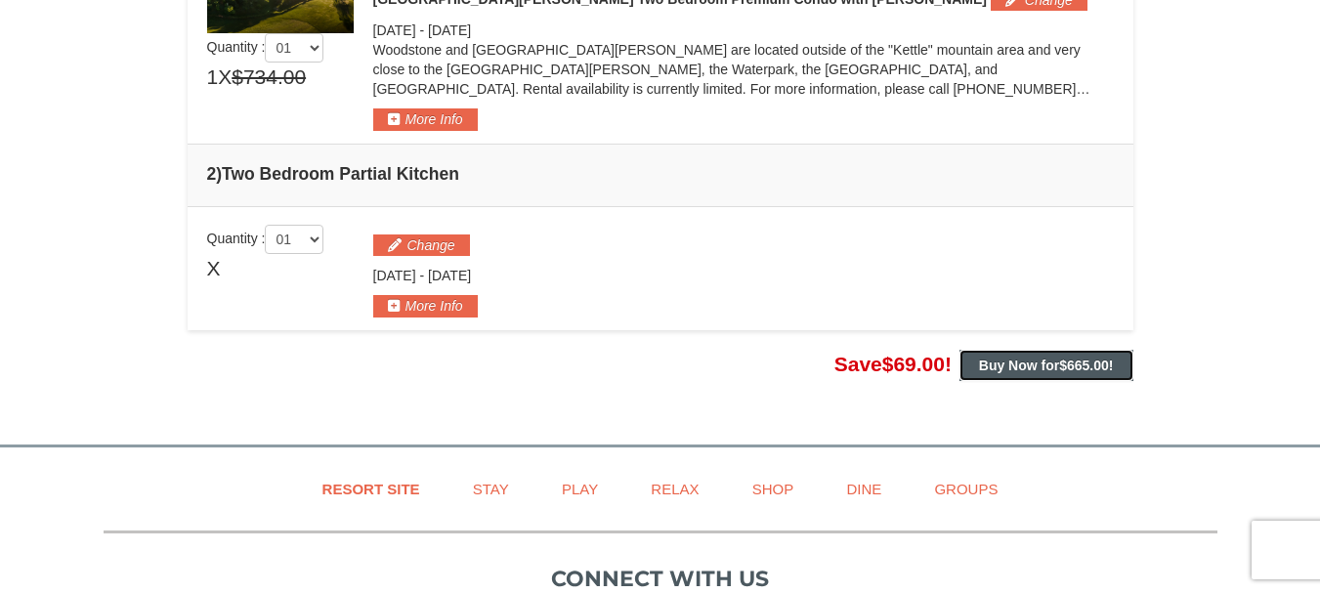
click at [1073, 369] on span "$665.00" at bounding box center [1084, 366] width 50 height 16
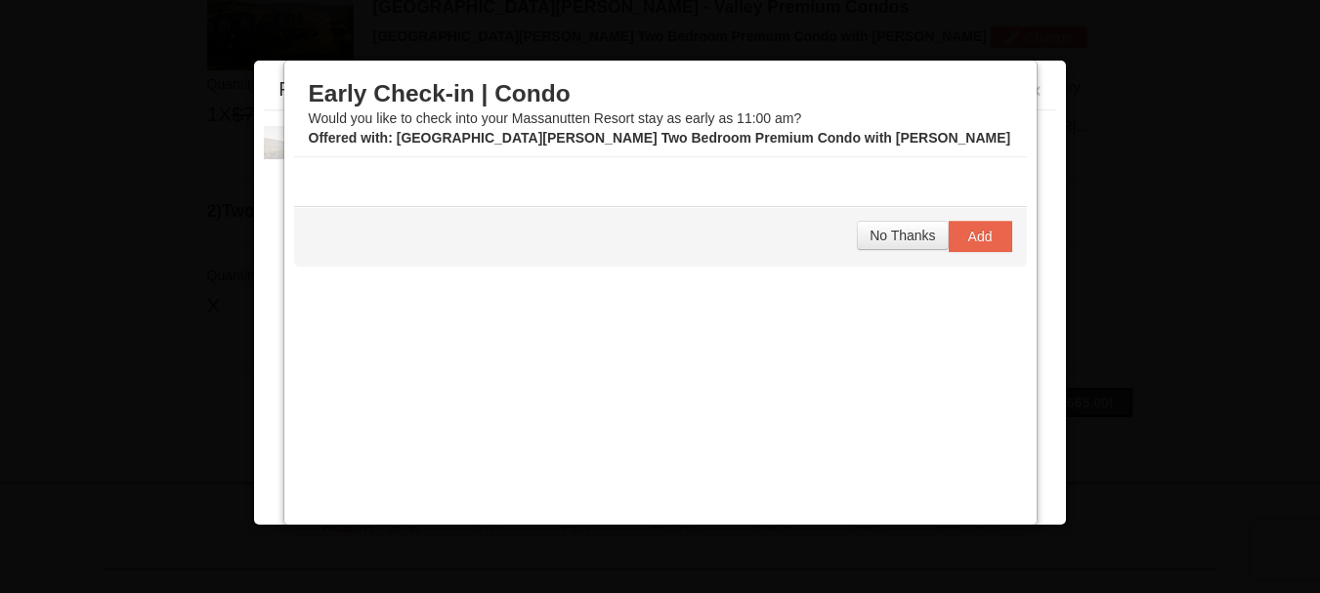
scroll to position [602, 0]
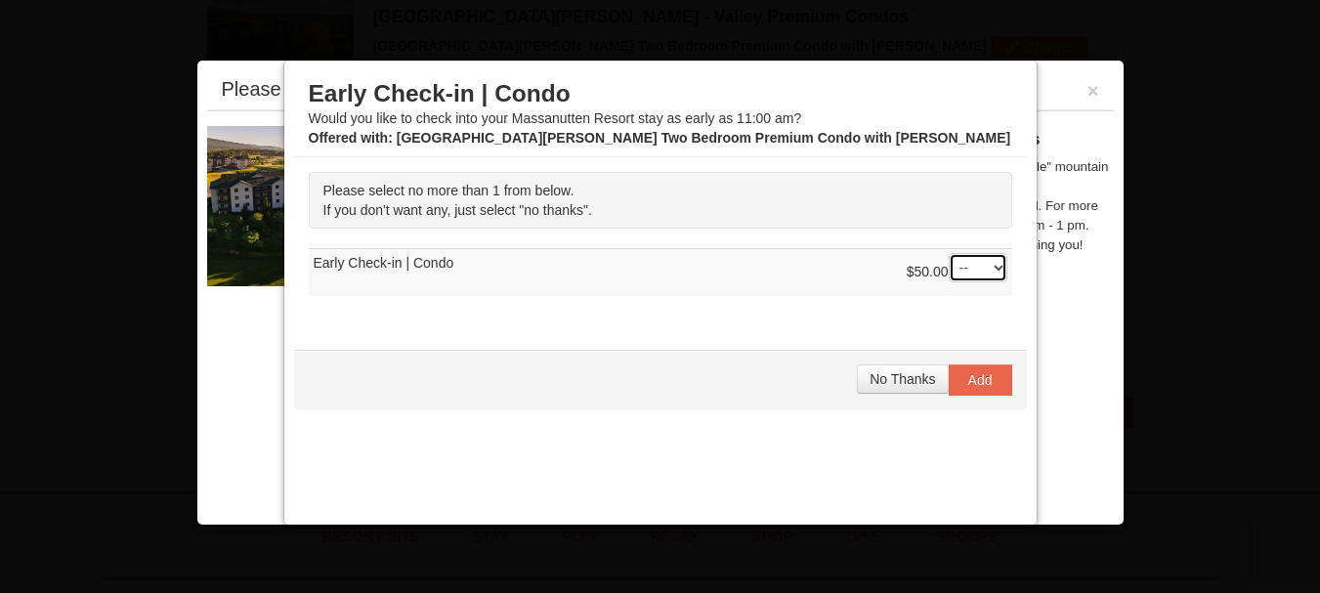
click at [982, 266] on select "-- 01" at bounding box center [978, 267] width 59 height 29
select select "1"
click at [949, 253] on select "-- 01" at bounding box center [978, 267] width 59 height 29
click at [957, 390] on button "Add" at bounding box center [981, 379] width 64 height 31
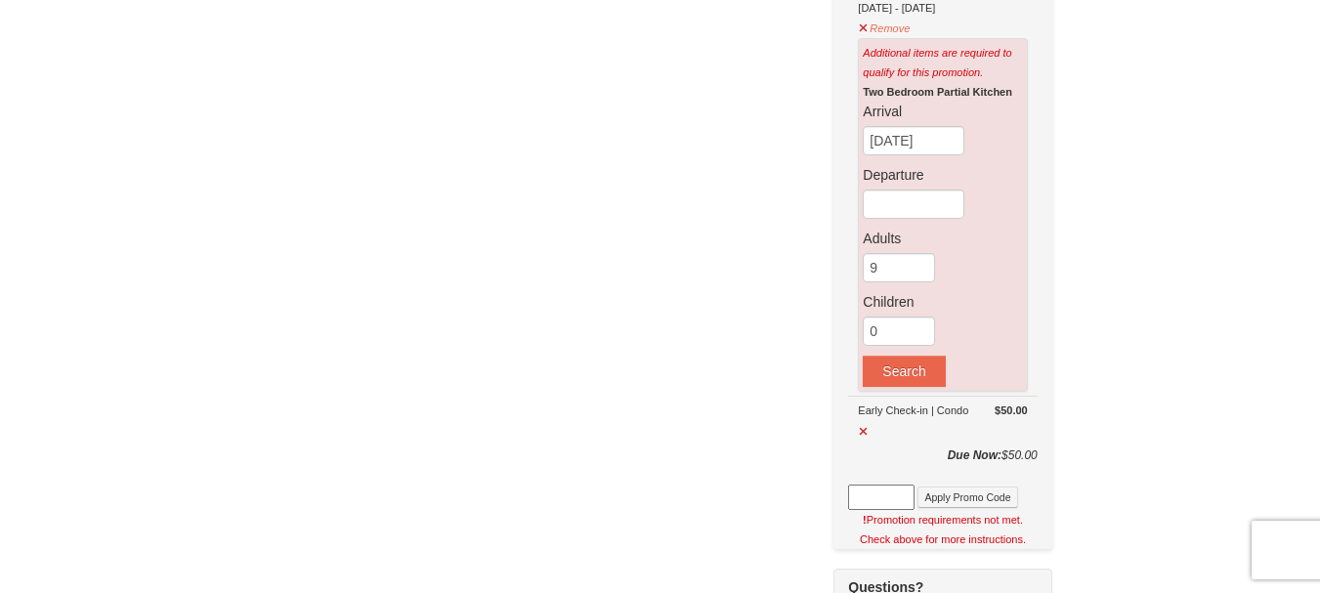
scroll to position [572, 0]
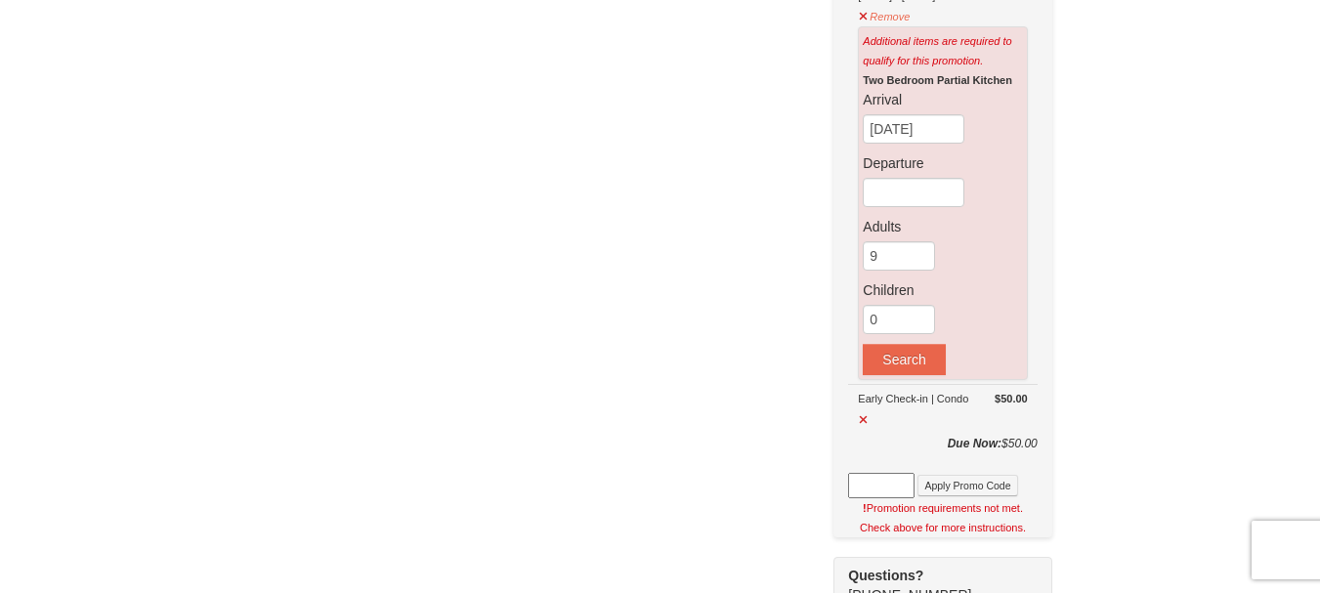
click at [948, 498] on div "! Promotion requirements not met. Check above for more instructions." at bounding box center [942, 517] width 189 height 39
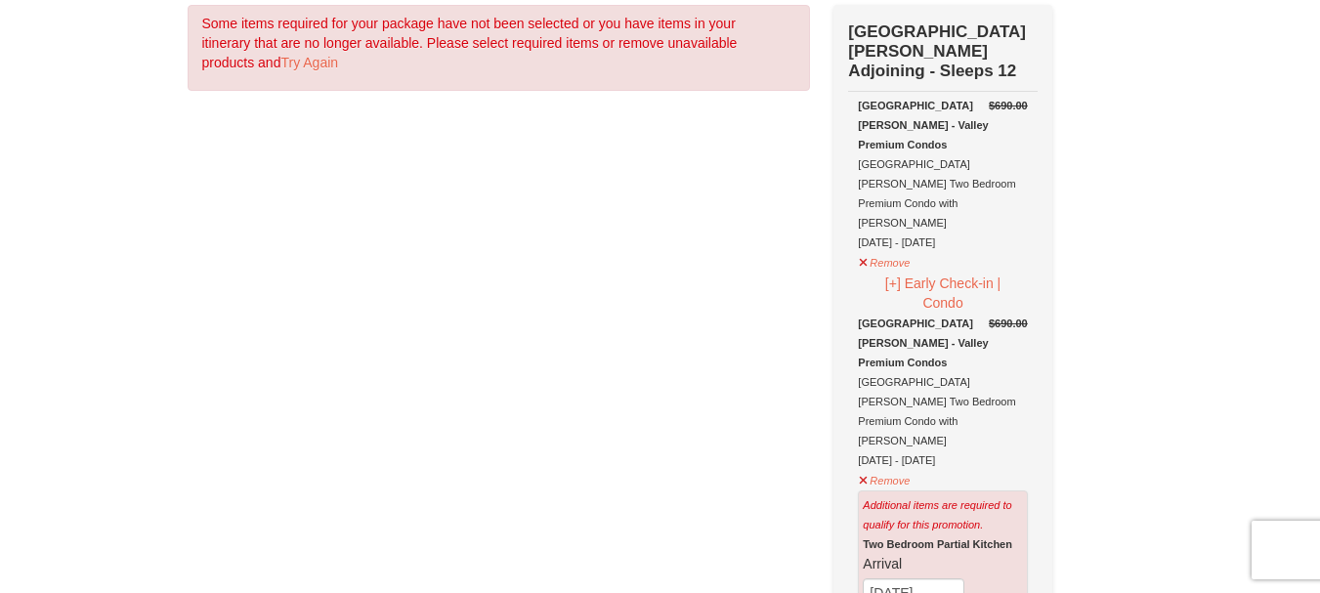
scroll to position [0, 0]
